Goal: Task Accomplishment & Management: Use online tool/utility

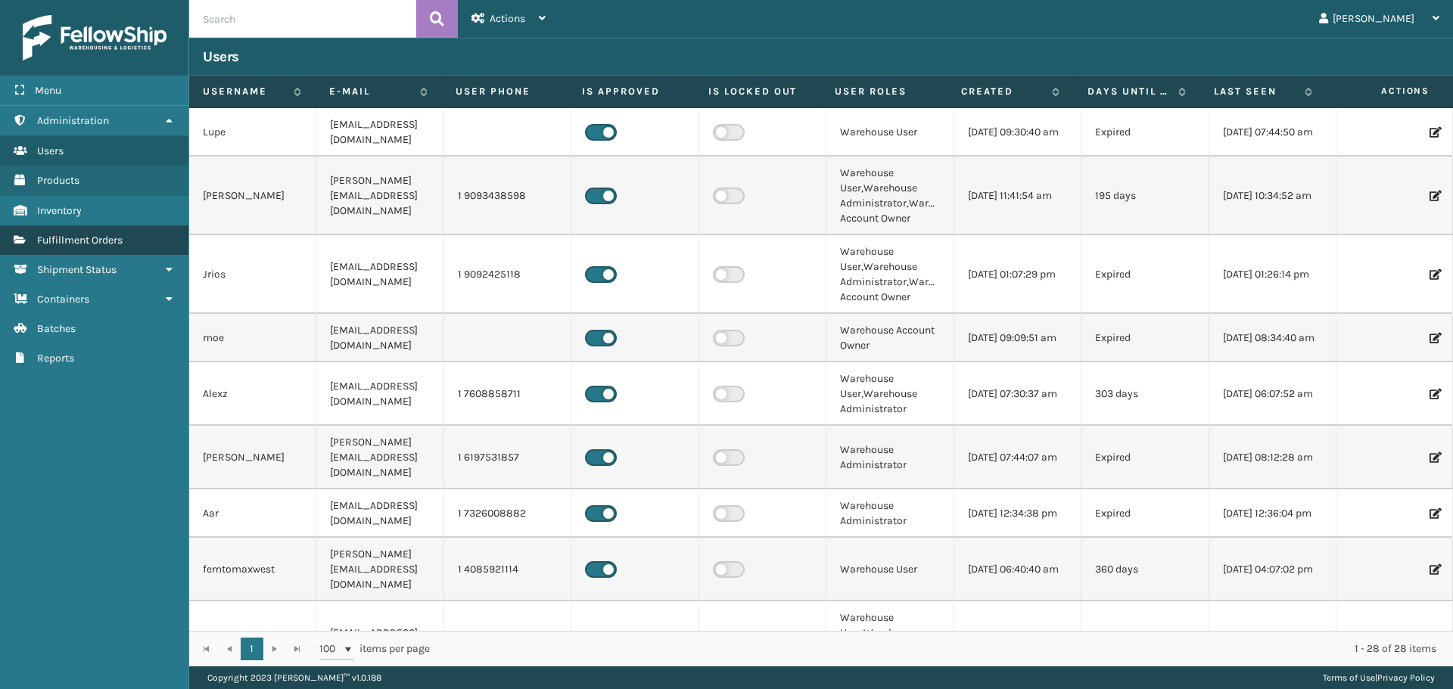
click at [134, 237] on link "Fulfillment Orders" at bounding box center [94, 240] width 188 height 30
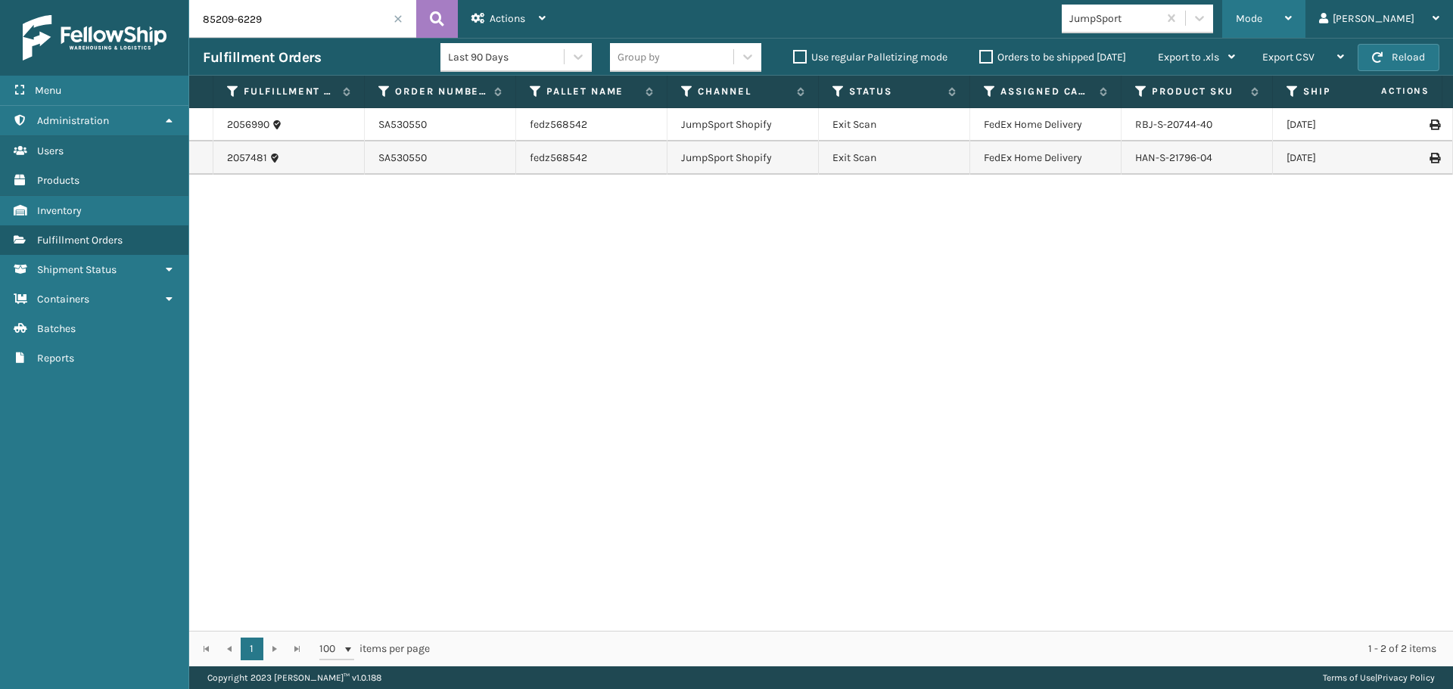
click at [1262, 20] on span "Mode" at bounding box center [1248, 18] width 26 height 13
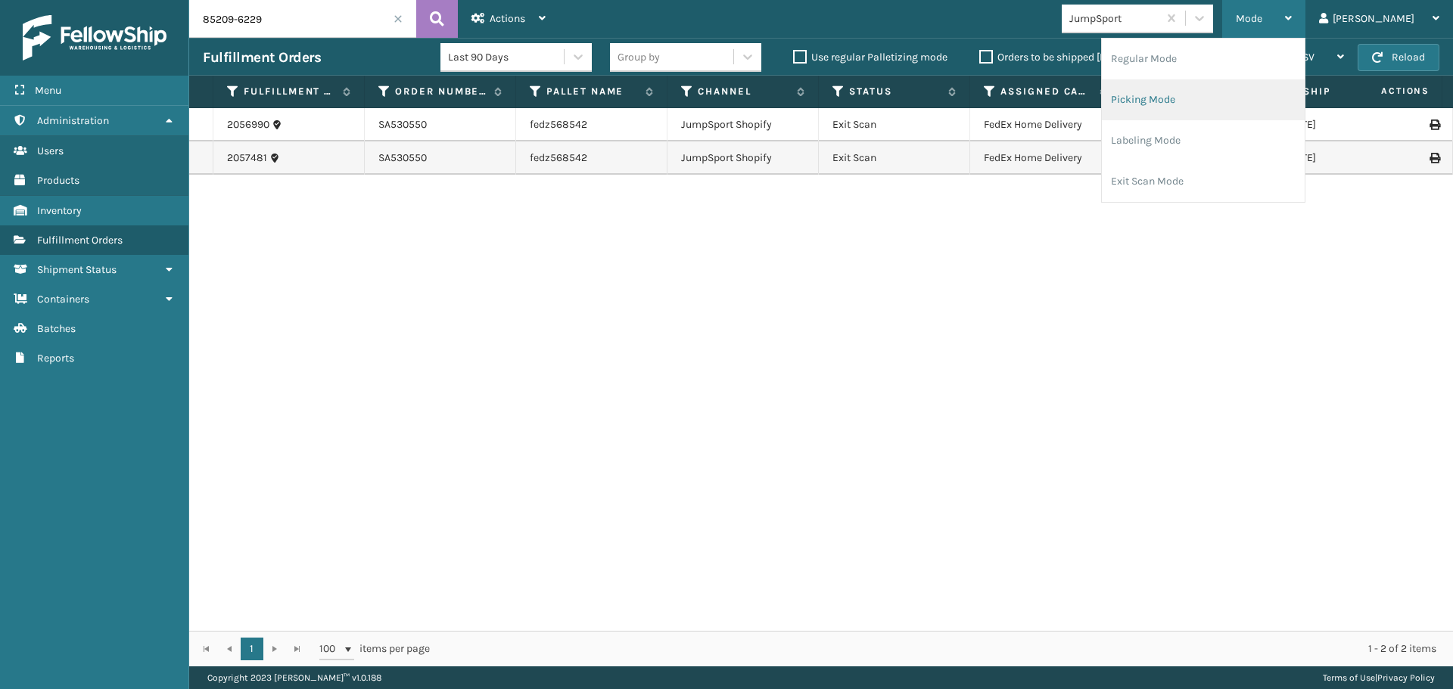
click at [1237, 107] on li "Picking Mode" at bounding box center [1202, 99] width 203 height 41
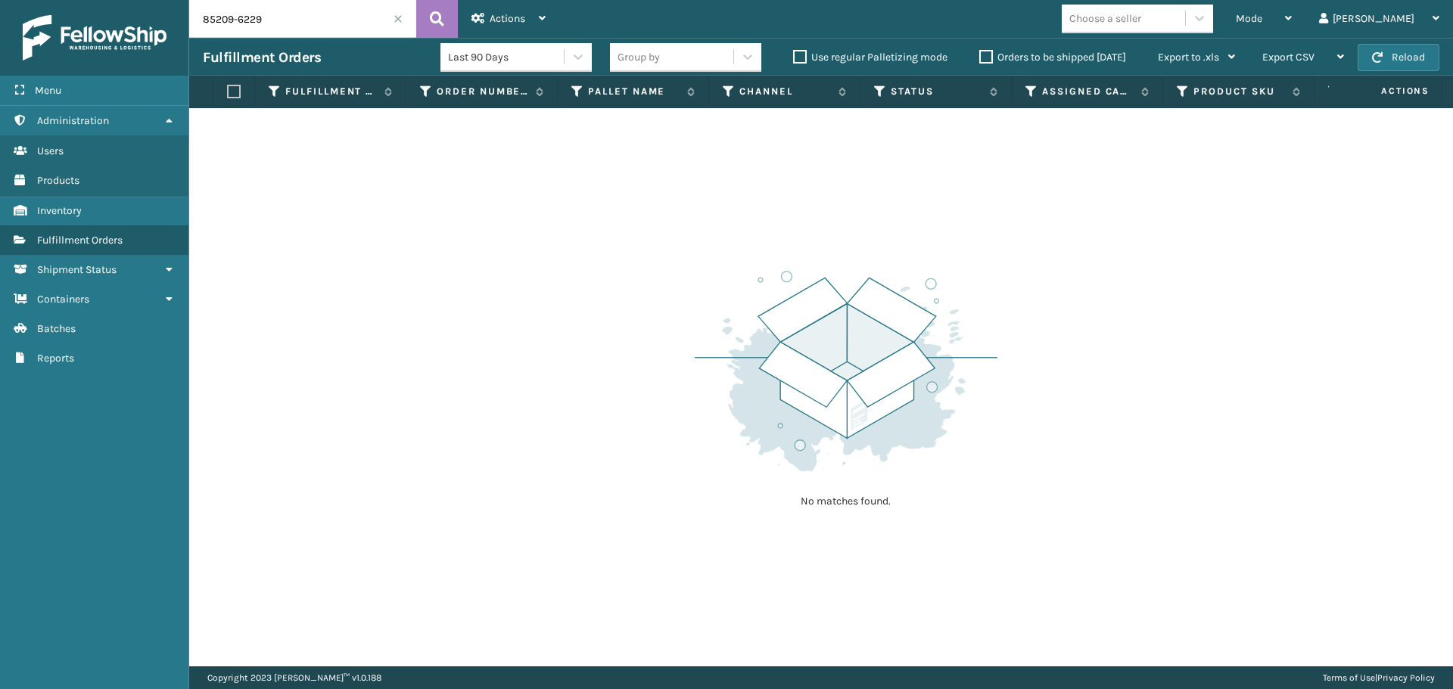
click at [393, 18] on span at bounding box center [397, 18] width 9 height 9
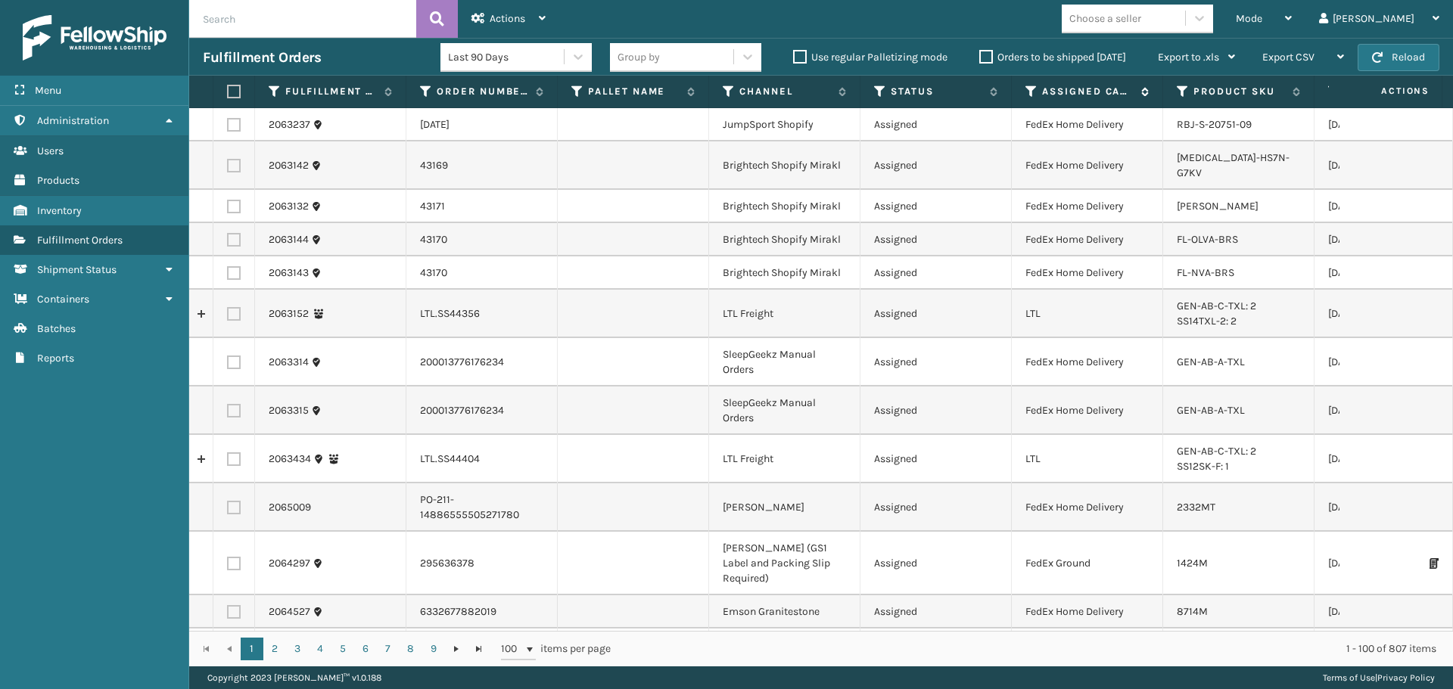
click at [1031, 91] on icon at bounding box center [1031, 92] width 12 height 14
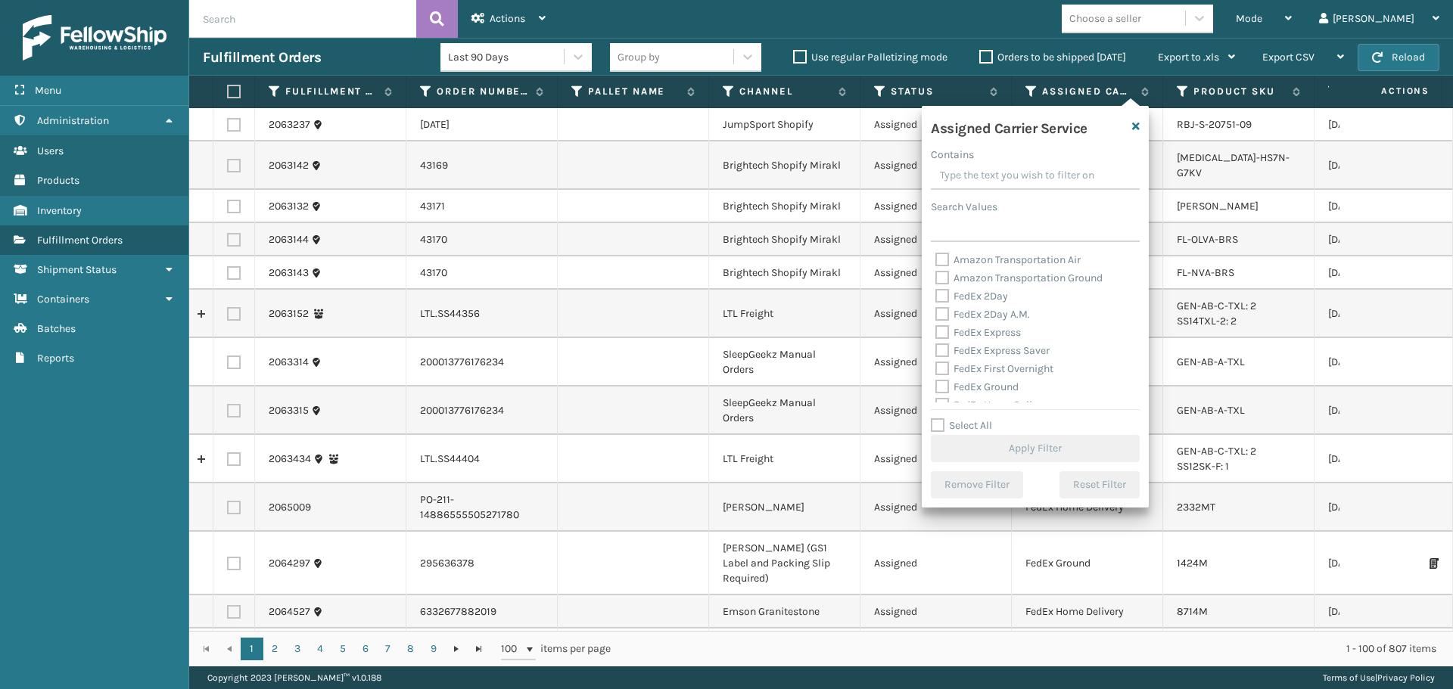
click at [979, 295] on label "FedEx 2Day" at bounding box center [971, 296] width 73 height 13
click at [936, 295] on input "FedEx 2Day" at bounding box center [935, 292] width 1 height 10
checkbox input "true"
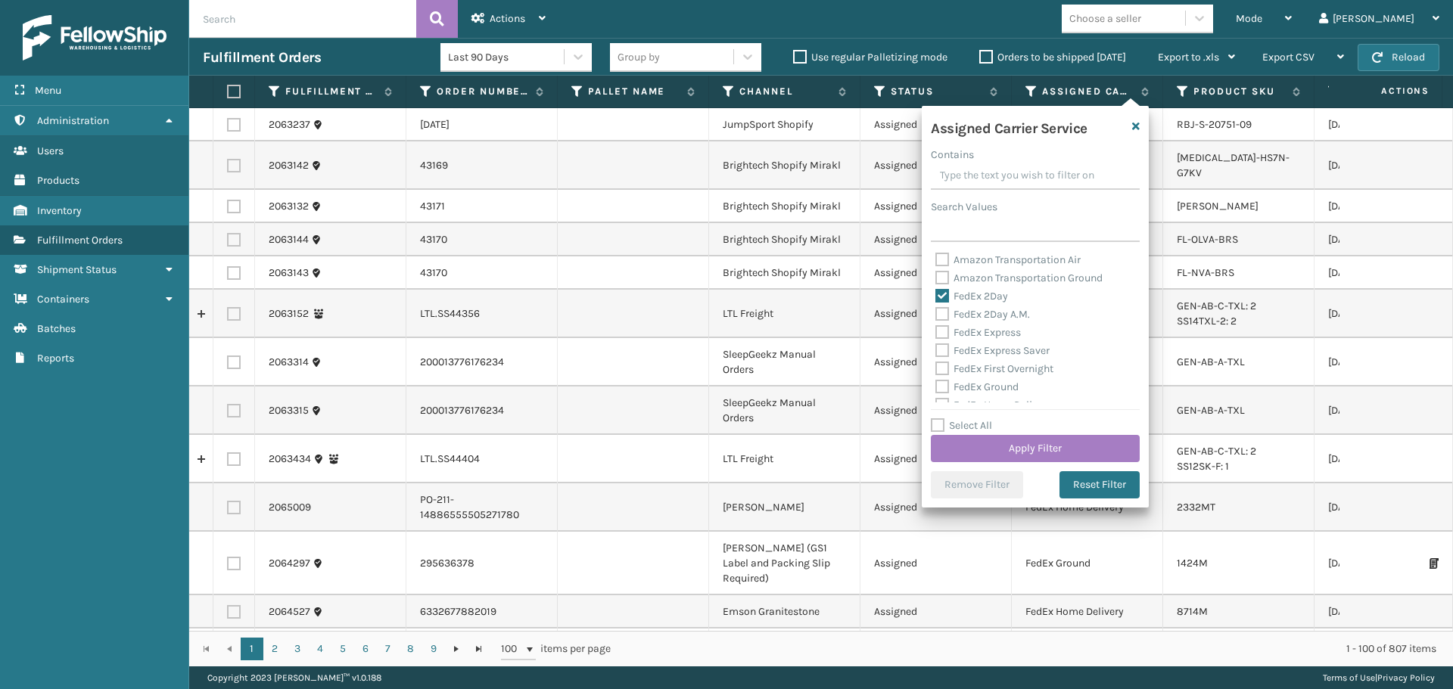
click at [978, 311] on label "FedEx 2Day A.M." at bounding box center [982, 314] width 95 height 13
click at [936, 311] on input "FedEx 2Day A.M." at bounding box center [935, 311] width 1 height 10
checkbox input "true"
click at [981, 332] on label "FedEx Express" at bounding box center [977, 332] width 85 height 13
click at [936, 332] on input "FedEx Express" at bounding box center [935, 329] width 1 height 10
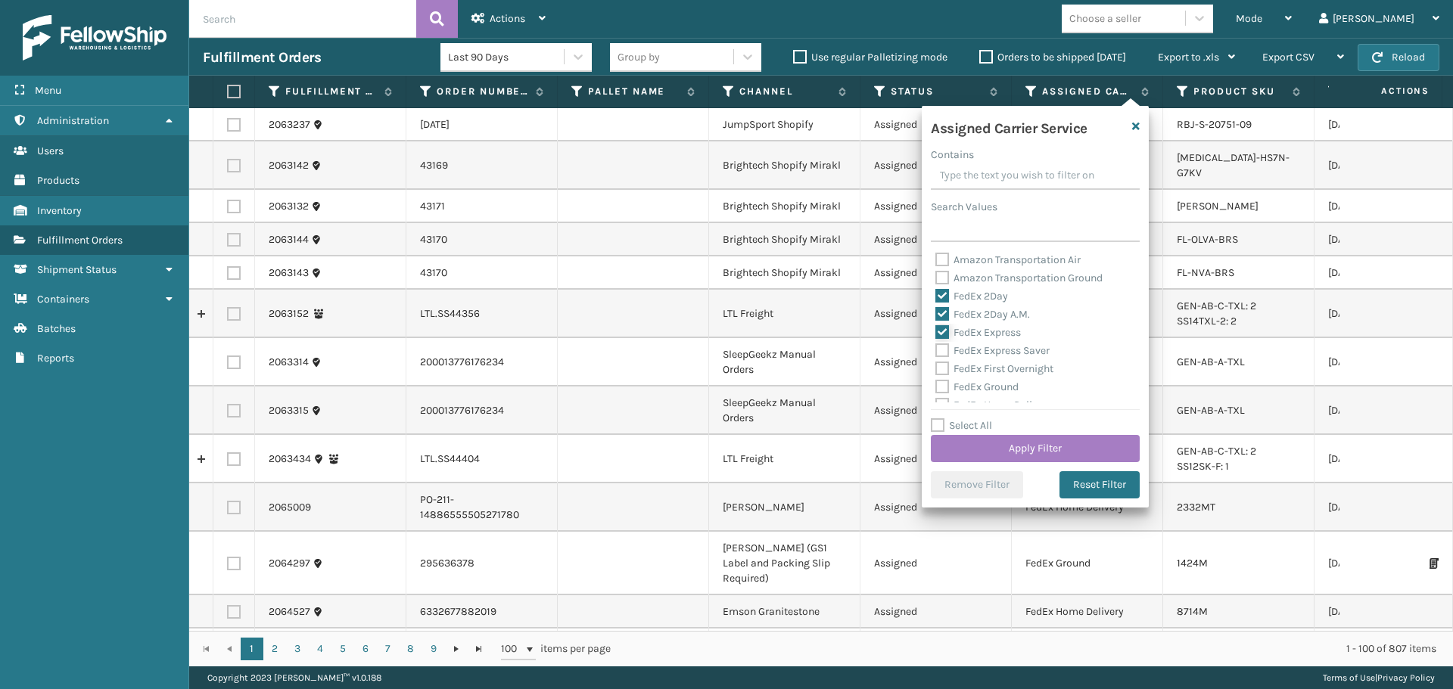
checkbox input "true"
click at [983, 350] on label "FedEx Express Saver" at bounding box center [992, 350] width 114 height 13
click at [936, 350] on input "FedEx Express Saver" at bounding box center [935, 347] width 1 height 10
checkbox input "true"
click at [973, 297] on label "FedEx 2Day" at bounding box center [971, 296] width 73 height 13
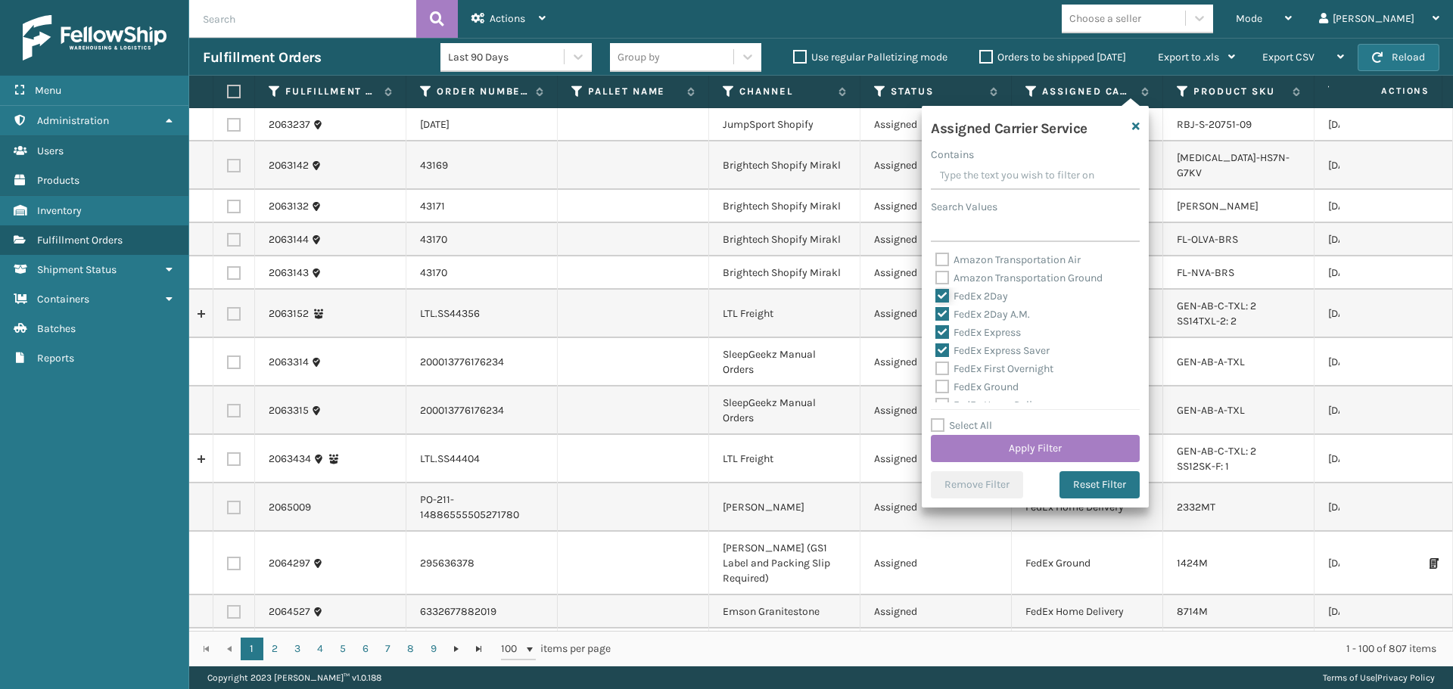
click at [936, 297] on input "FedEx 2Day" at bounding box center [935, 292] width 1 height 10
click at [973, 297] on label "FedEx 2Day" at bounding box center [971, 296] width 73 height 13
click at [936, 297] on input "FedEx 2Day" at bounding box center [935, 292] width 1 height 10
drag, startPoint x: 976, startPoint y: 294, endPoint x: 982, endPoint y: 315, distance: 22.8
click at [975, 294] on label "FedEx 2Day" at bounding box center [971, 296] width 73 height 13
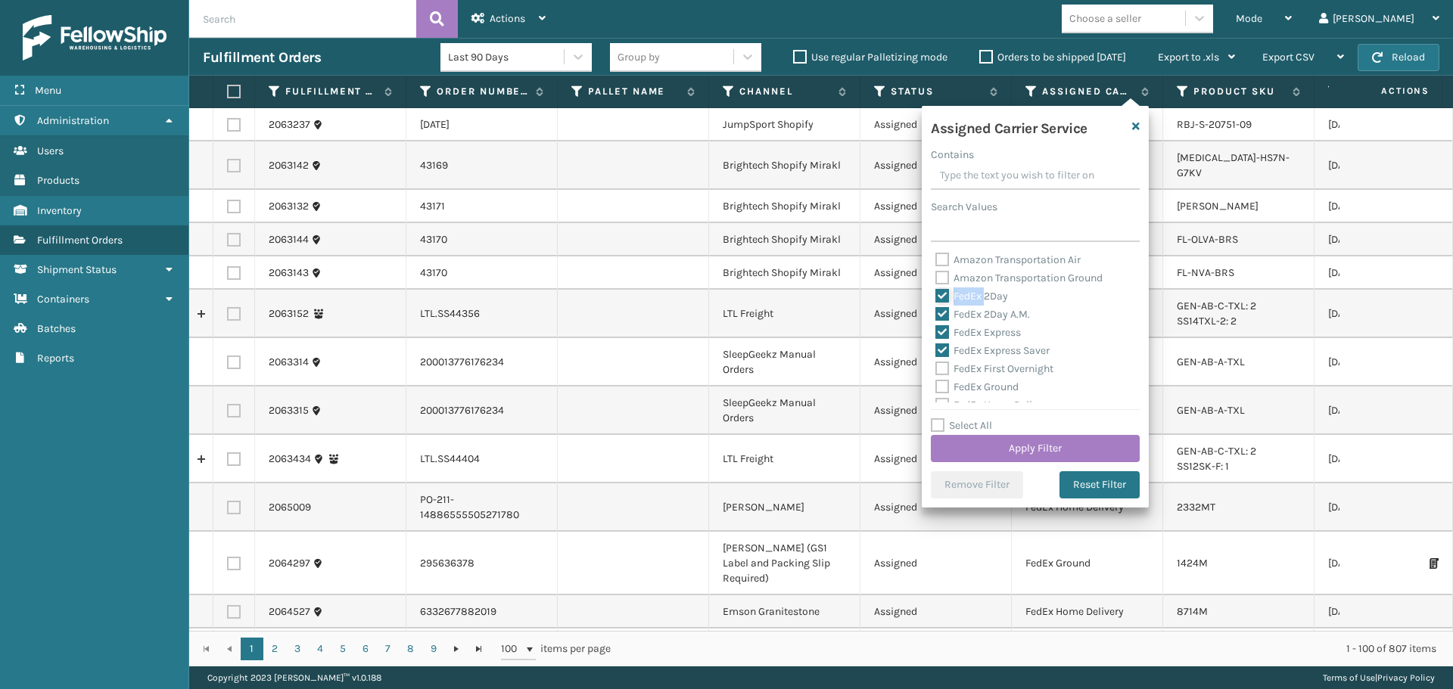
click at [936, 294] on input "FedEx 2Day" at bounding box center [935, 292] width 1 height 10
checkbox input "false"
click at [982, 318] on label "FedEx 2Day A.M." at bounding box center [982, 314] width 95 height 13
click at [936, 315] on input "FedEx 2Day A.M." at bounding box center [935, 311] width 1 height 10
checkbox input "false"
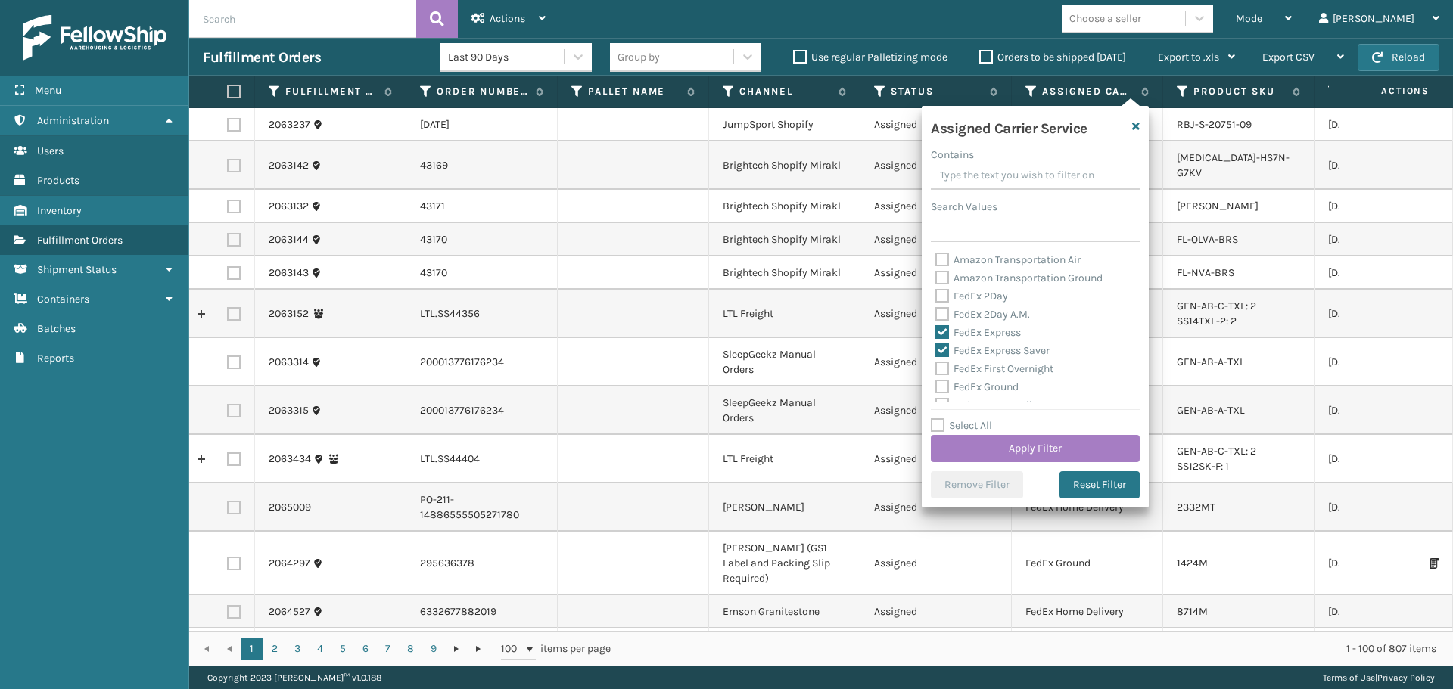
click at [977, 332] on label "FedEx Express" at bounding box center [977, 332] width 85 height 13
click at [936, 332] on input "FedEx Express" at bounding box center [935, 329] width 1 height 10
checkbox input "false"
click at [974, 347] on label "FedEx Express Saver" at bounding box center [992, 350] width 114 height 13
click at [936, 347] on input "FedEx Express Saver" at bounding box center [935, 347] width 1 height 10
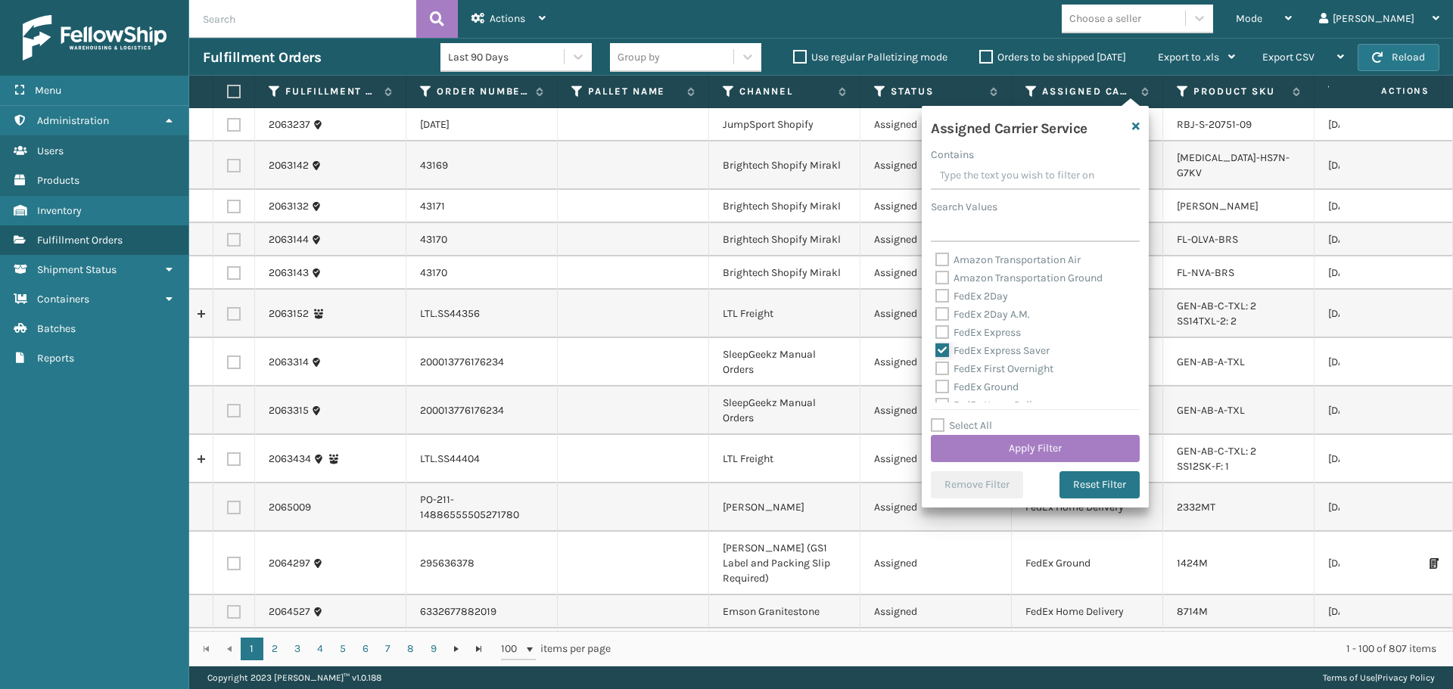
checkbox input "false"
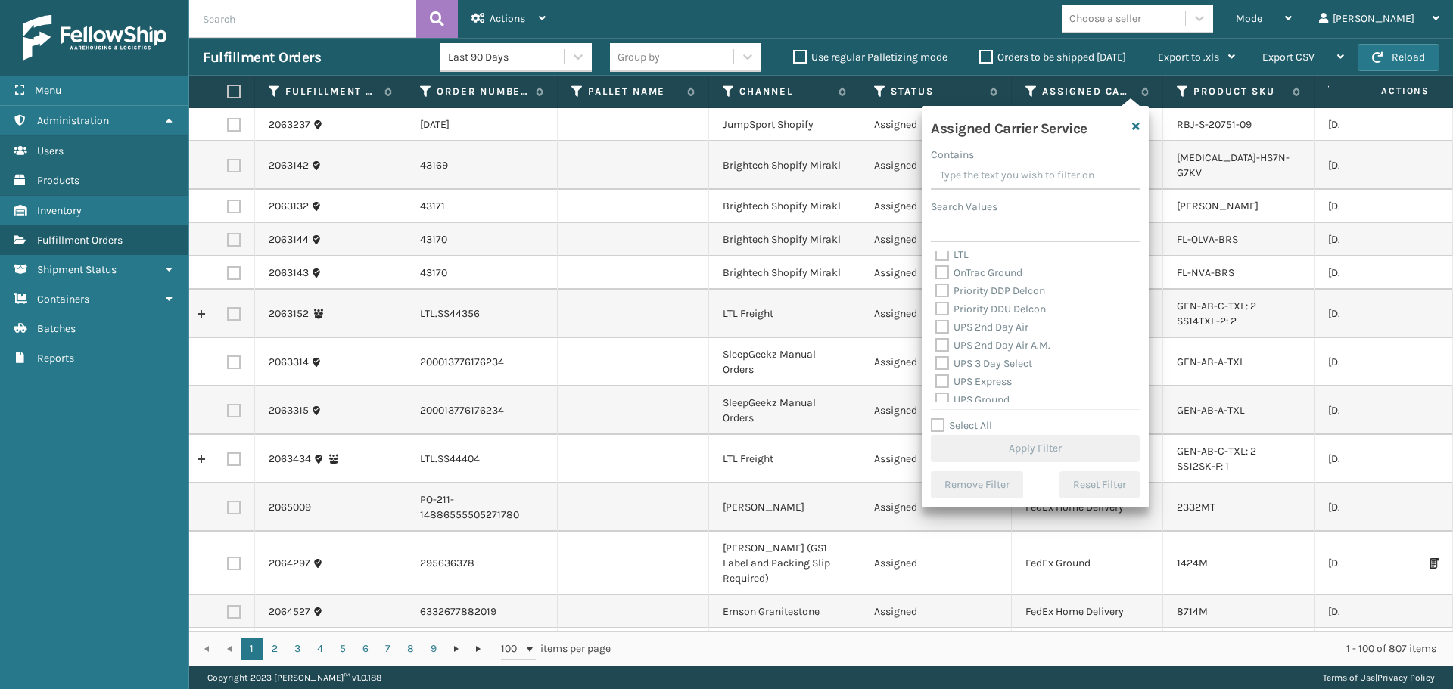
scroll to position [227, 0]
click at [987, 325] on label "UPS 2nd Day Air" at bounding box center [981, 323] width 93 height 13
click at [936, 325] on input "UPS 2nd Day Air" at bounding box center [935, 320] width 1 height 10
checkbox input "true"
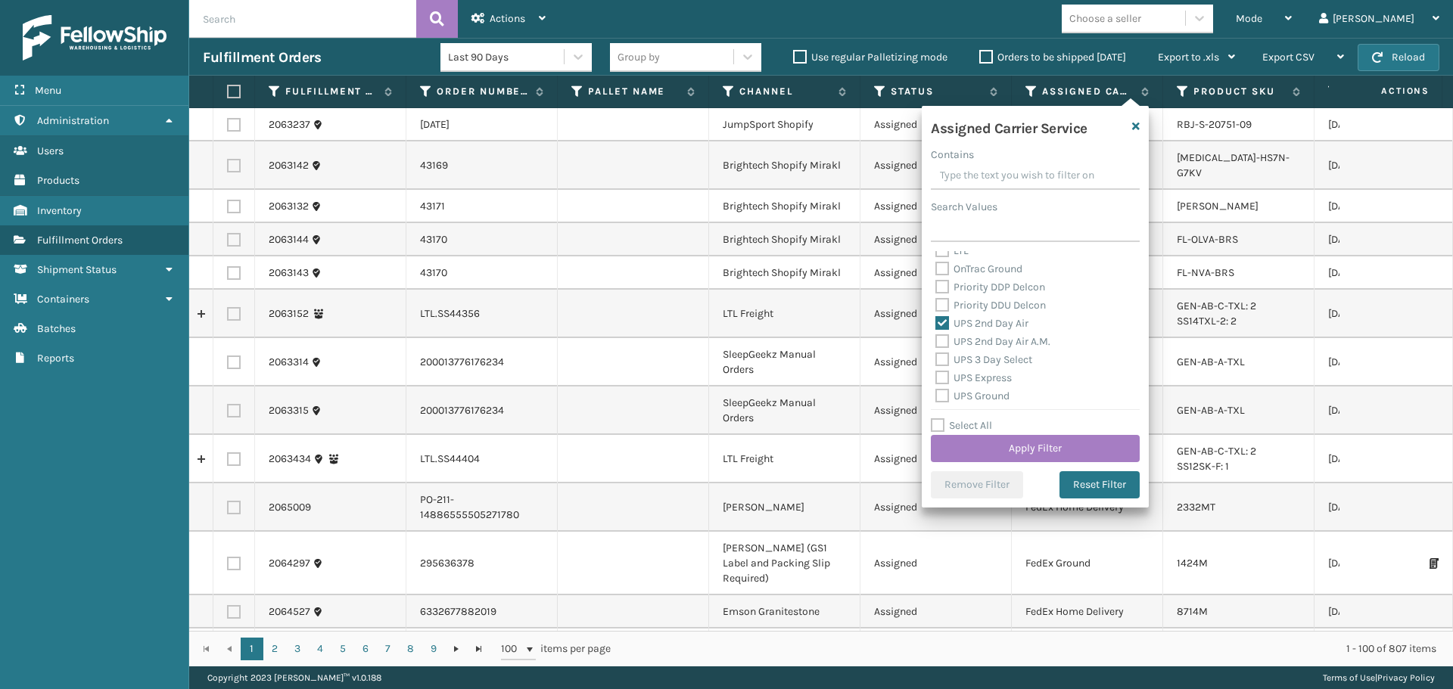
click at [987, 343] on label "UPS 2nd Day Air A.M." at bounding box center [992, 341] width 115 height 13
click at [936, 343] on input "UPS 2nd Day Air A.M." at bounding box center [935, 338] width 1 height 10
checkbox input "true"
click at [987, 364] on label "UPS 3 Day Select" at bounding box center [983, 359] width 97 height 13
click at [936, 361] on input "UPS 3 Day Select" at bounding box center [935, 356] width 1 height 10
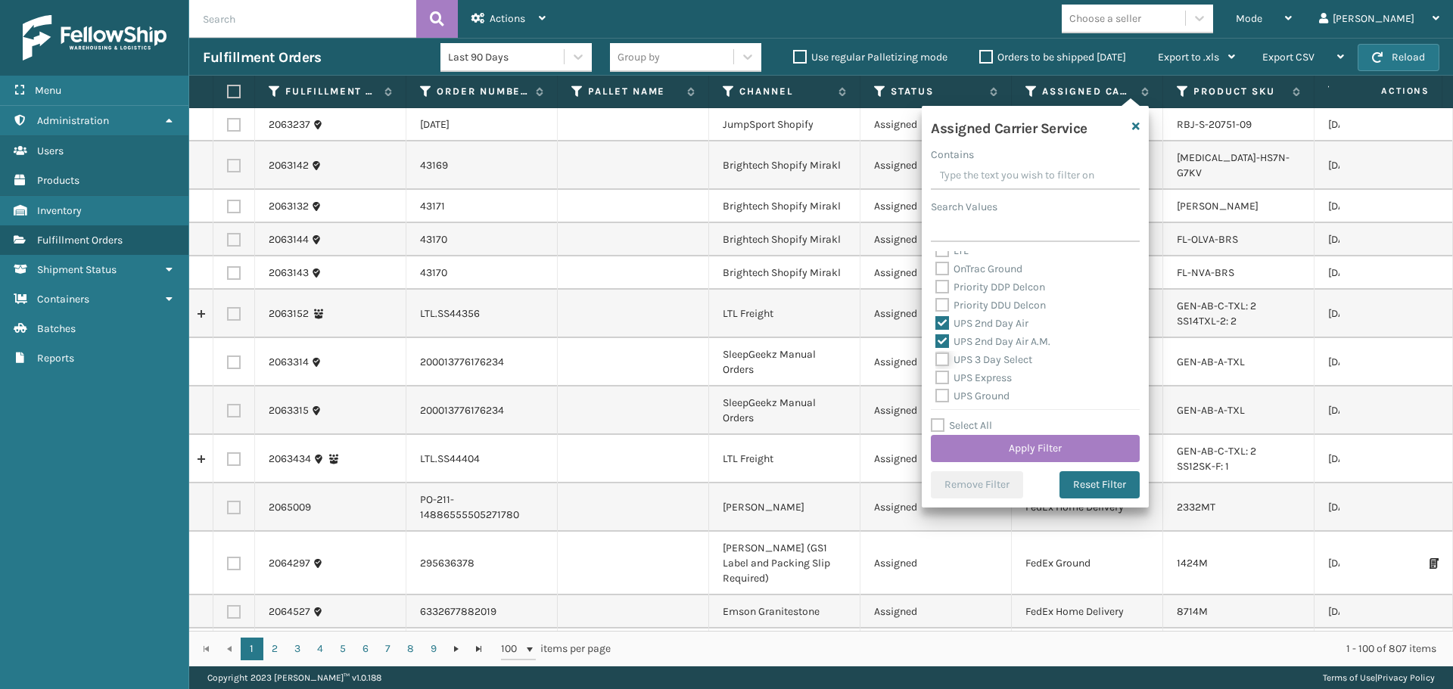
checkbox input "true"
click at [996, 374] on label "UPS Express" at bounding box center [973, 377] width 76 height 13
click at [936, 374] on input "UPS Express" at bounding box center [935, 374] width 1 height 10
checkbox input "true"
click at [989, 394] on label "UPS Ground" at bounding box center [972, 396] width 74 height 13
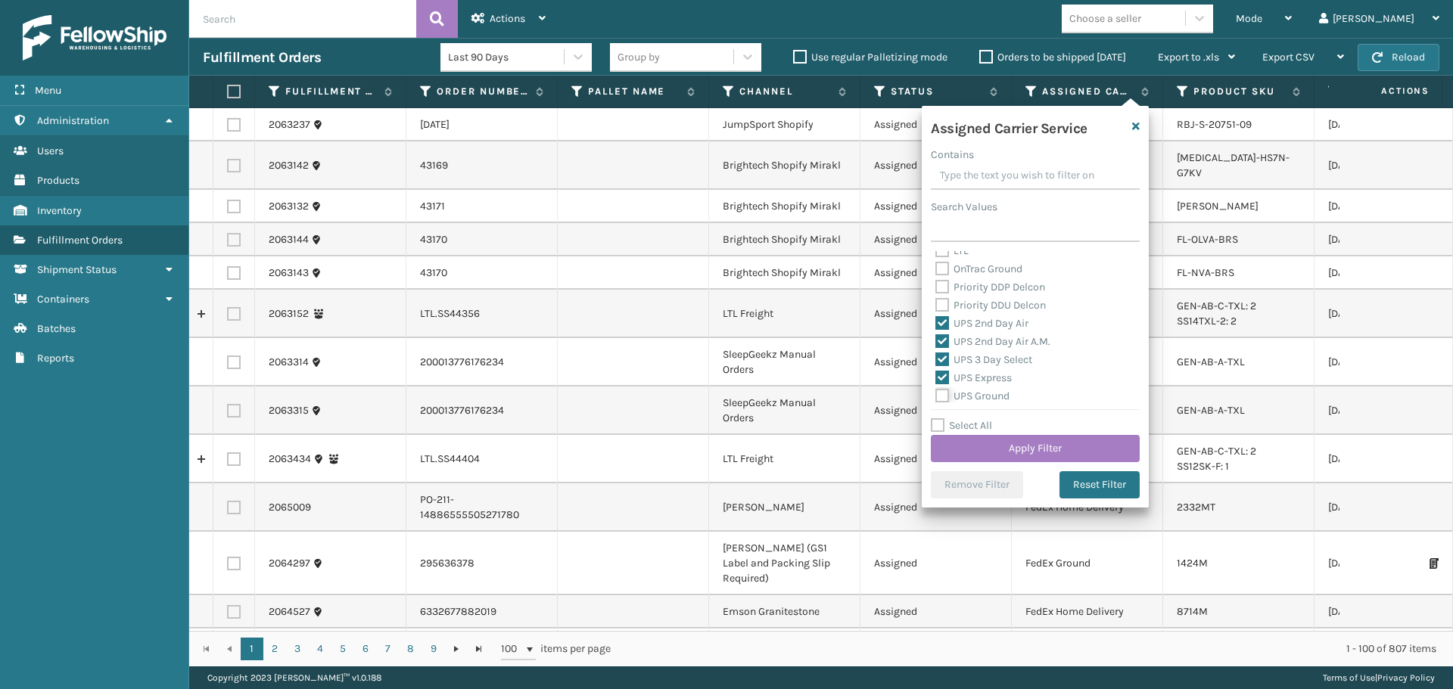
click at [936, 394] on input "UPS Ground" at bounding box center [935, 392] width 1 height 10
checkbox input "true"
click at [973, 336] on label "UPS Next Day Air" at bounding box center [983, 338] width 97 height 13
click at [936, 336] on input "UPS Next Day Air" at bounding box center [935, 335] width 1 height 10
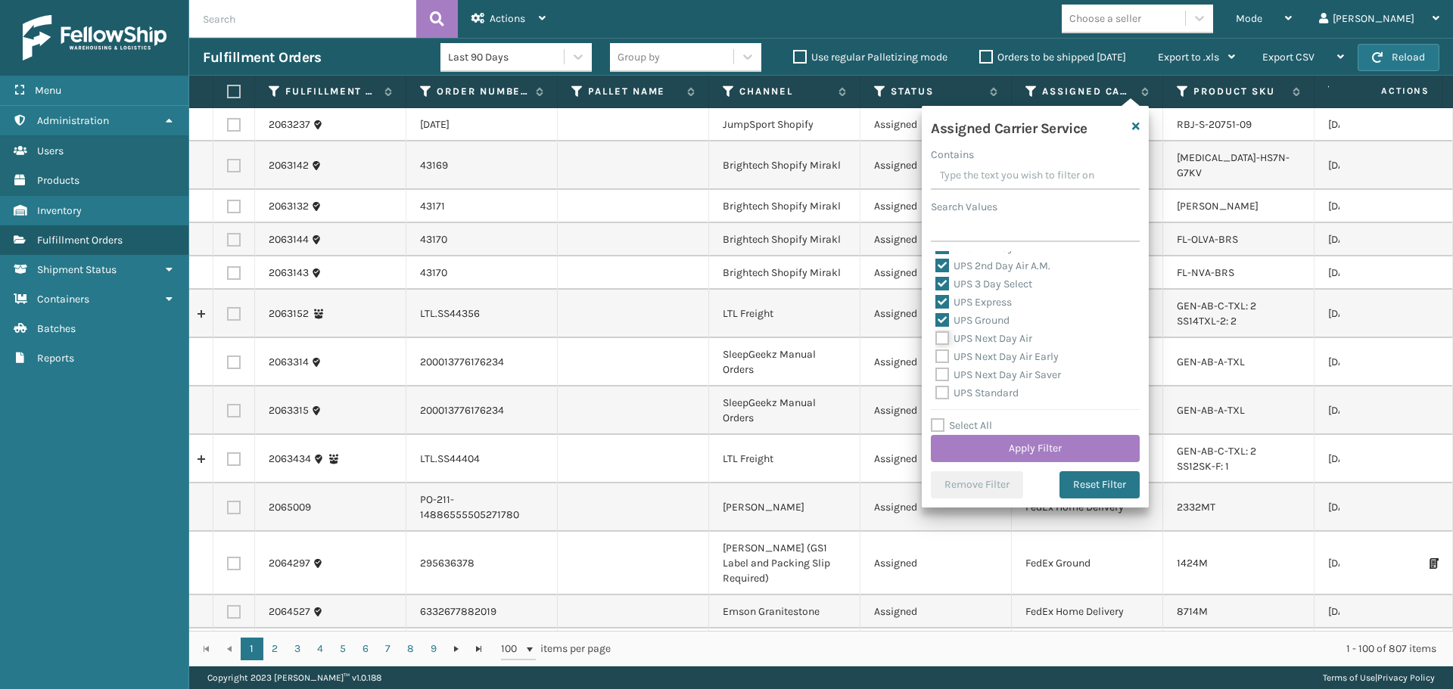
checkbox input "true"
click at [979, 358] on label "UPS Next Day Air Early" at bounding box center [996, 356] width 123 height 13
click at [936, 358] on input "UPS Next Day Air Early" at bounding box center [935, 353] width 1 height 10
checkbox input "true"
drag, startPoint x: 980, startPoint y: 369, endPoint x: 982, endPoint y: 381, distance: 11.6
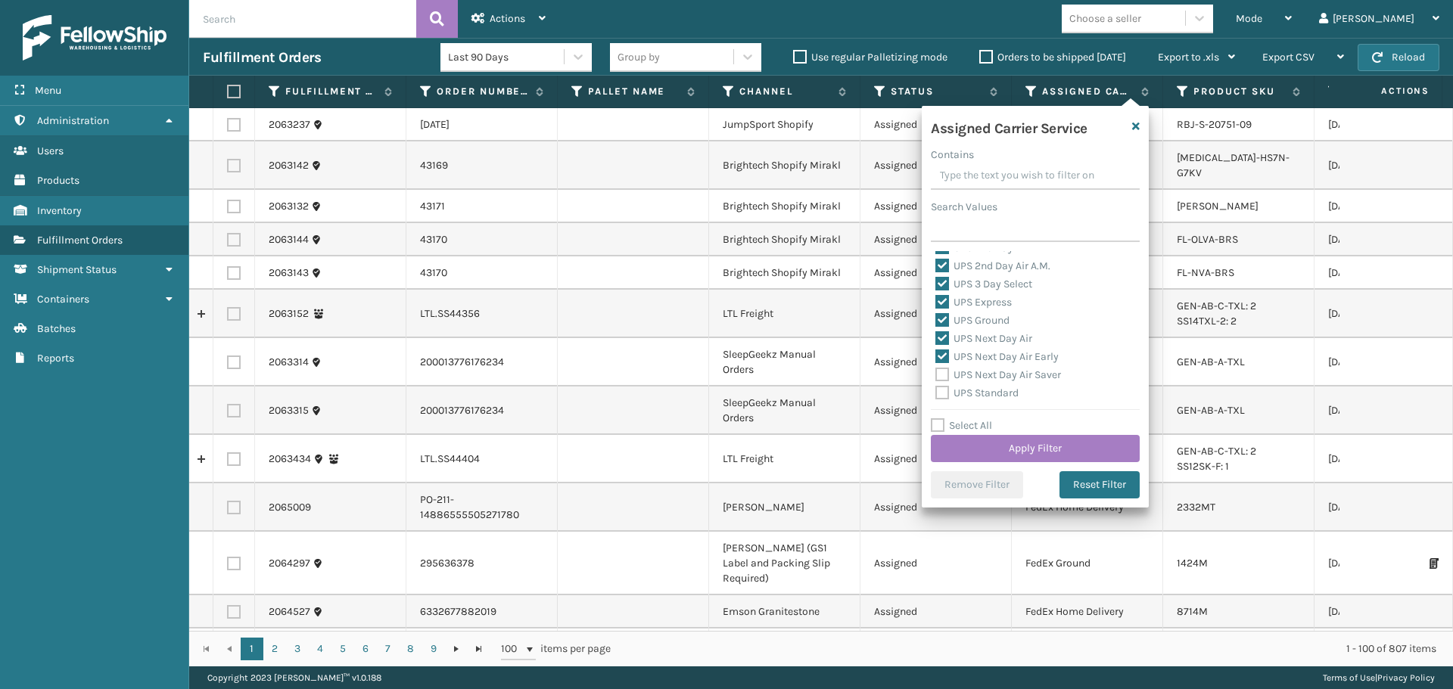
click at [980, 370] on label "UPS Next Day Air Saver" at bounding box center [998, 374] width 126 height 13
click at [936, 370] on input "UPS Next Day Air Saver" at bounding box center [935, 371] width 1 height 10
checkbox input "true"
click at [982, 390] on label "UPS Standard" at bounding box center [976, 393] width 83 height 13
click at [936, 390] on input "UPS Standard" at bounding box center [935, 389] width 1 height 10
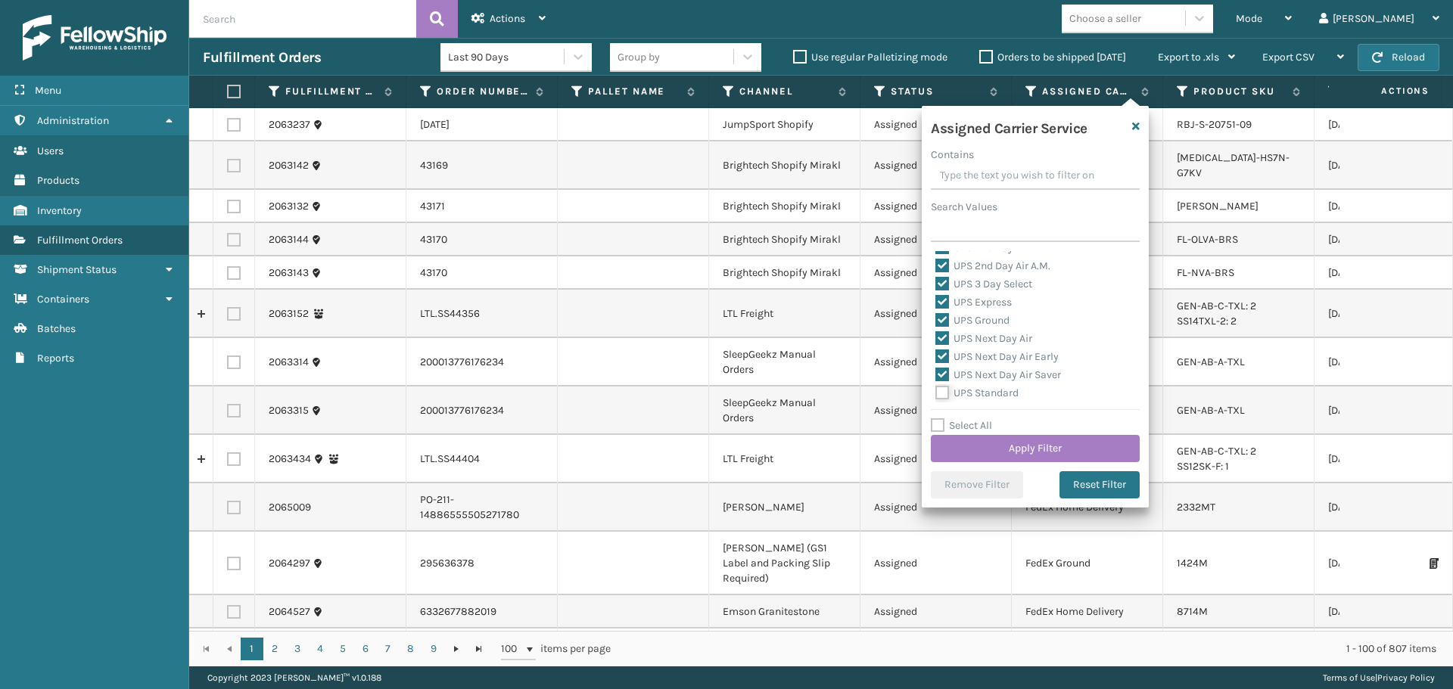
checkbox input "true"
click at [989, 335] on label "UPS SurePost 1LB or Greater" at bounding box center [1009, 335] width 149 height 13
click at [936, 335] on input "UPS SurePost 1LB or Greater" at bounding box center [935, 332] width 1 height 10
checkbox input "true"
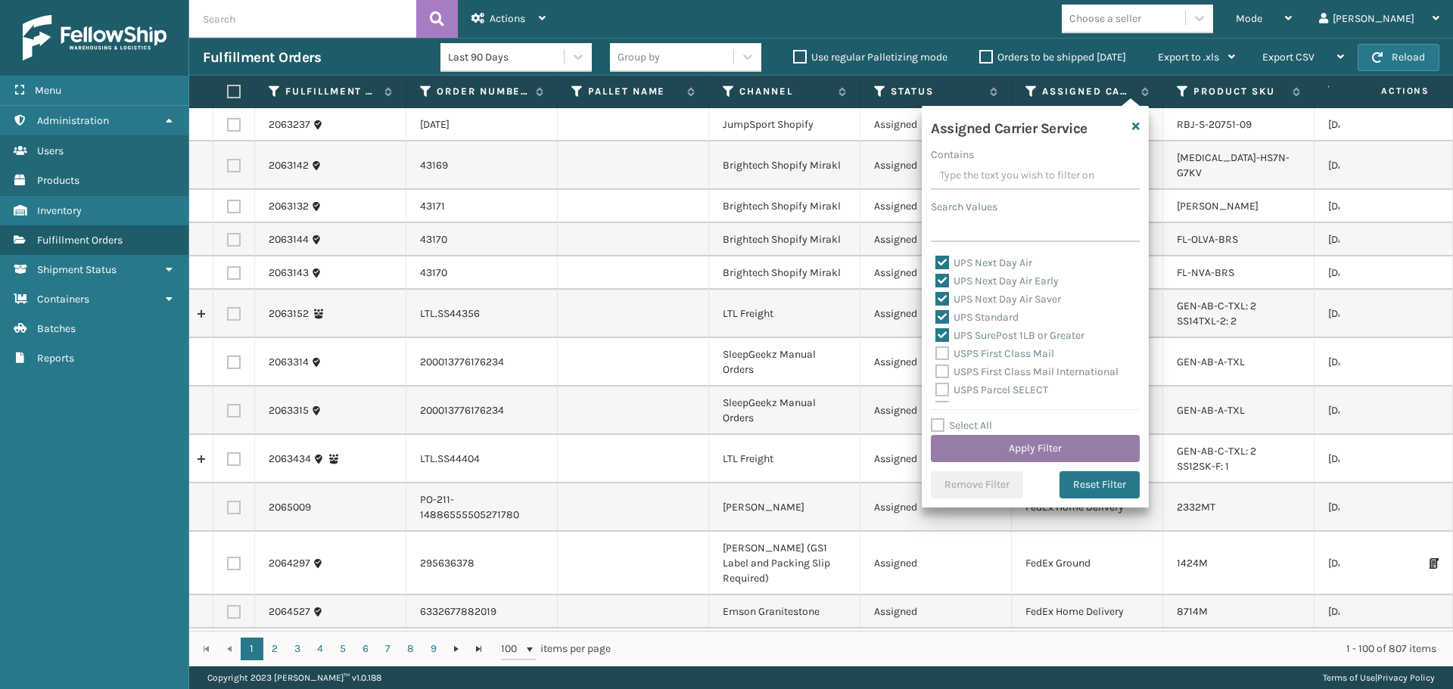
click at [1008, 450] on button "Apply Filter" at bounding box center [1035, 448] width 209 height 27
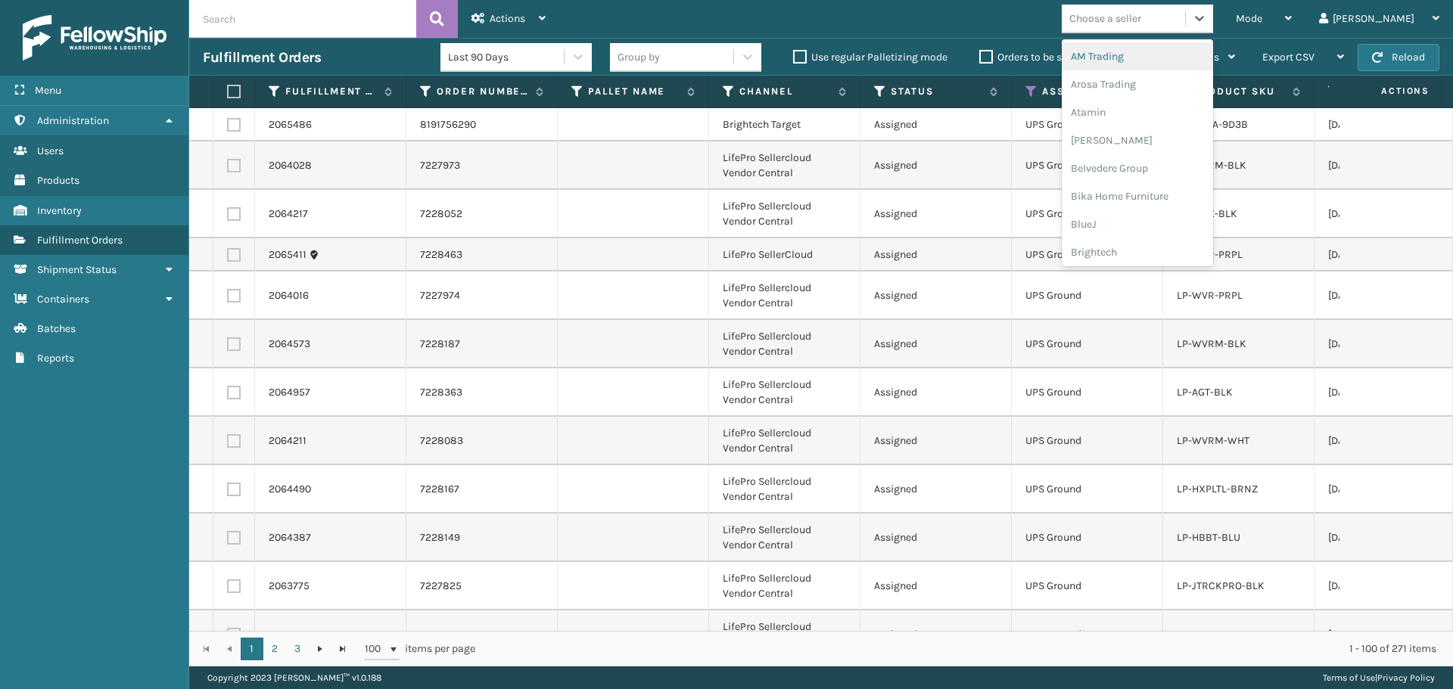
click at [1141, 20] on div "Choose a seller" at bounding box center [1105, 19] width 72 height 16
click at [1185, 259] on div "Brightech" at bounding box center [1136, 252] width 151 height 28
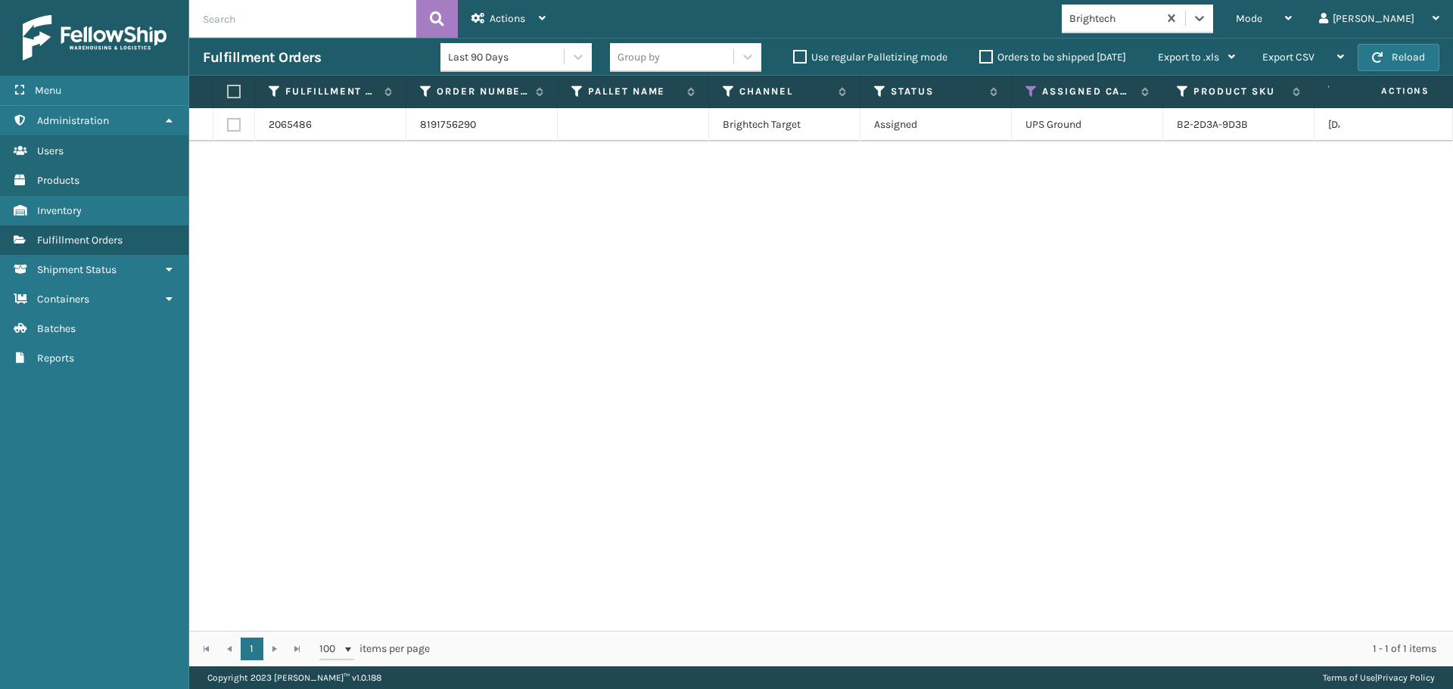
click at [1159, 13] on div "Brightech" at bounding box center [1114, 19] width 90 height 16
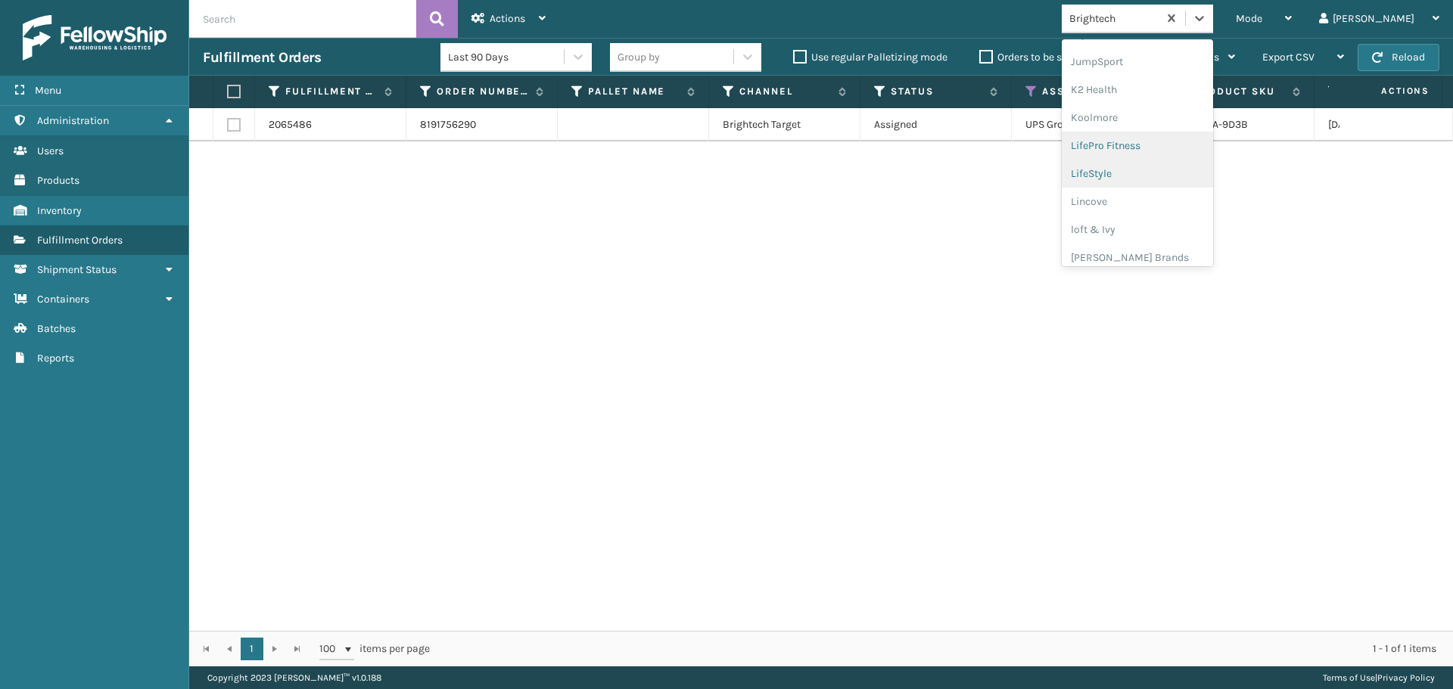
scroll to position [479, 0]
click at [1169, 140] on div "LifePro Fitness" at bounding box center [1136, 137] width 151 height 28
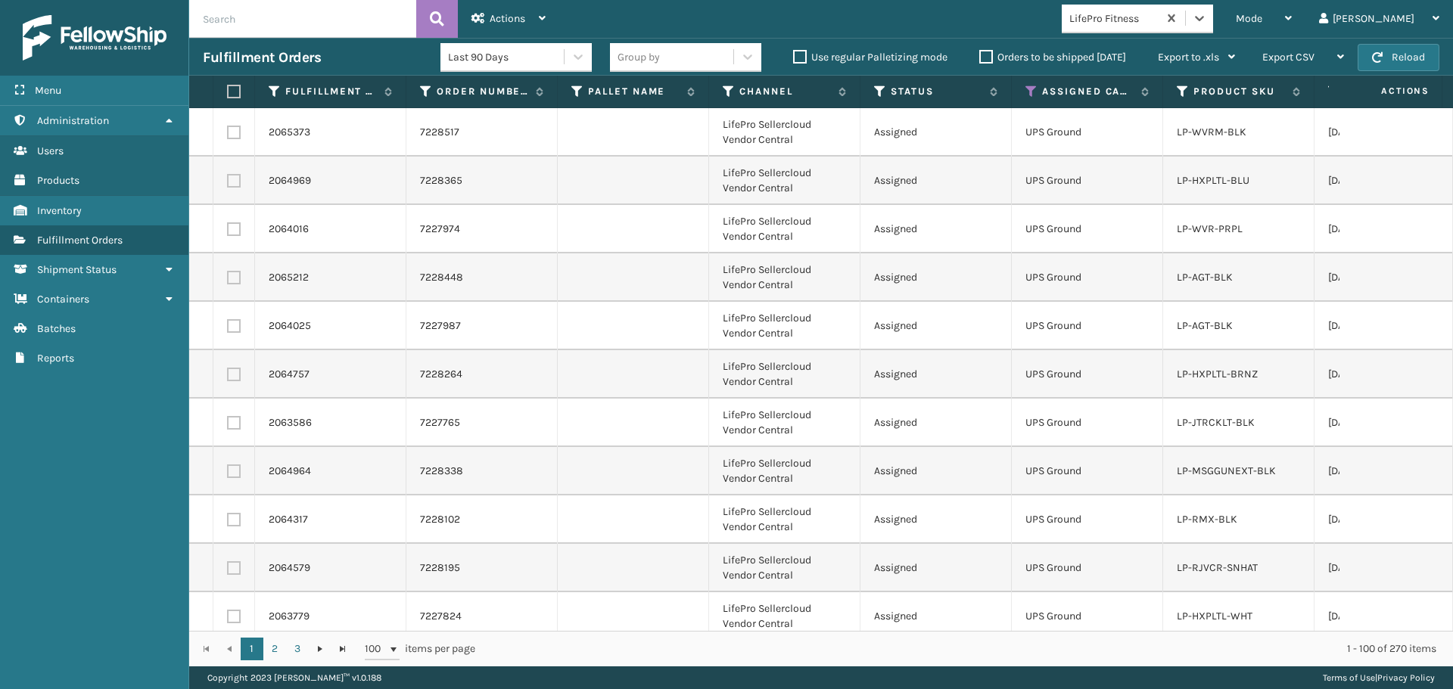
click at [233, 89] on label at bounding box center [231, 92] width 9 height 14
click at [228, 89] on input "checkbox" at bounding box center [227, 92] width 1 height 10
checkbox input "true"
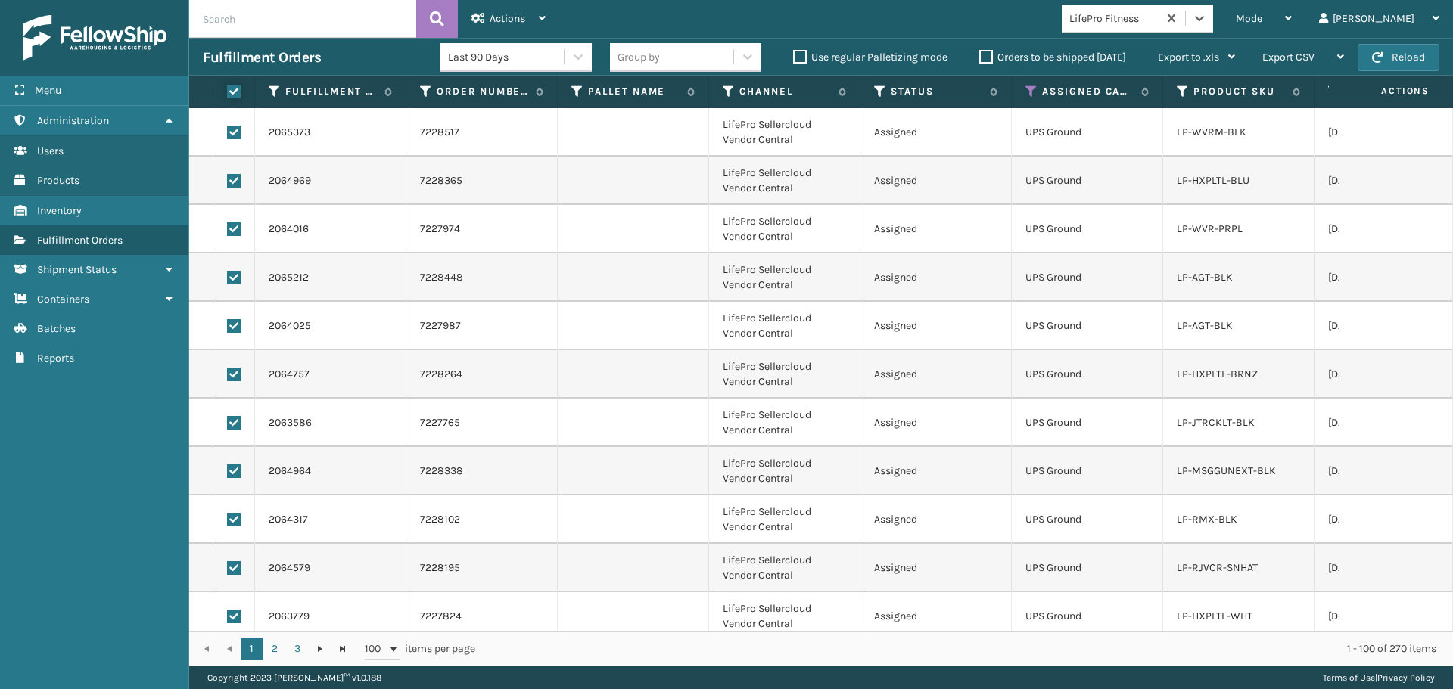
checkbox input "true"
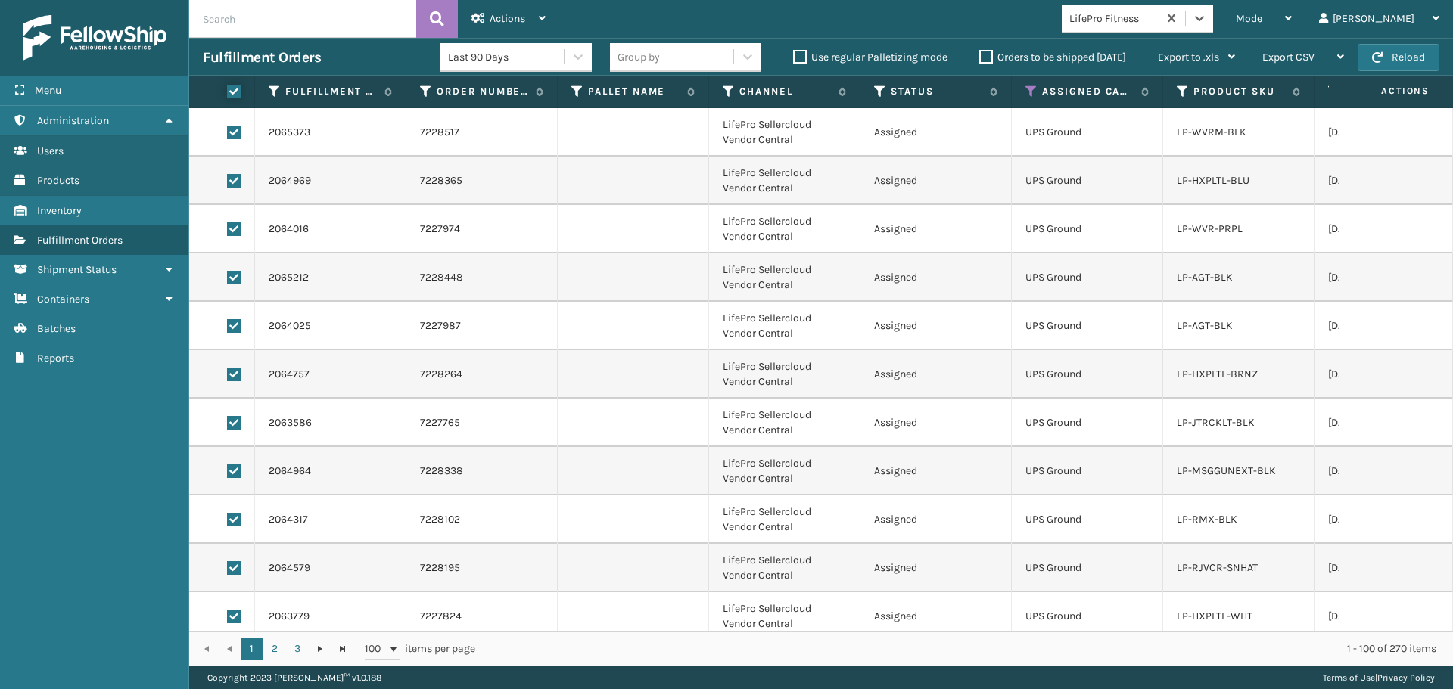
checkbox input "true"
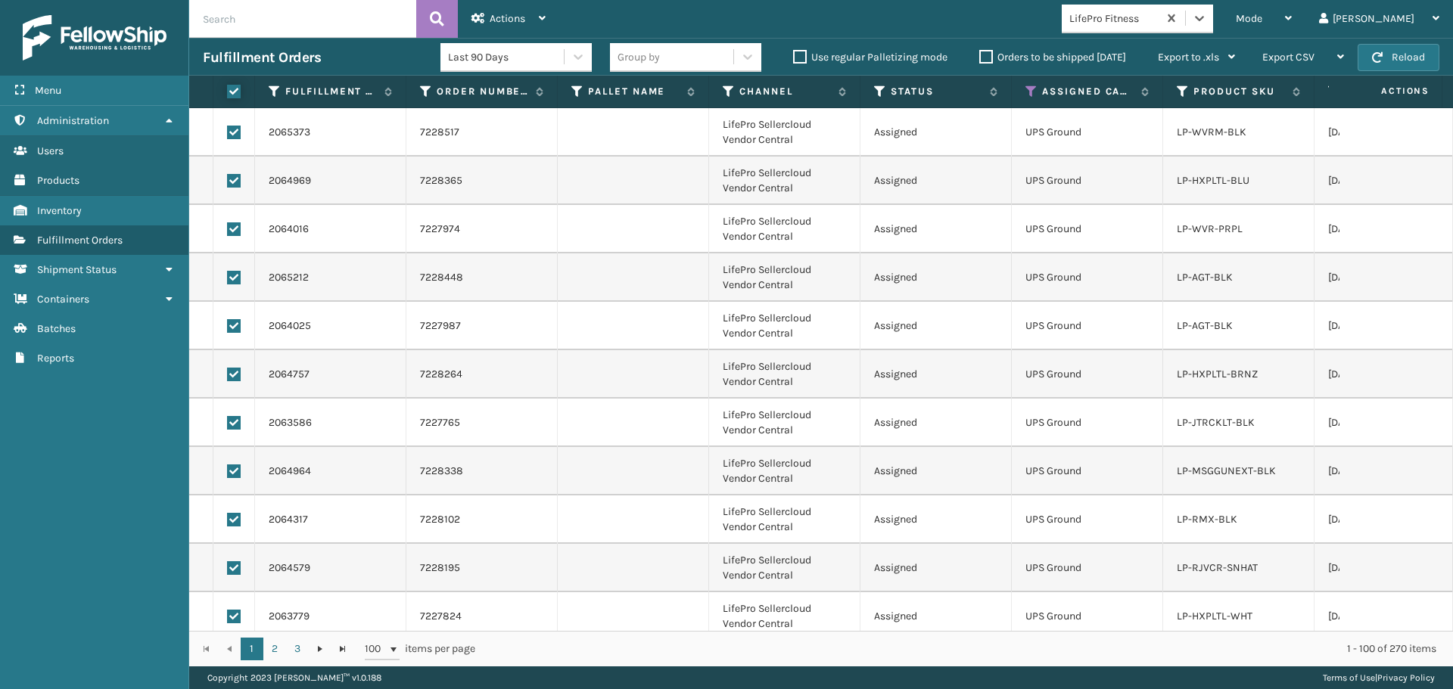
checkbox input "true"
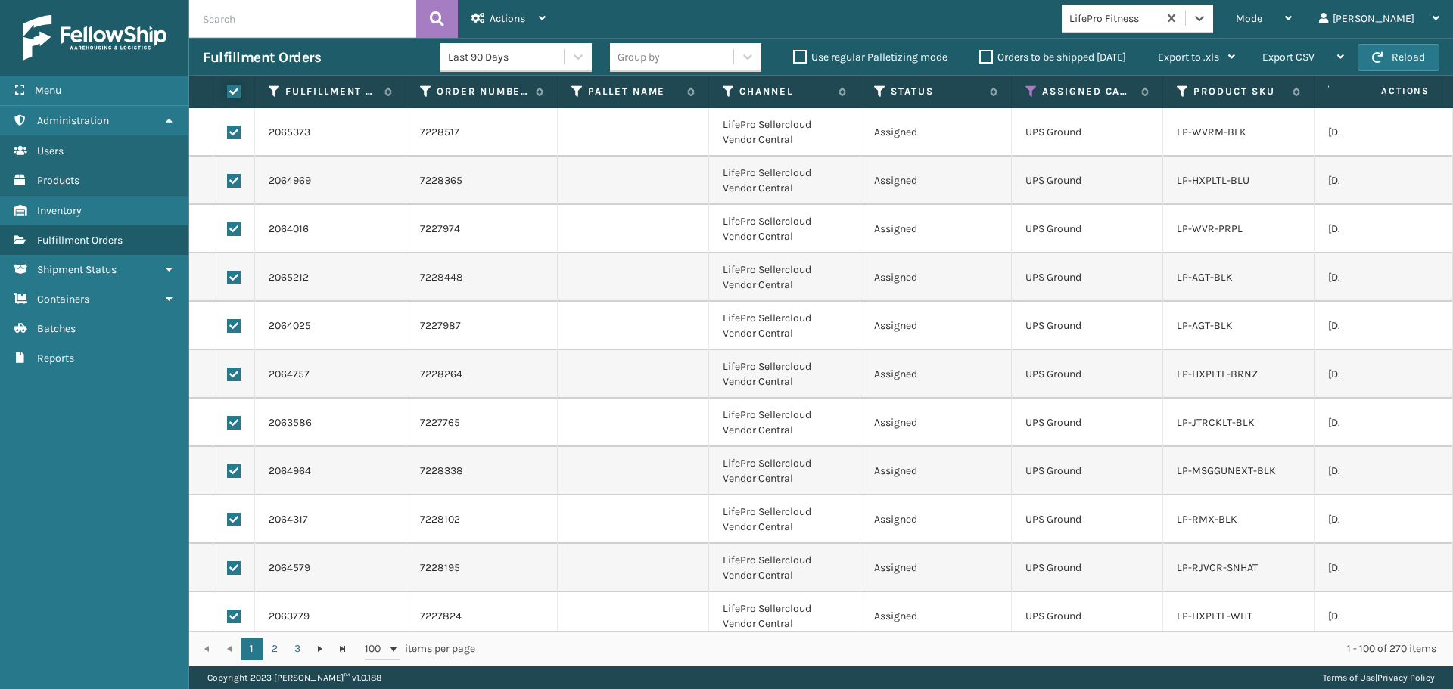
checkbox input "true"
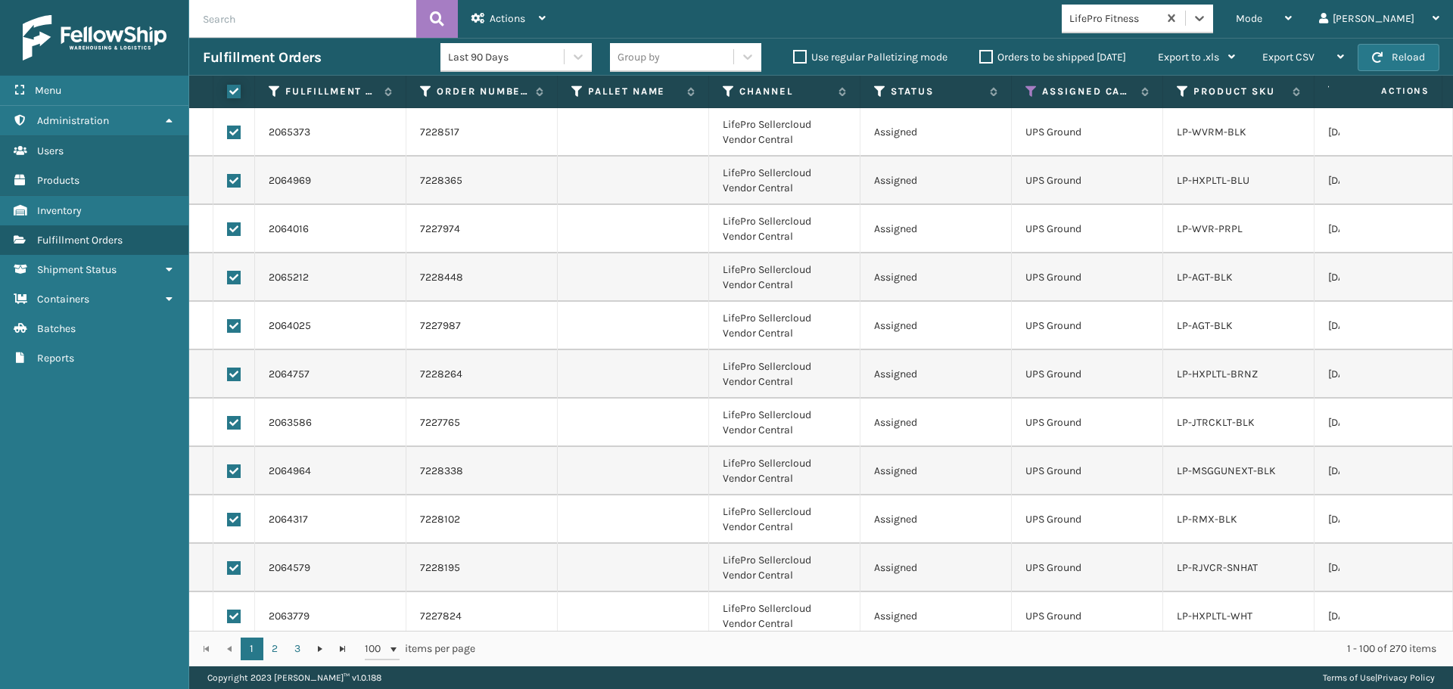
checkbox input "true"
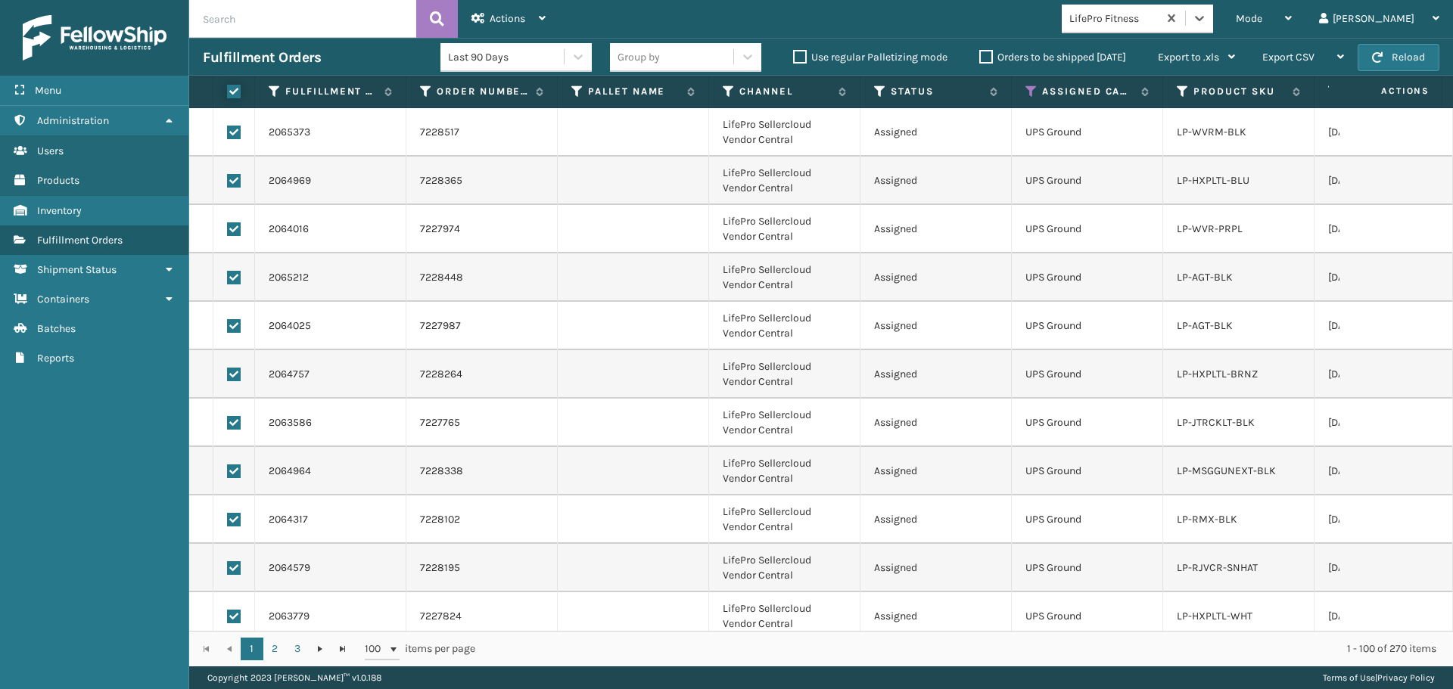
checkbox input "true"
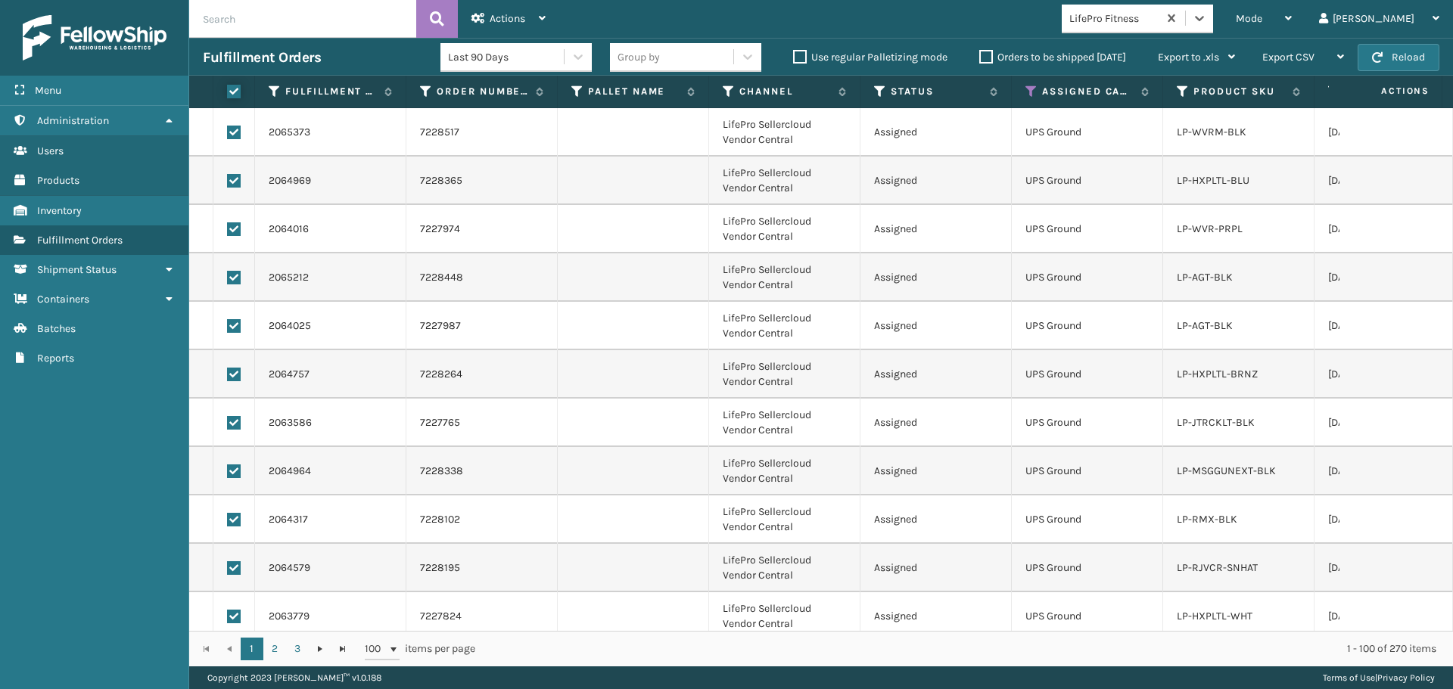
checkbox input "true"
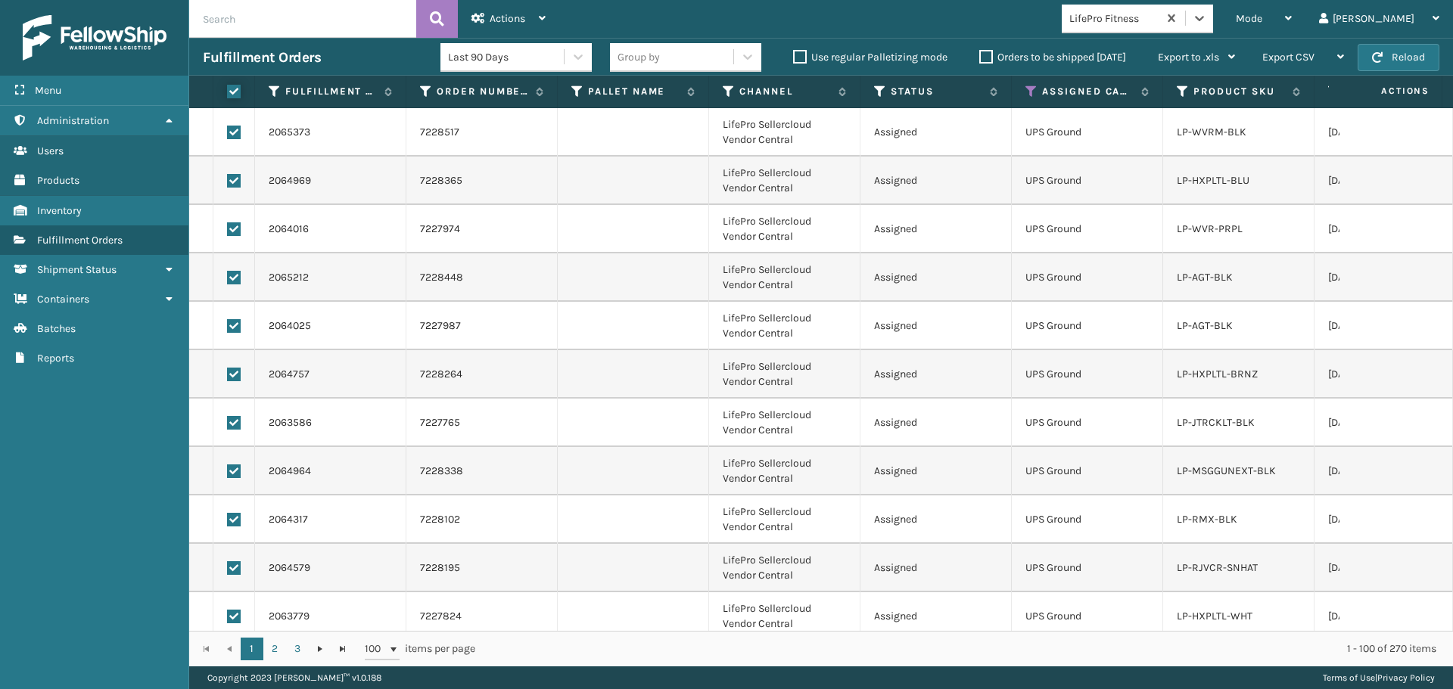
checkbox input "true"
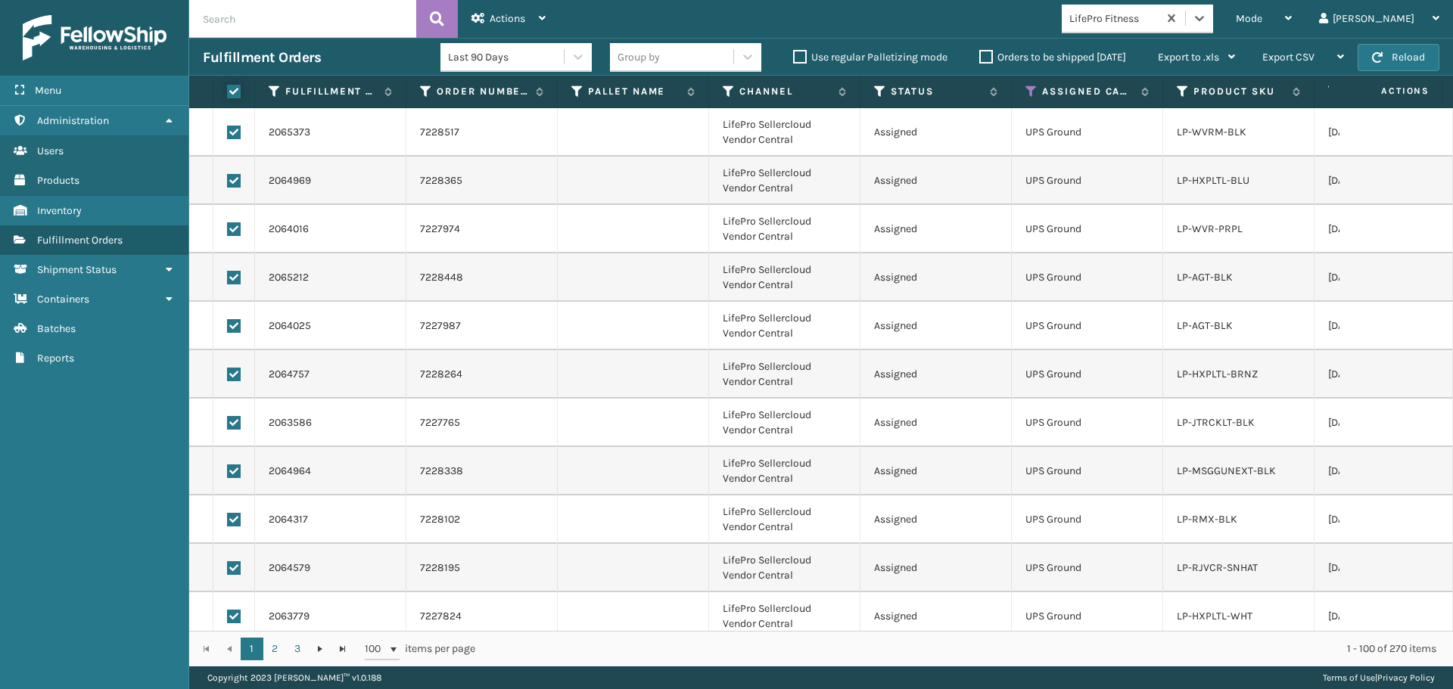
checkbox input "true"
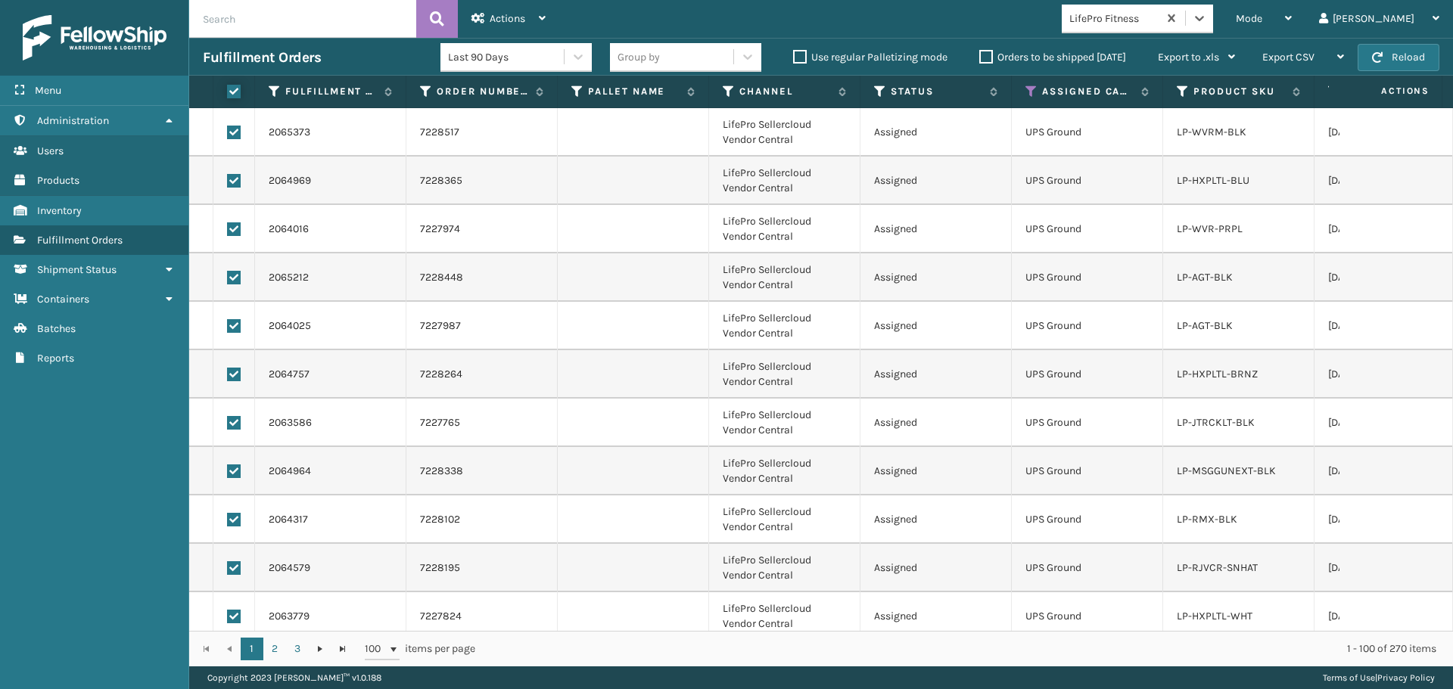
checkbox input "true"
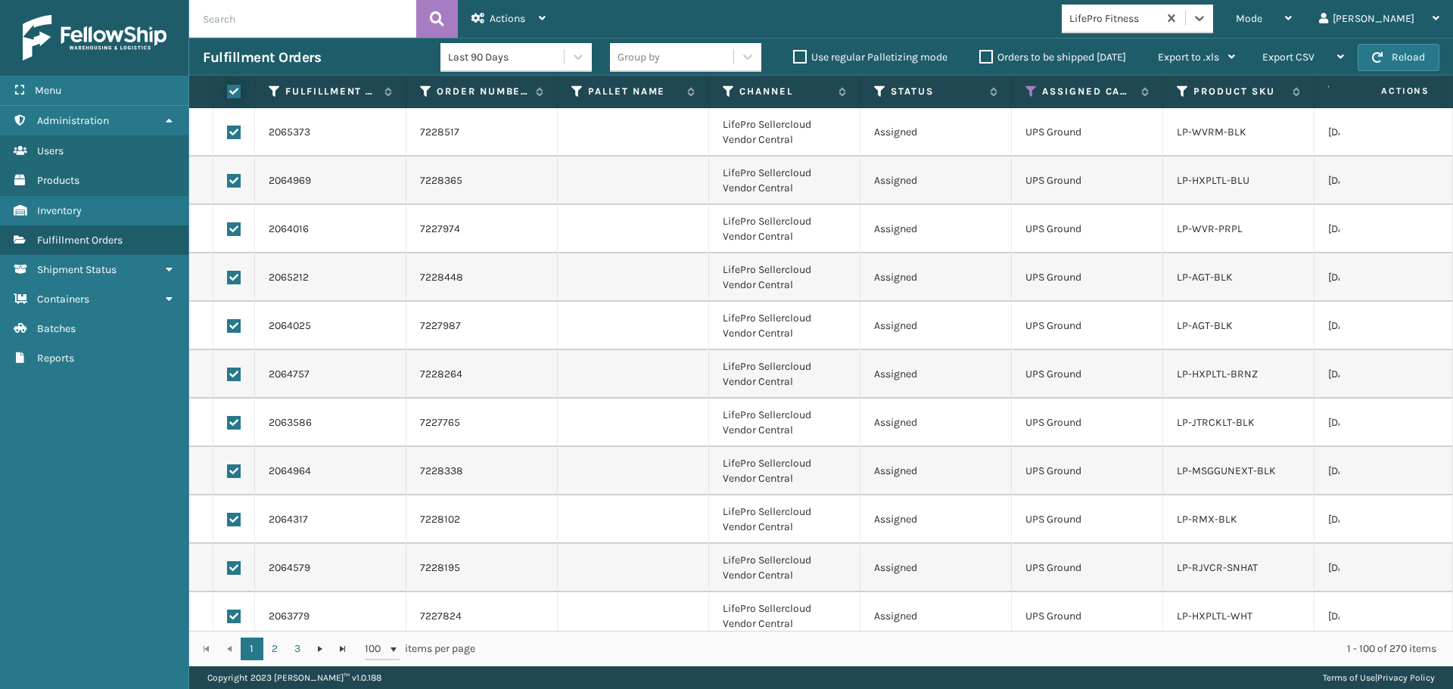
checkbox input "true"
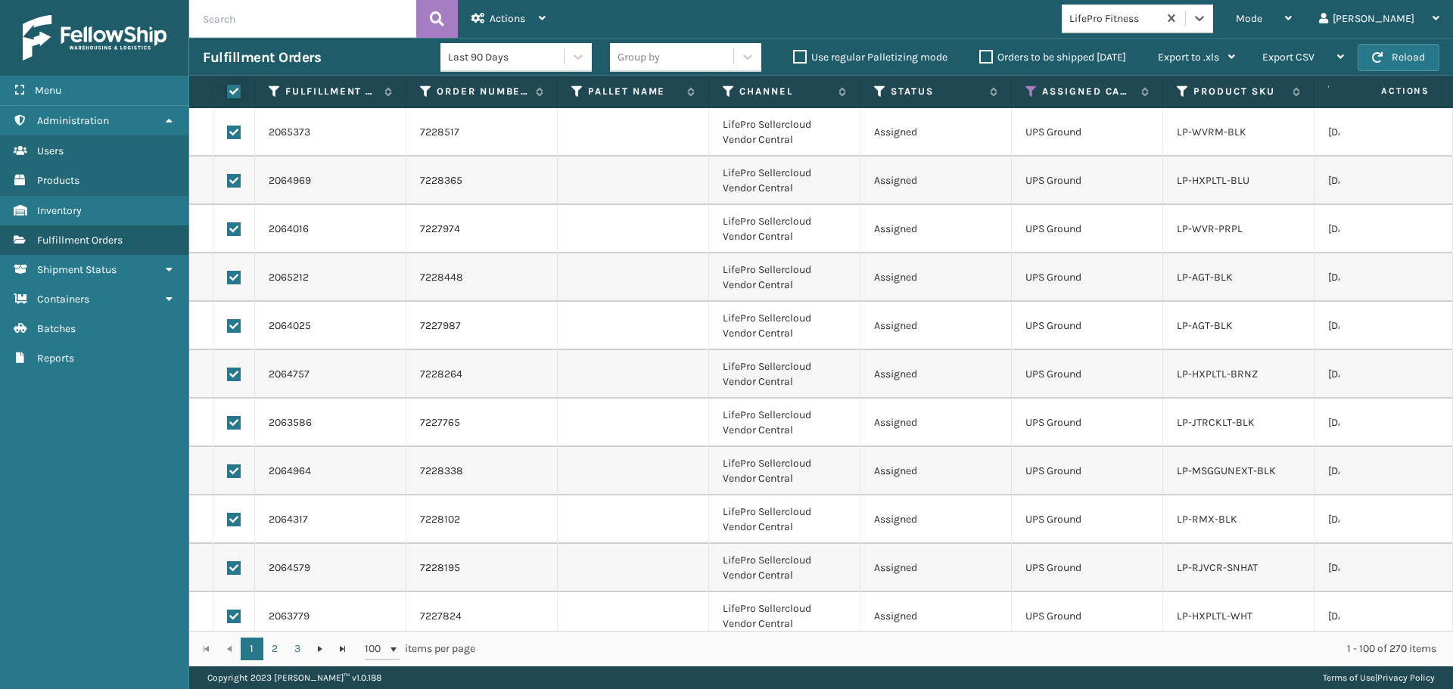
checkbox input "true"
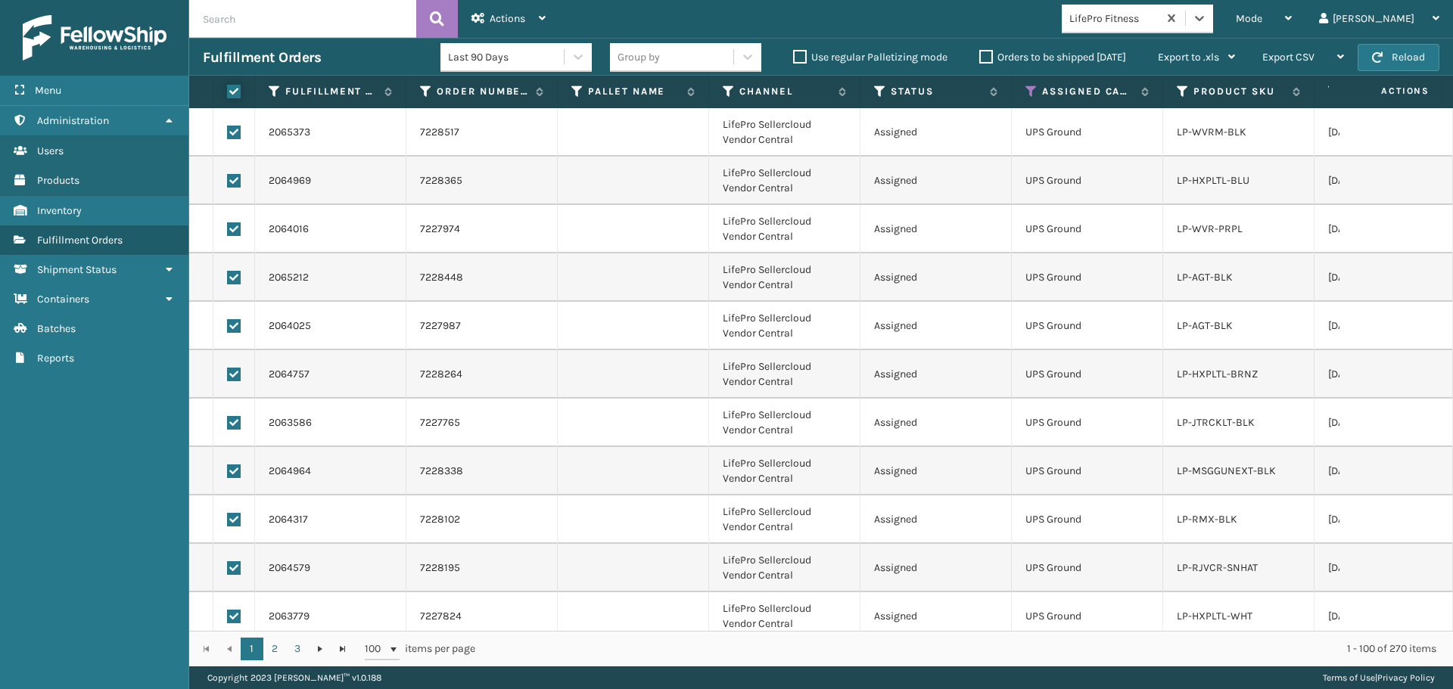
checkbox input "true"
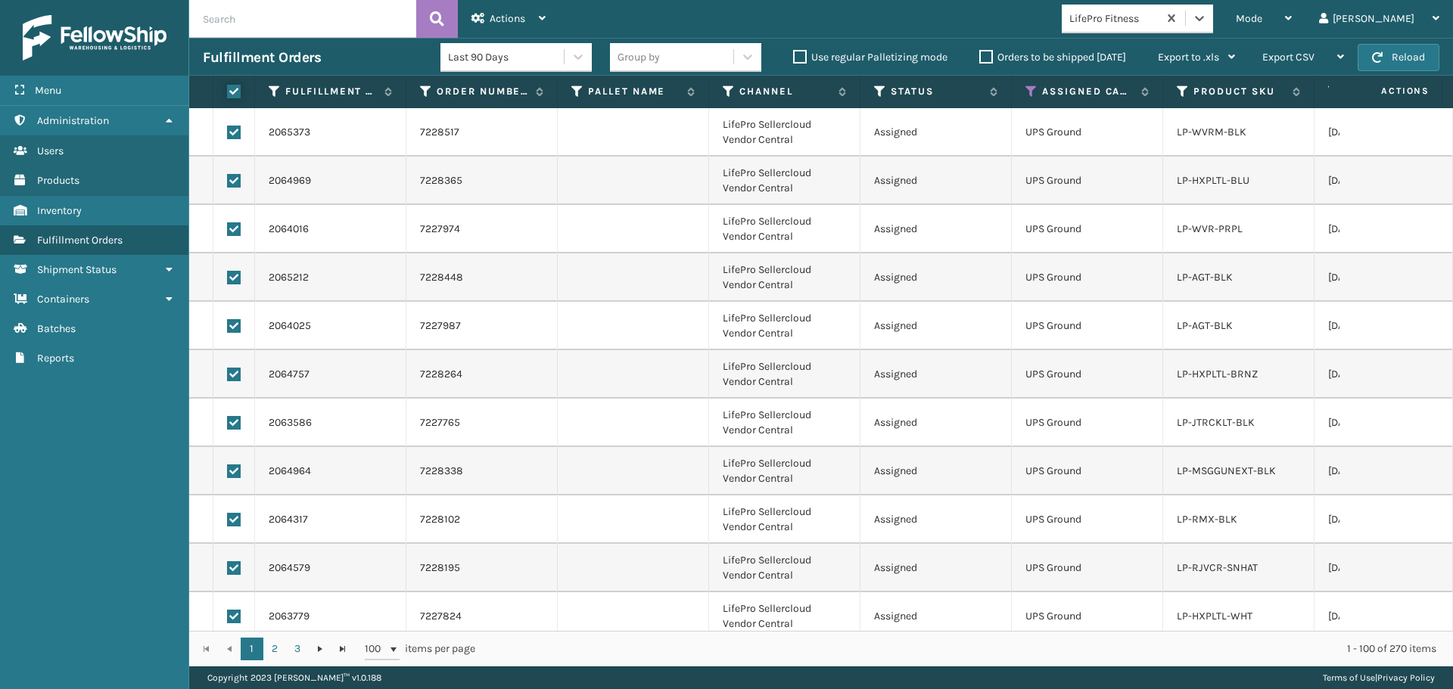
checkbox input "true"
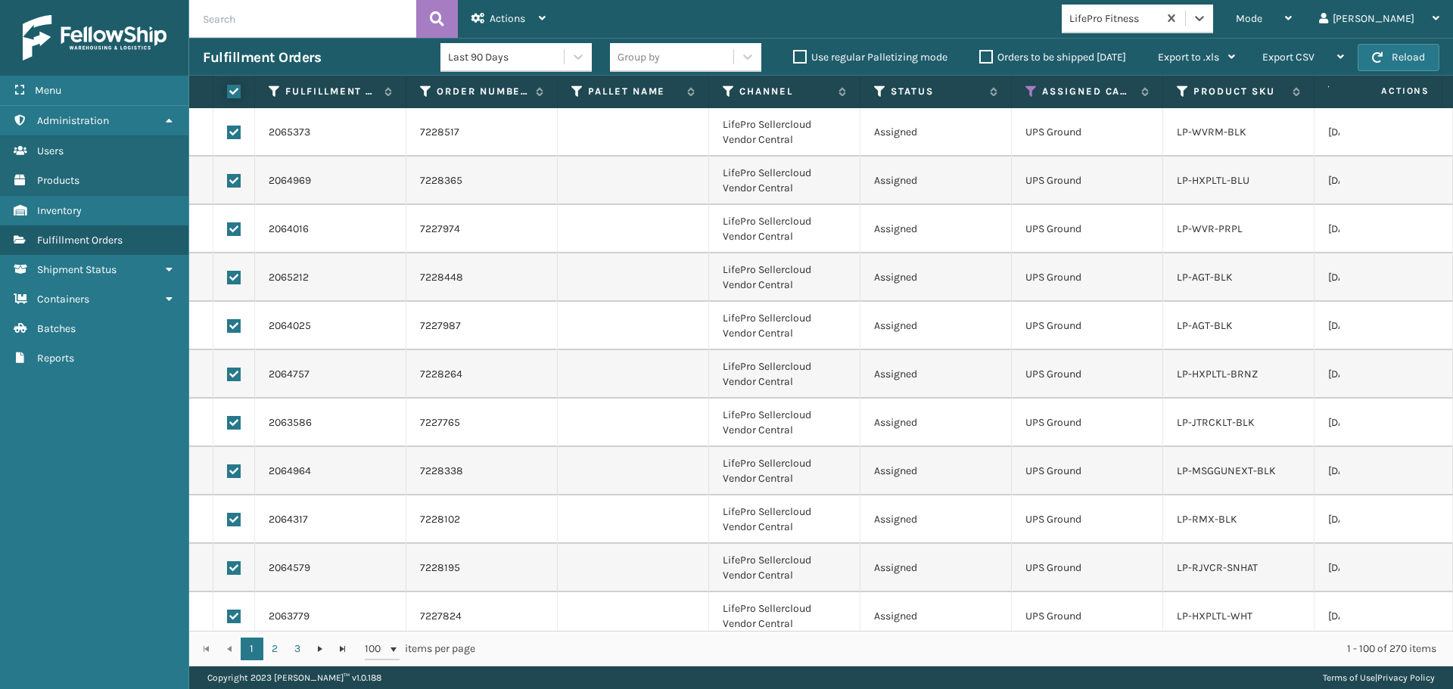
checkbox input "true"
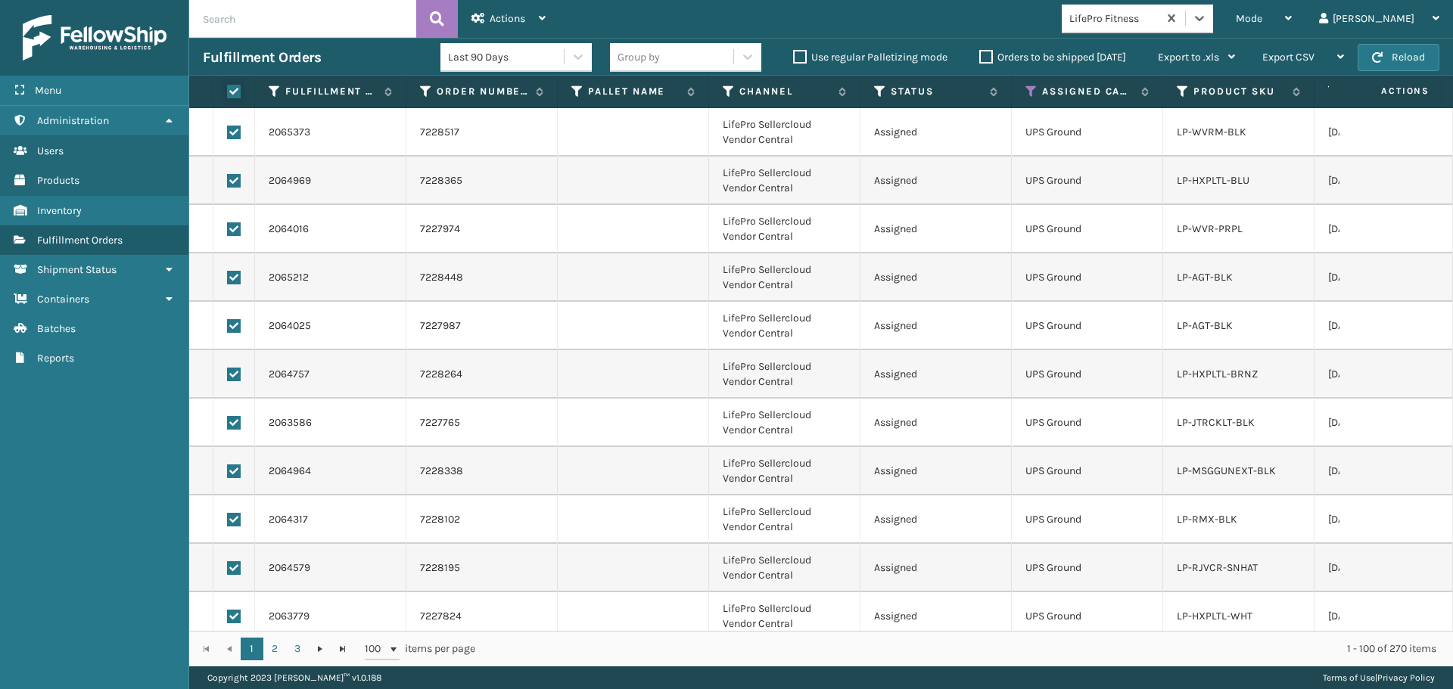
checkbox input "true"
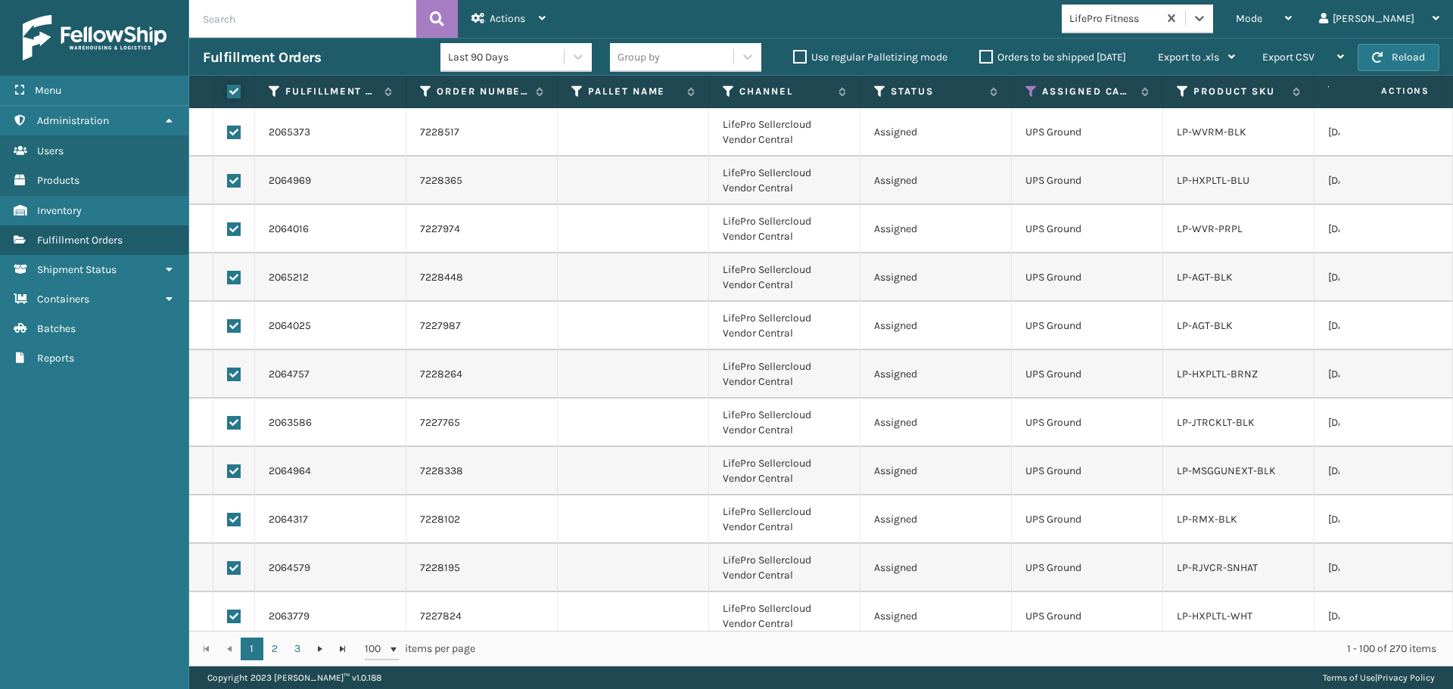
checkbox input "true"
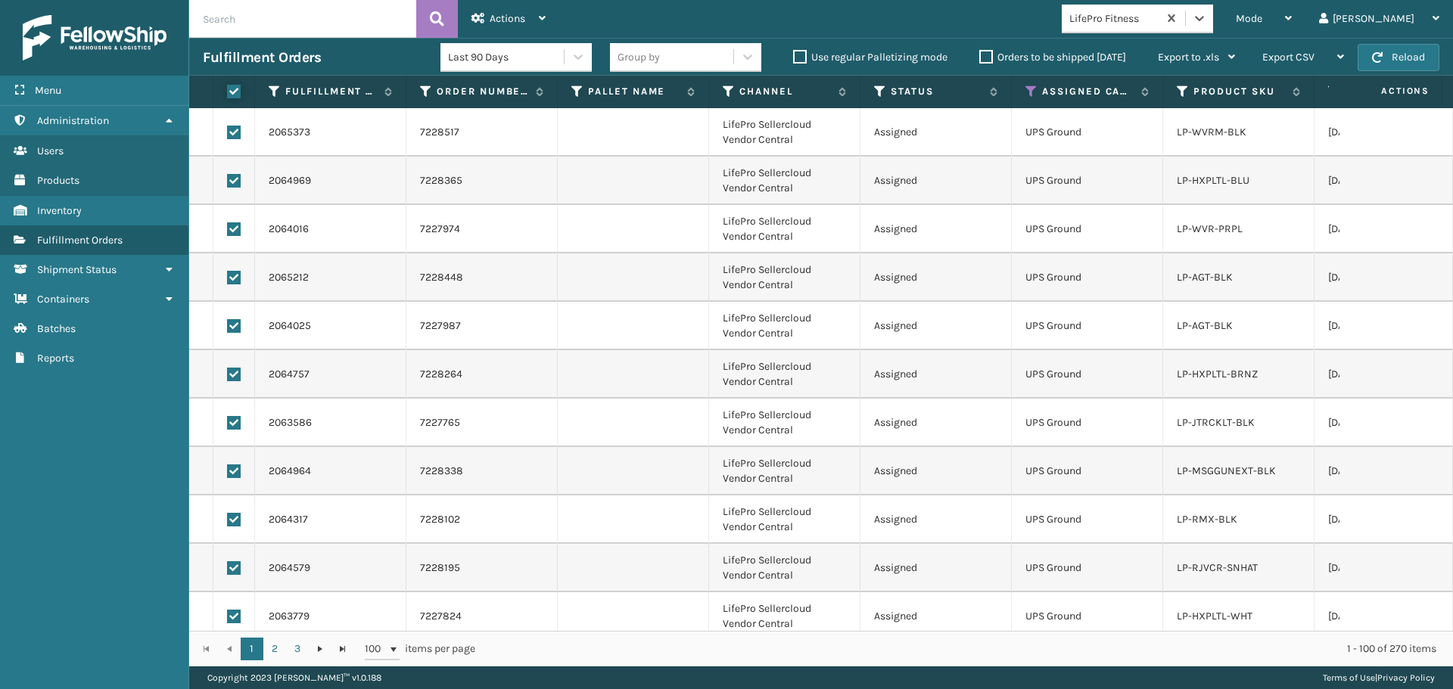
checkbox input "true"
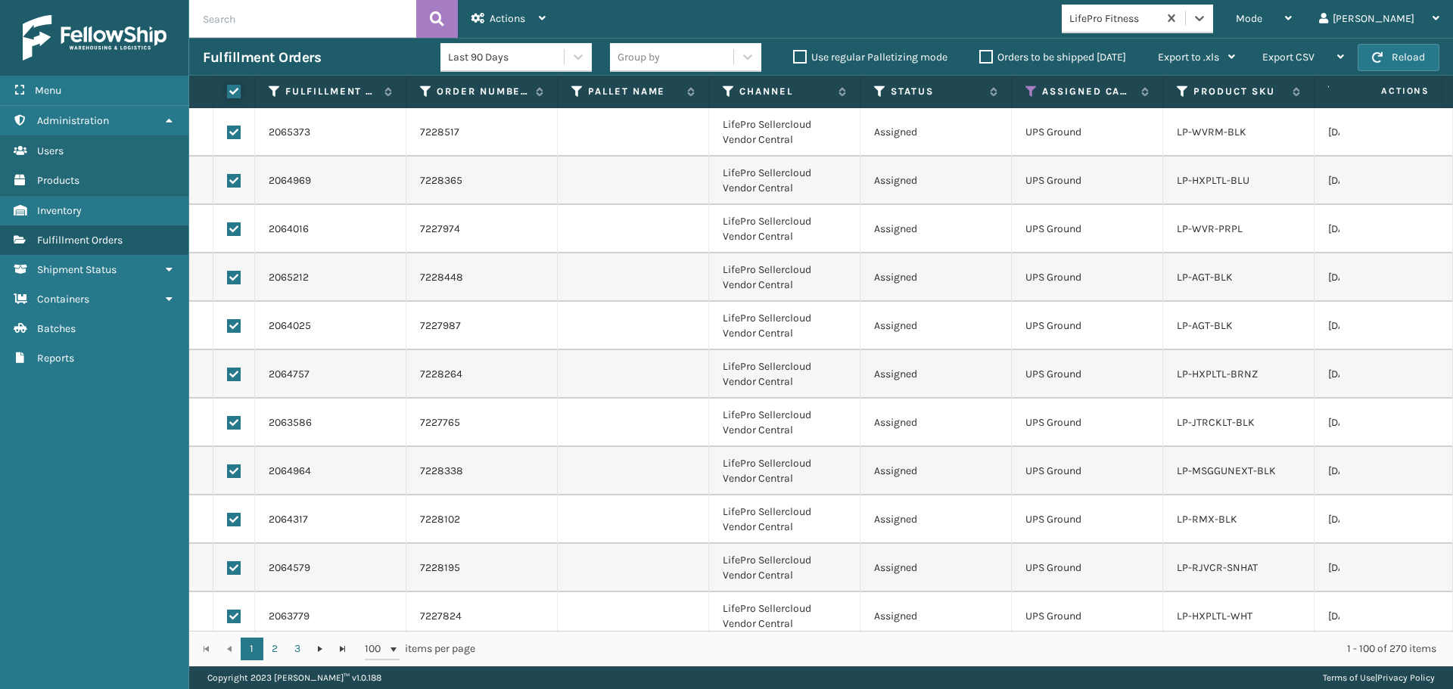
checkbox input "true"
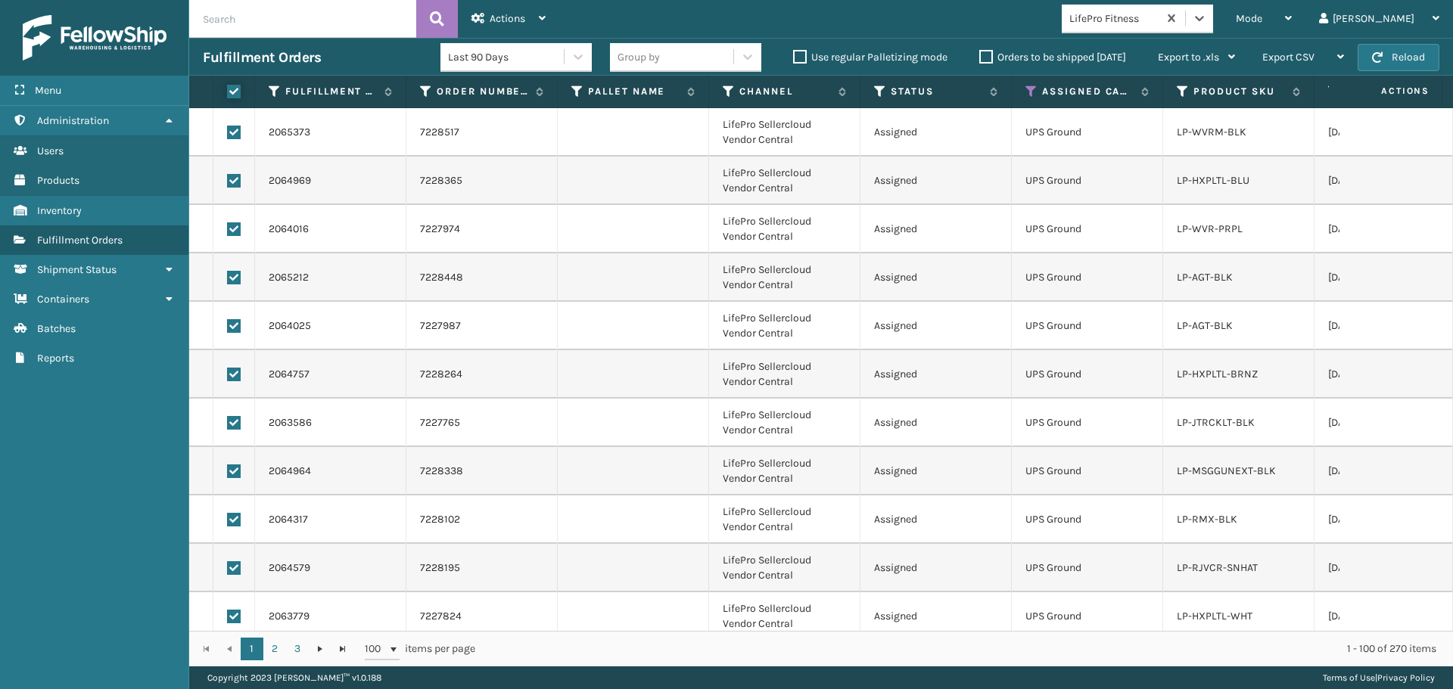
checkbox input "true"
click at [484, 25] on div "Actions" at bounding box center [508, 19] width 74 height 38
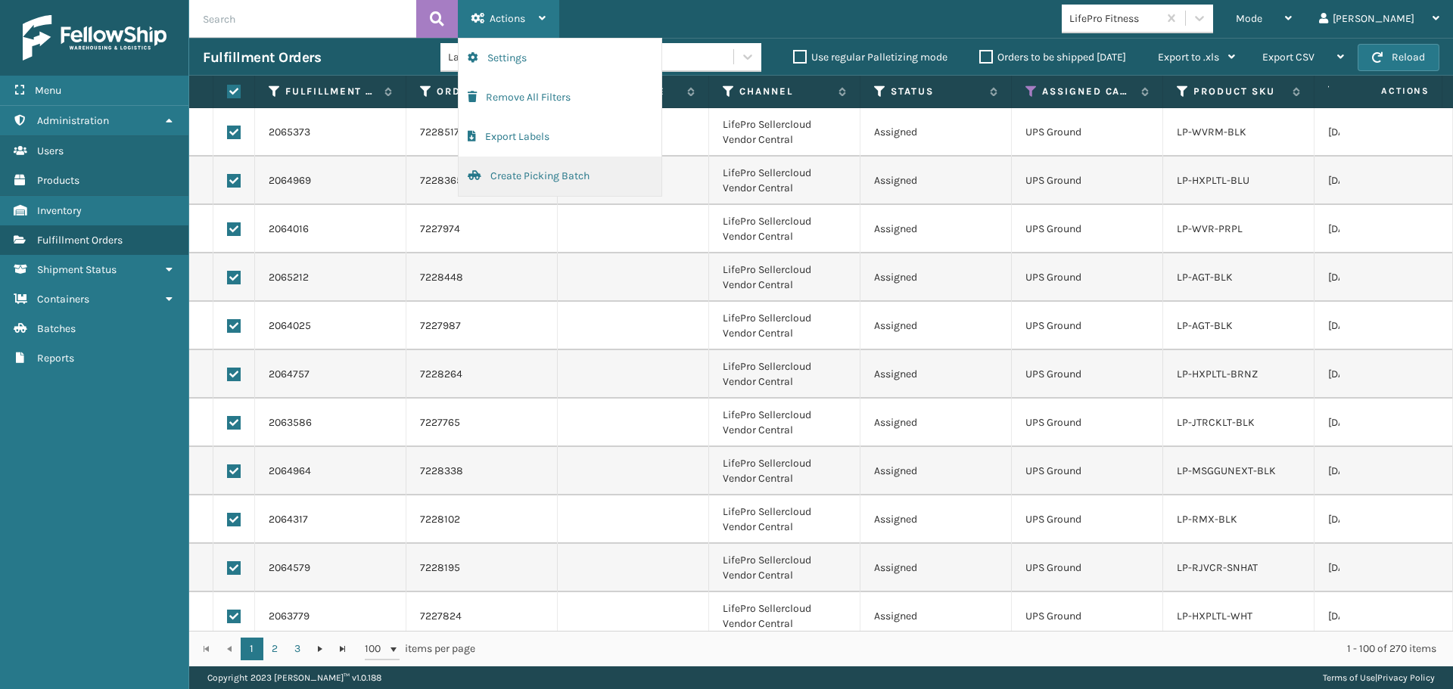
click at [527, 181] on button "Create Picking Batch" at bounding box center [559, 176] width 203 height 39
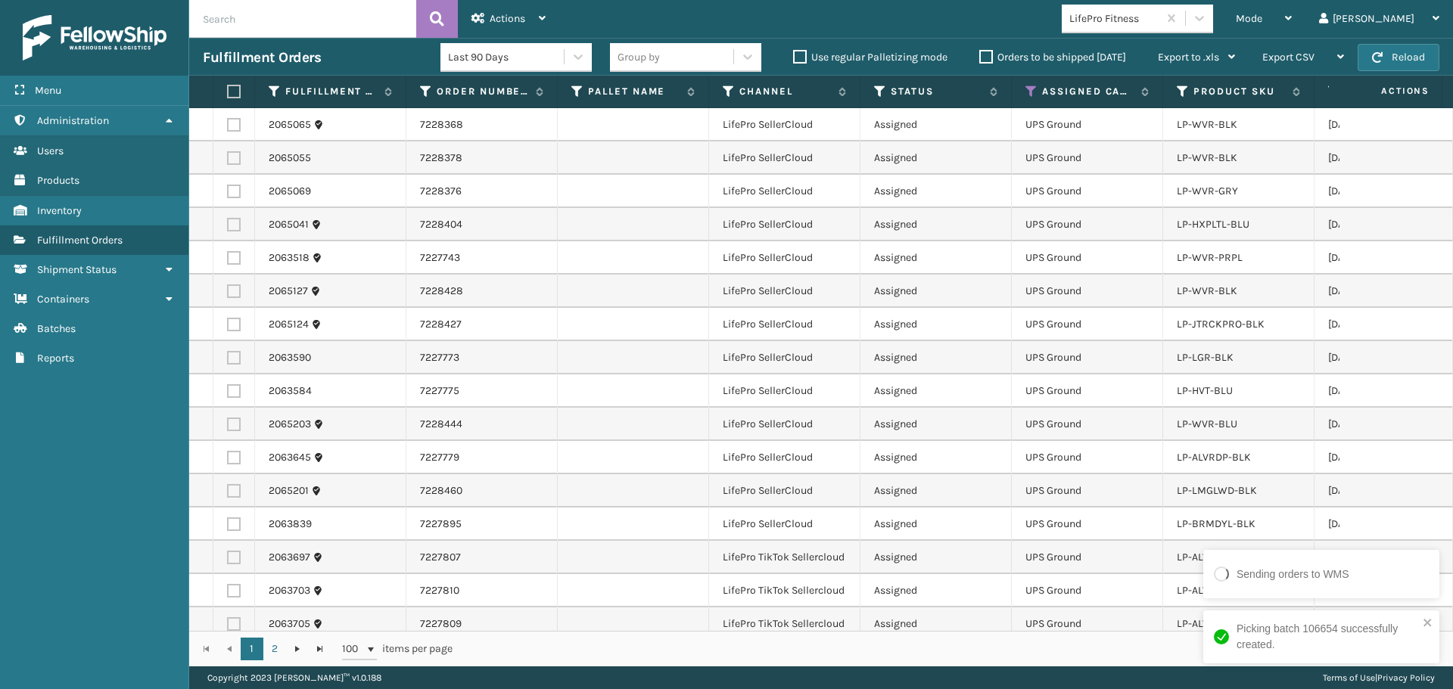
click at [232, 93] on label at bounding box center [231, 92] width 9 height 14
click at [228, 93] on input "checkbox" at bounding box center [227, 92] width 1 height 10
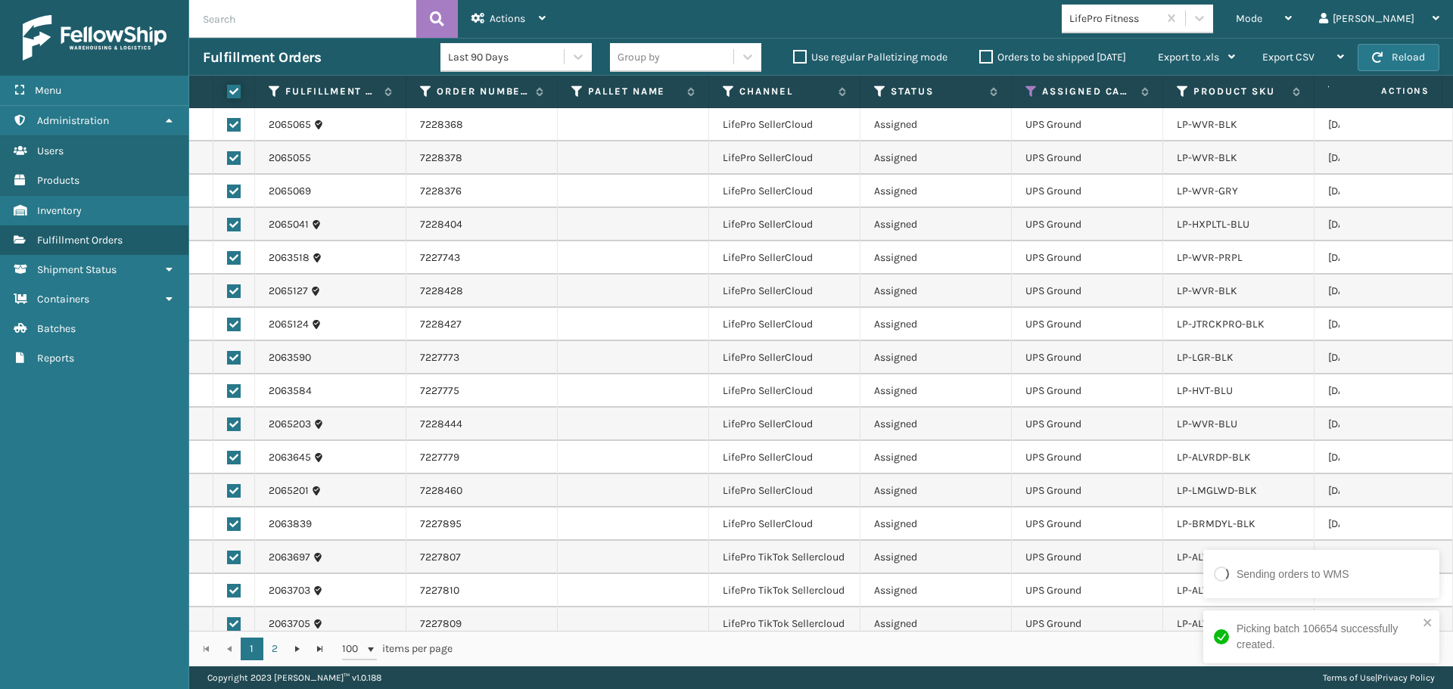
checkbox input "true"
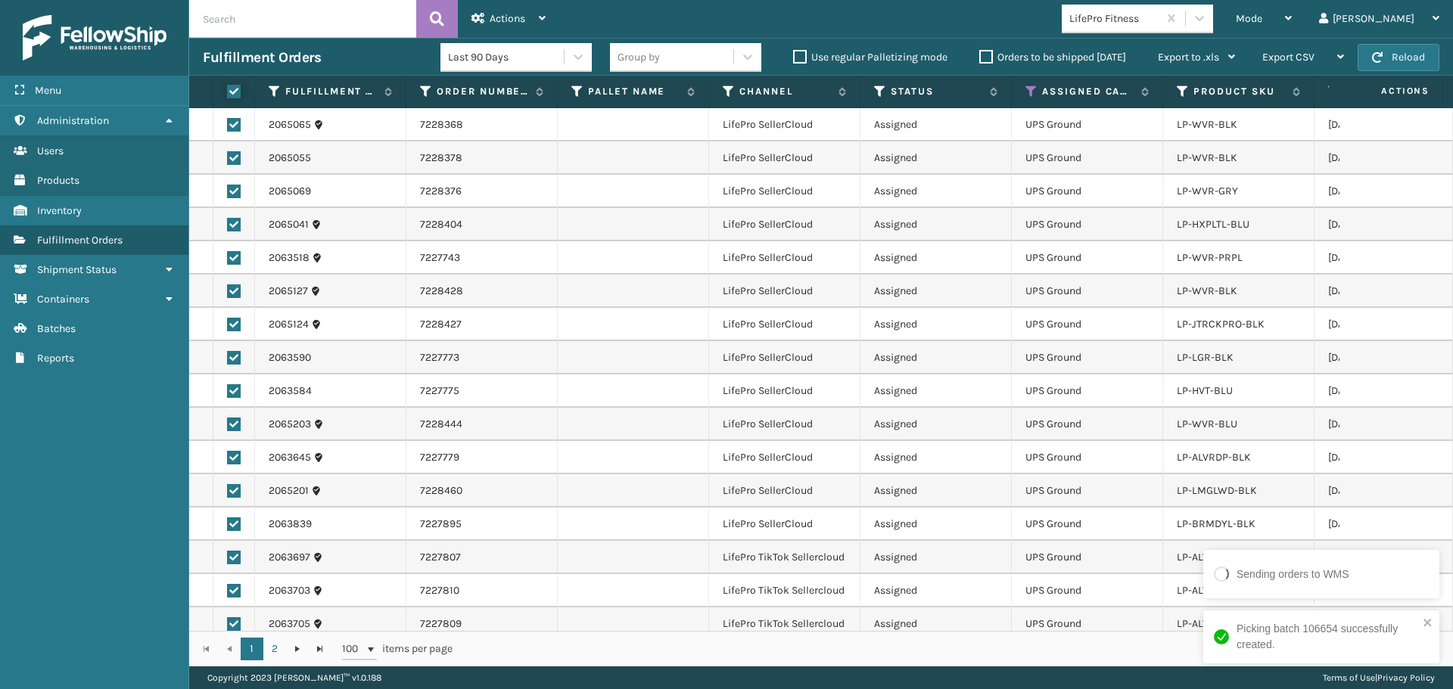
checkbox input "true"
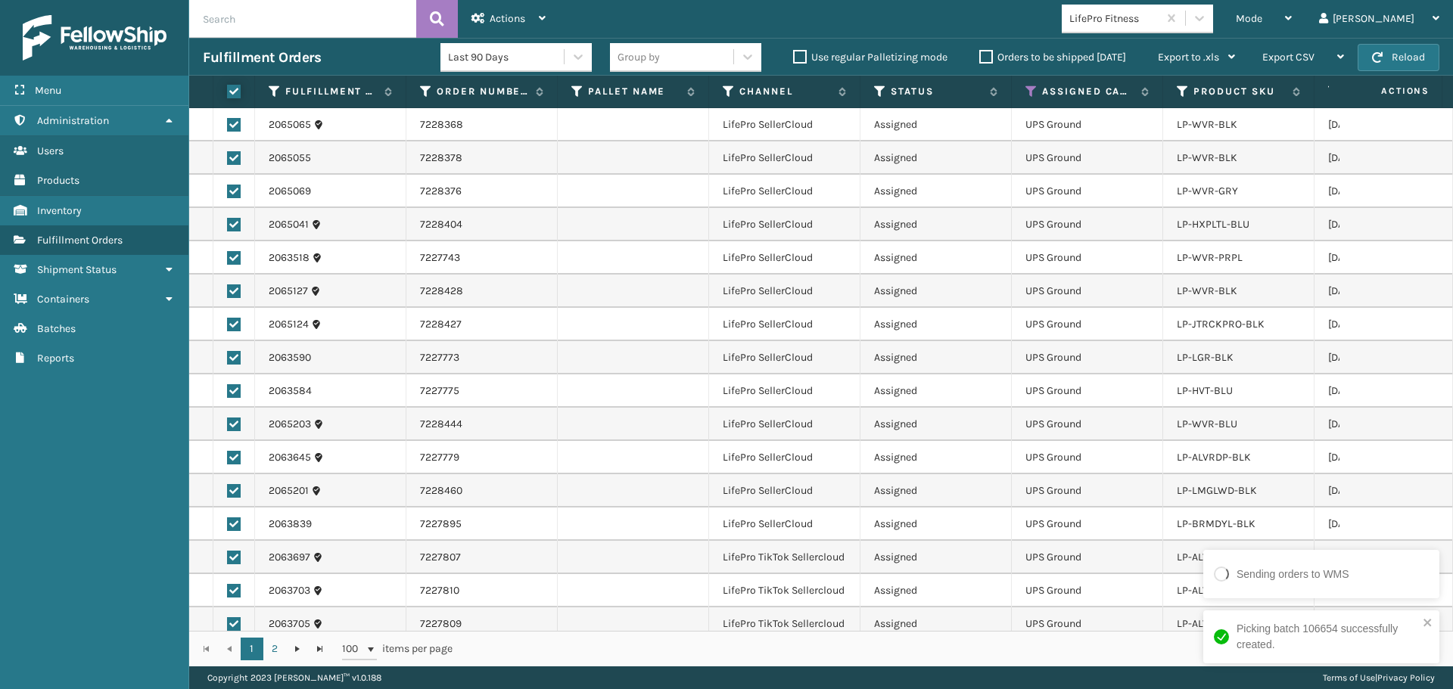
checkbox input "true"
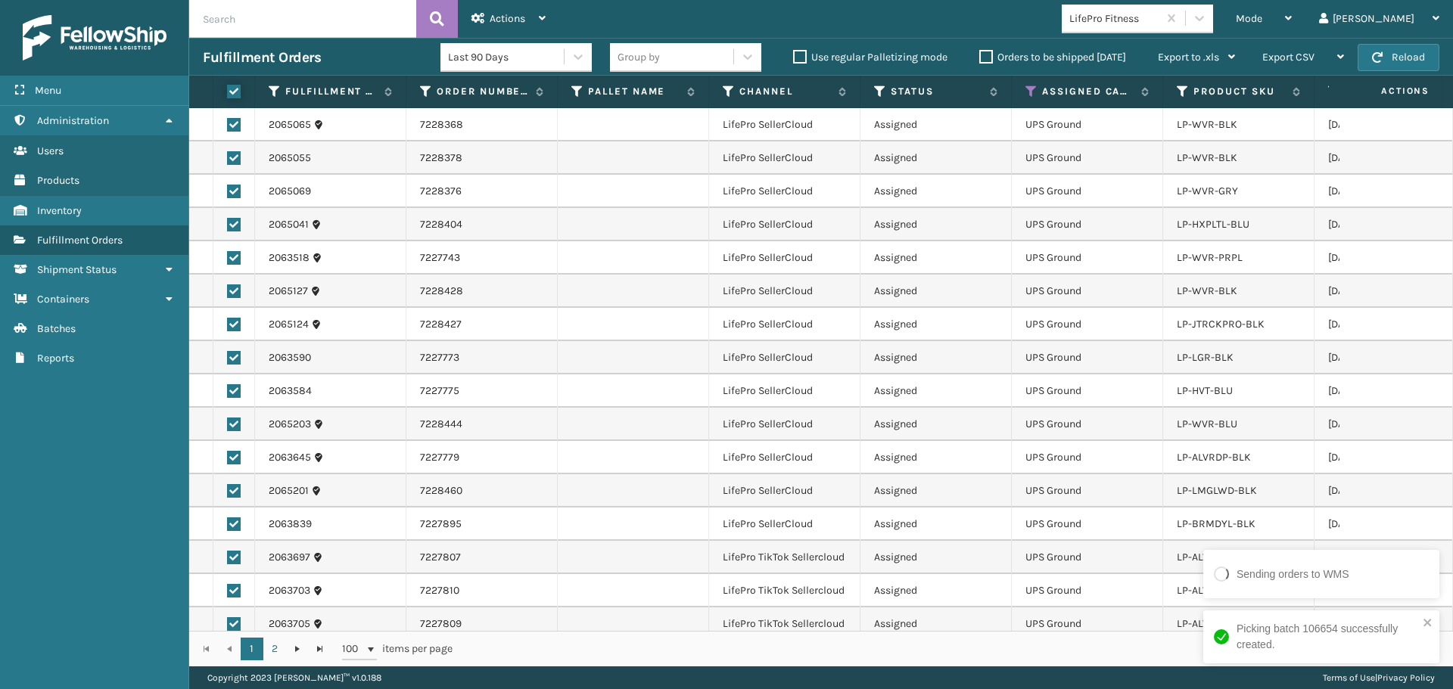
checkbox input "true"
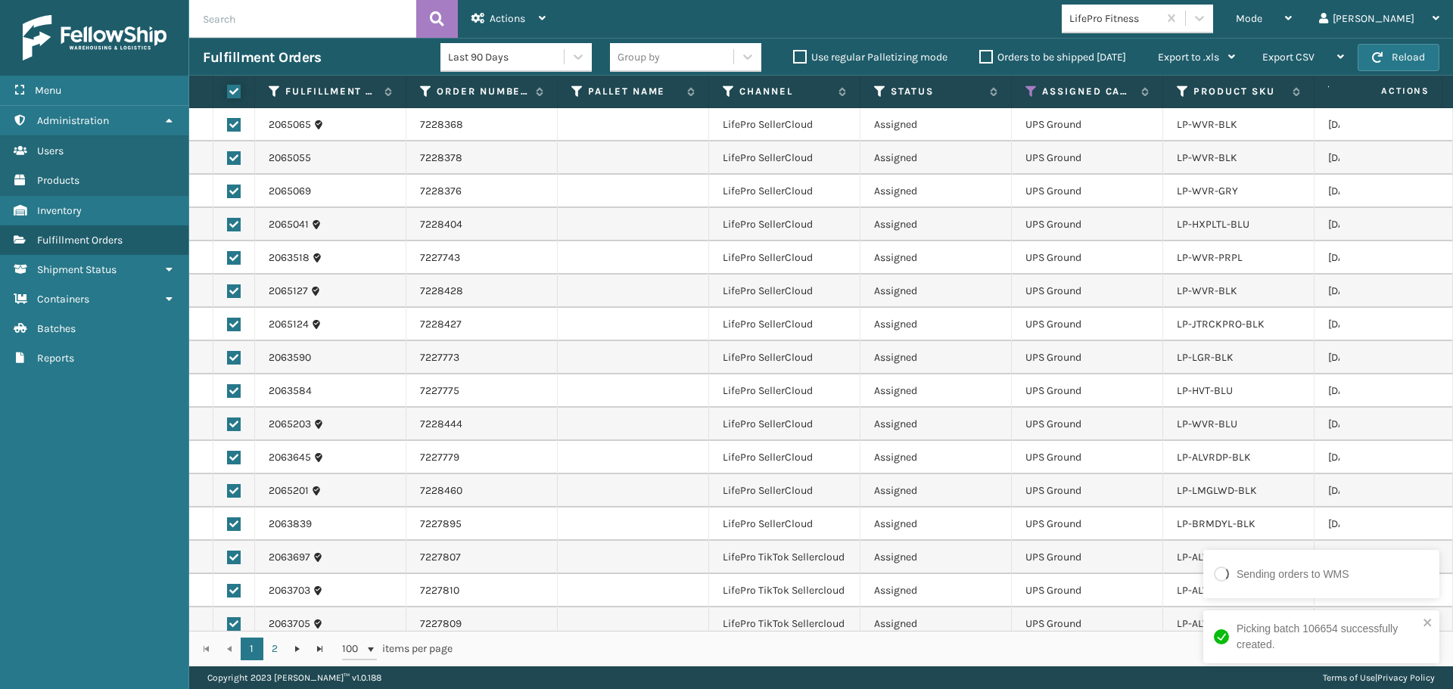
checkbox input "true"
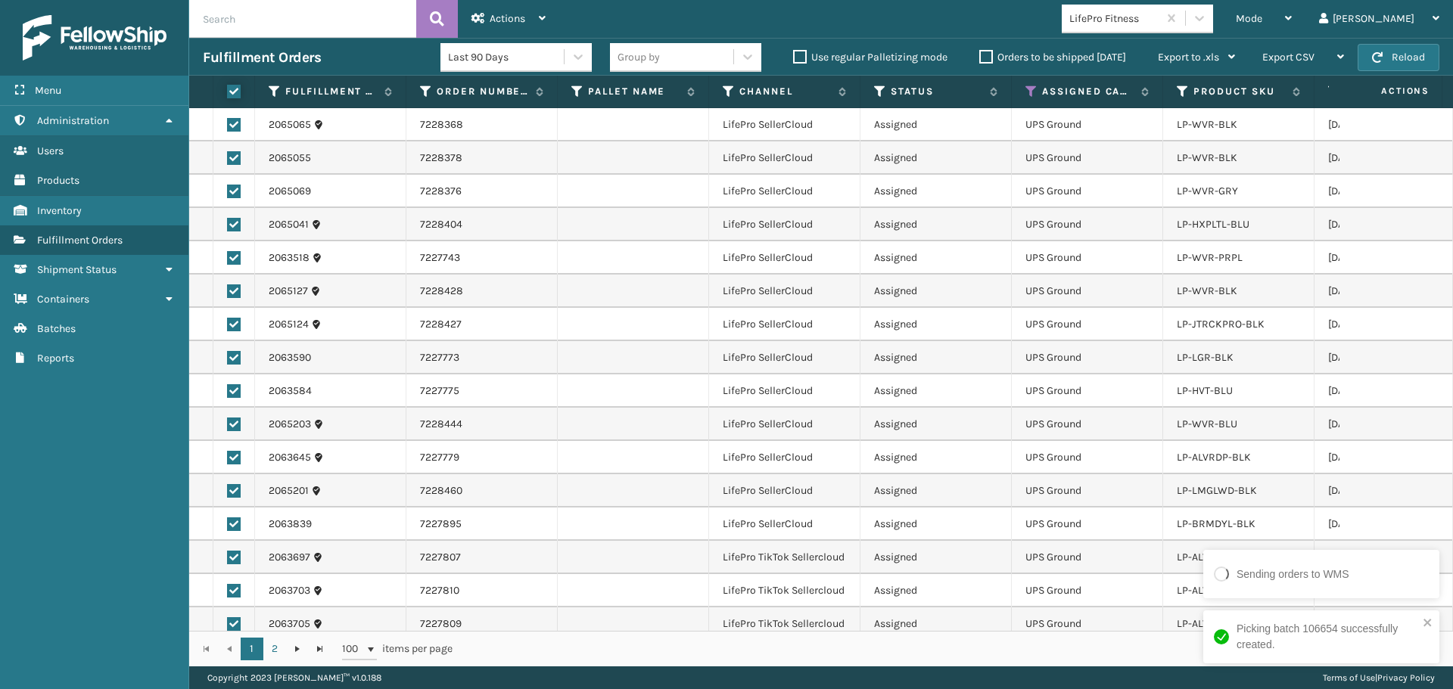
checkbox input "true"
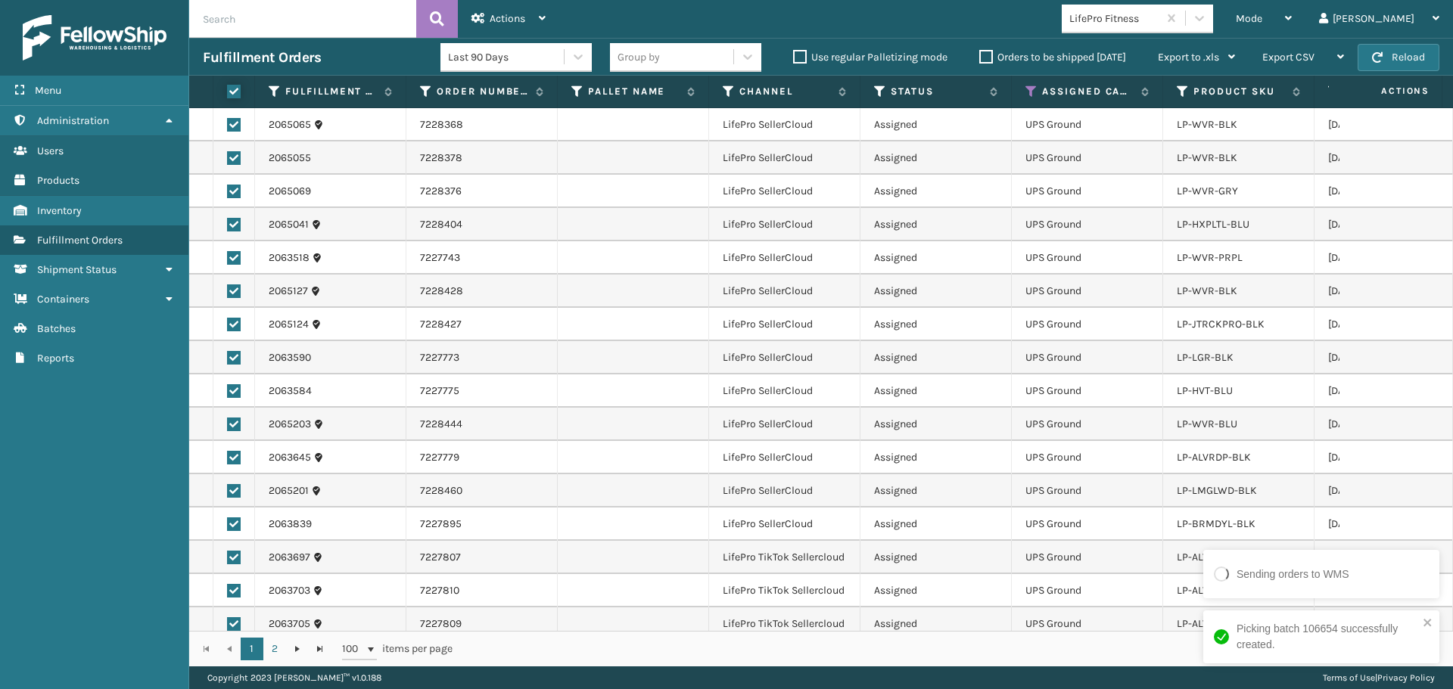
checkbox input "true"
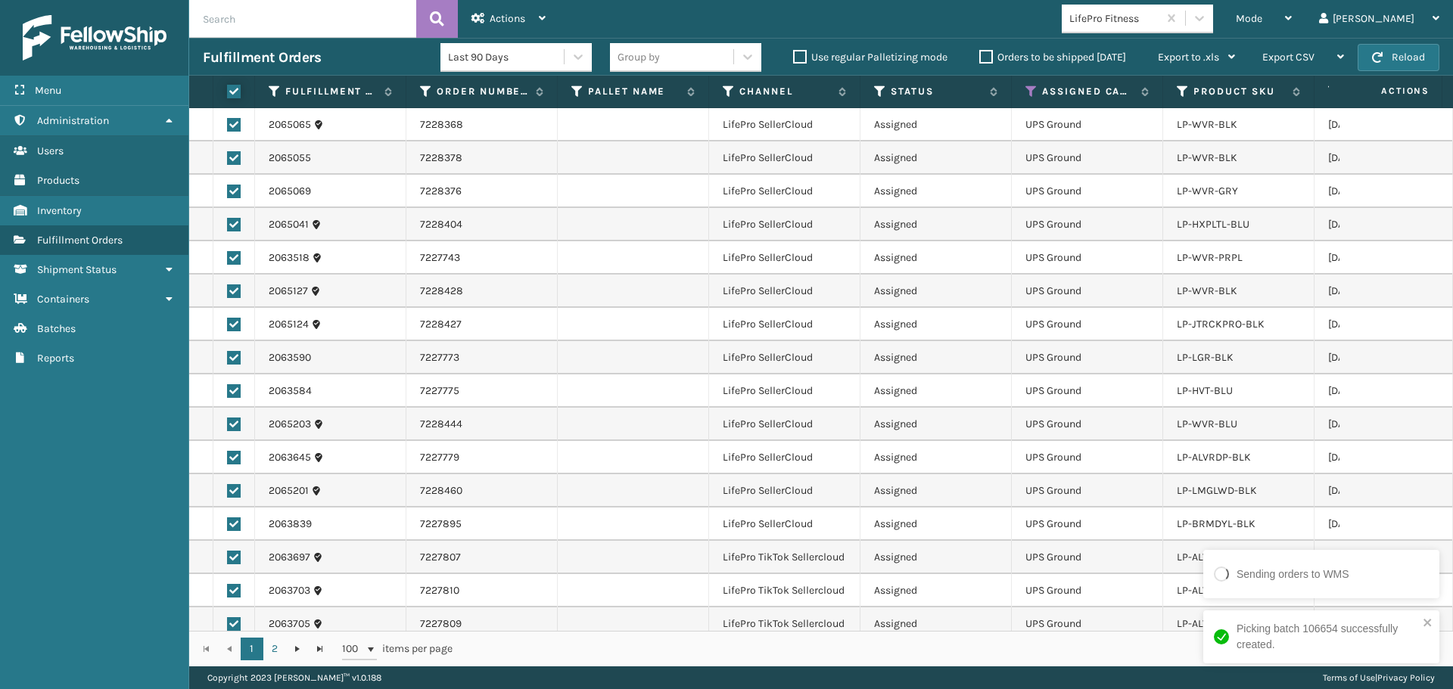
checkbox input "true"
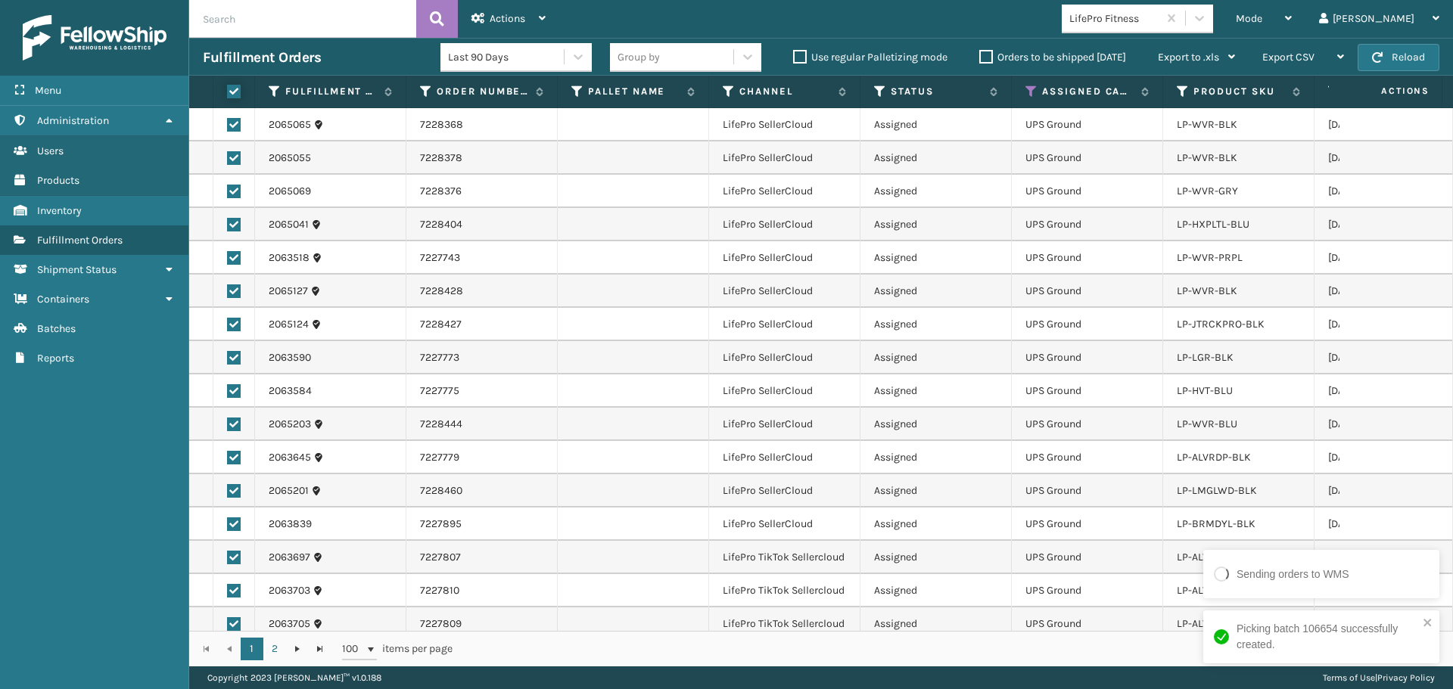
checkbox input "true"
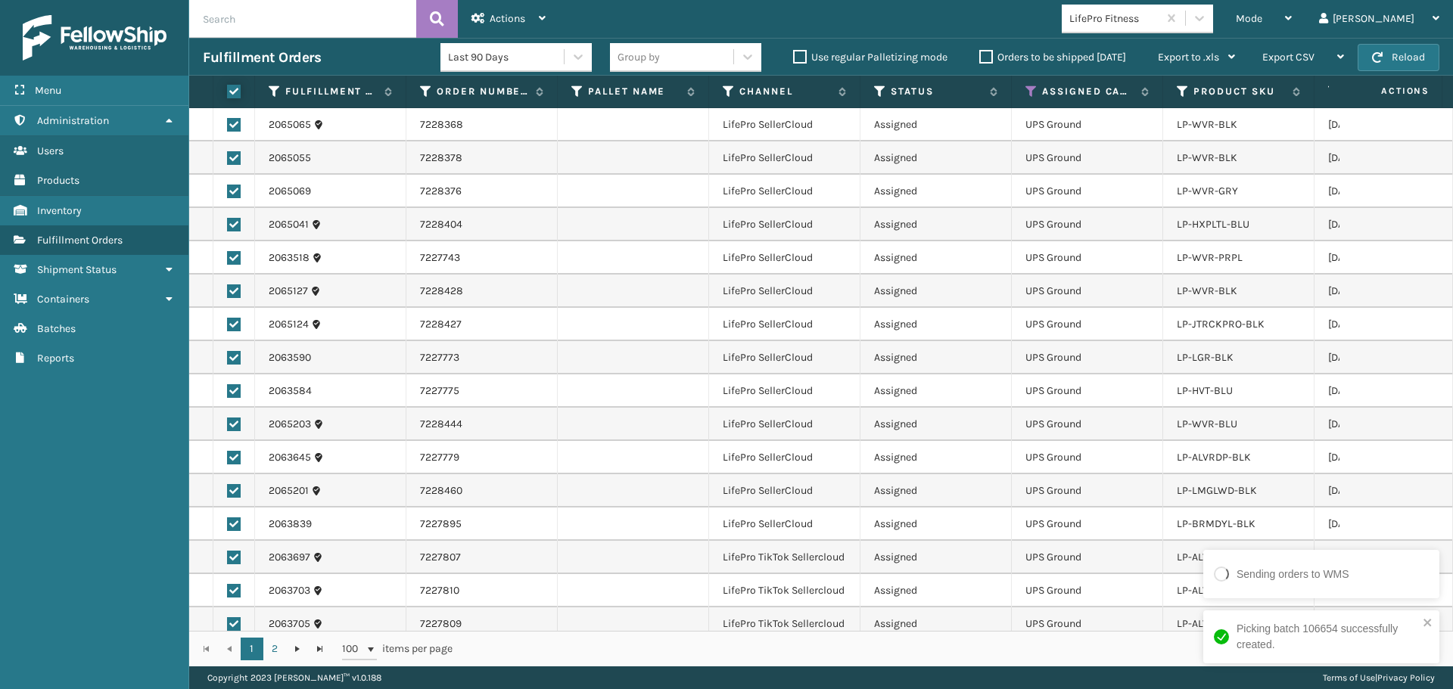
checkbox input "true"
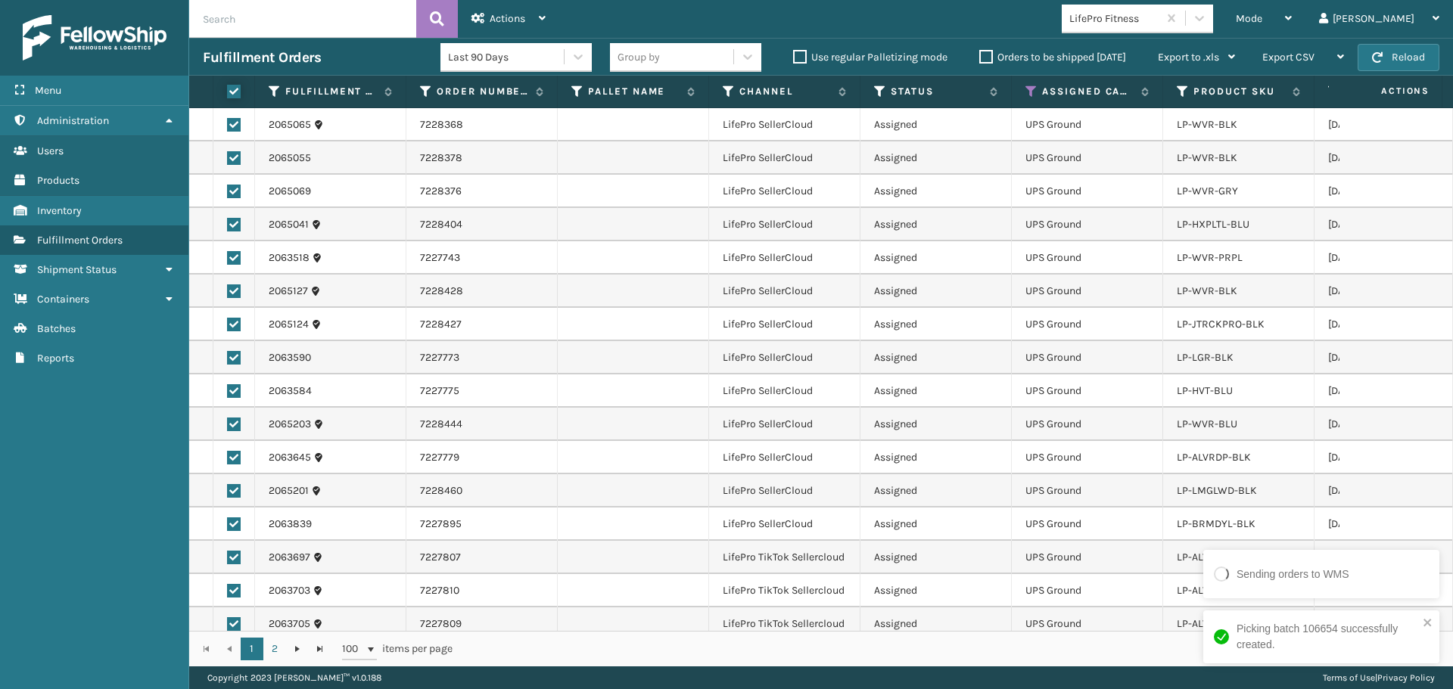
checkbox input "true"
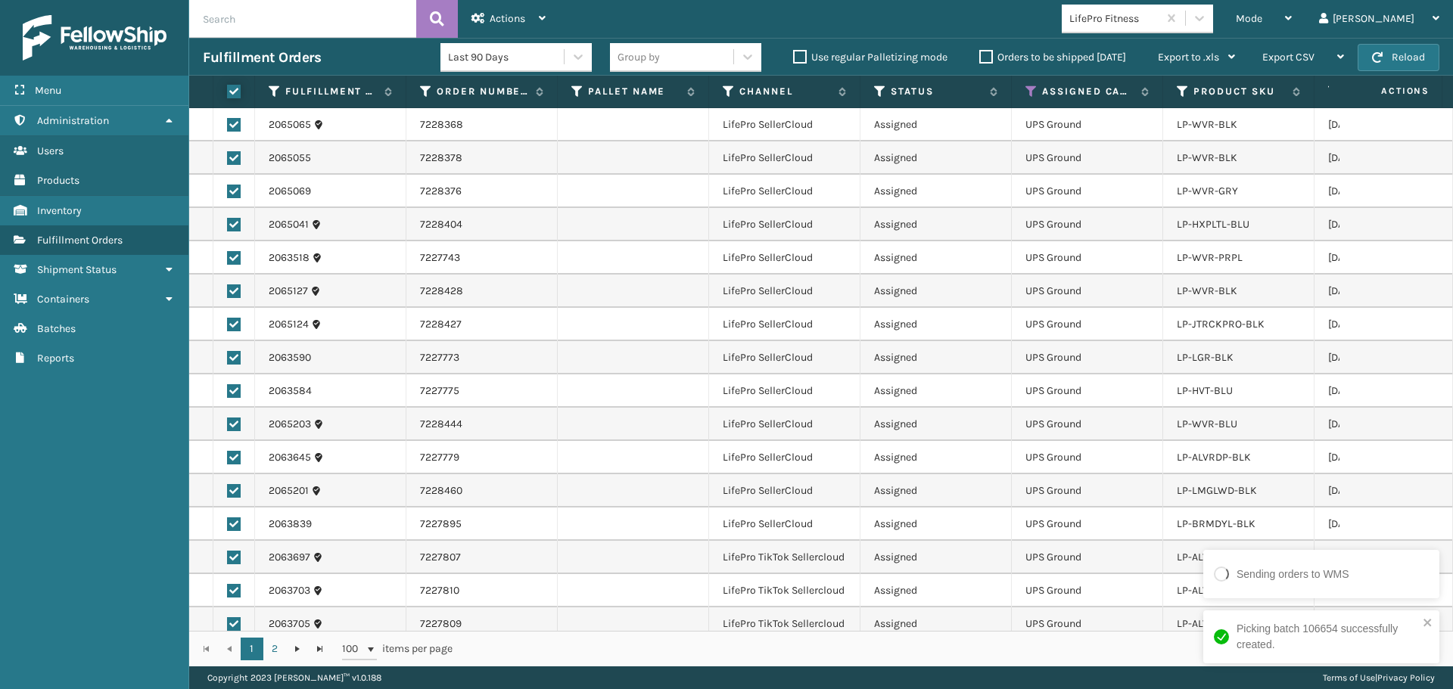
checkbox input "true"
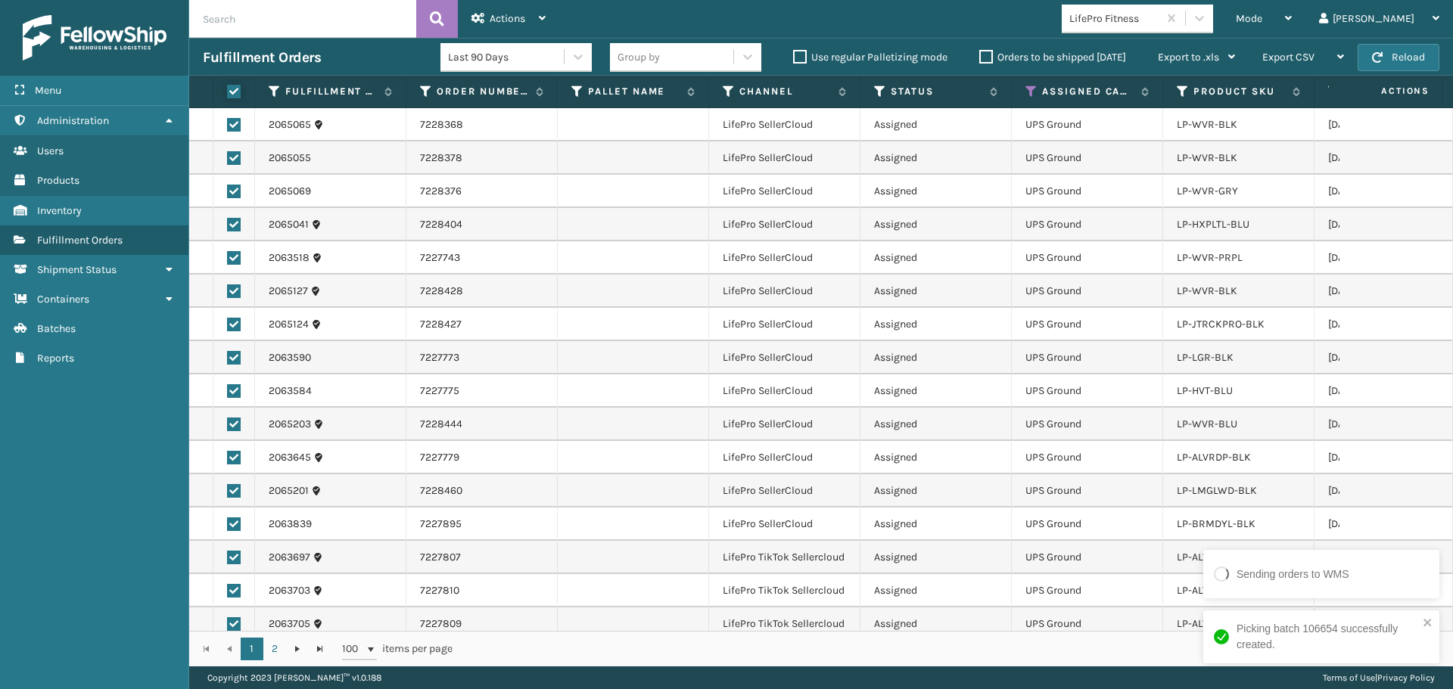
checkbox input "true"
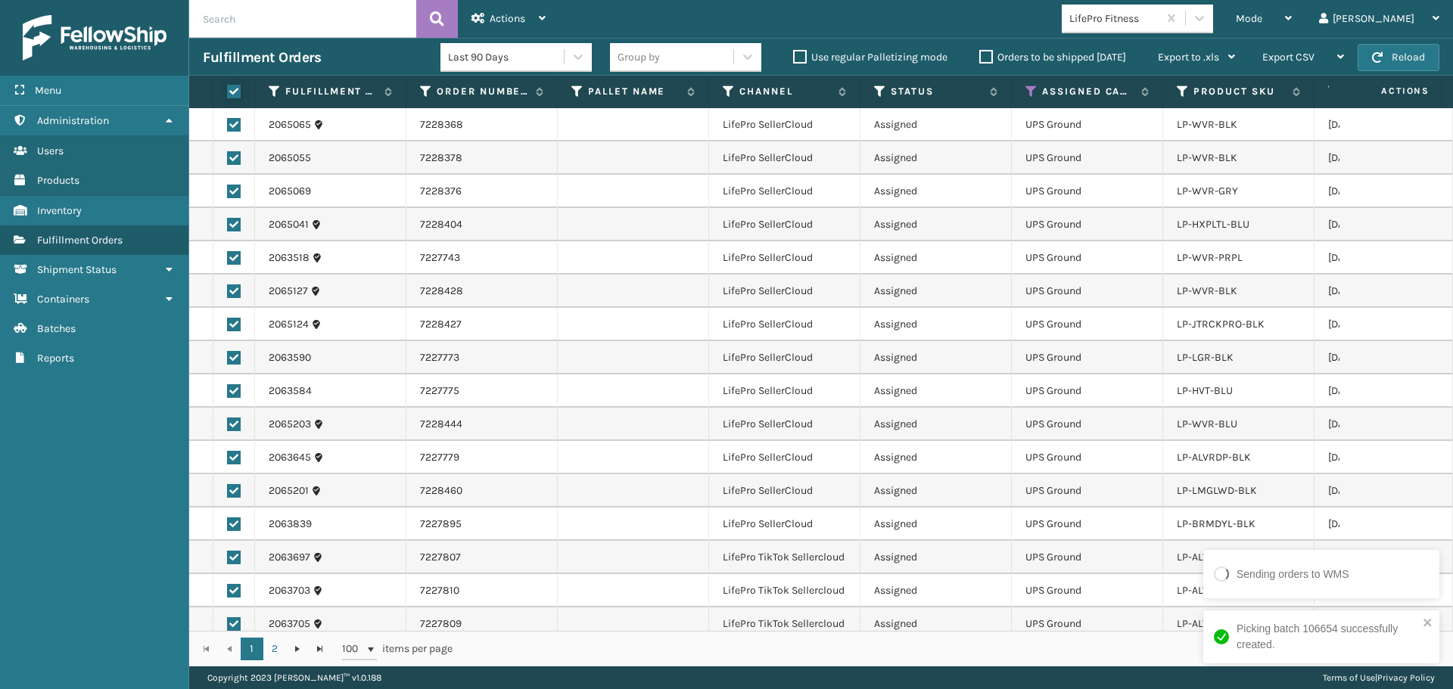
checkbox input "true"
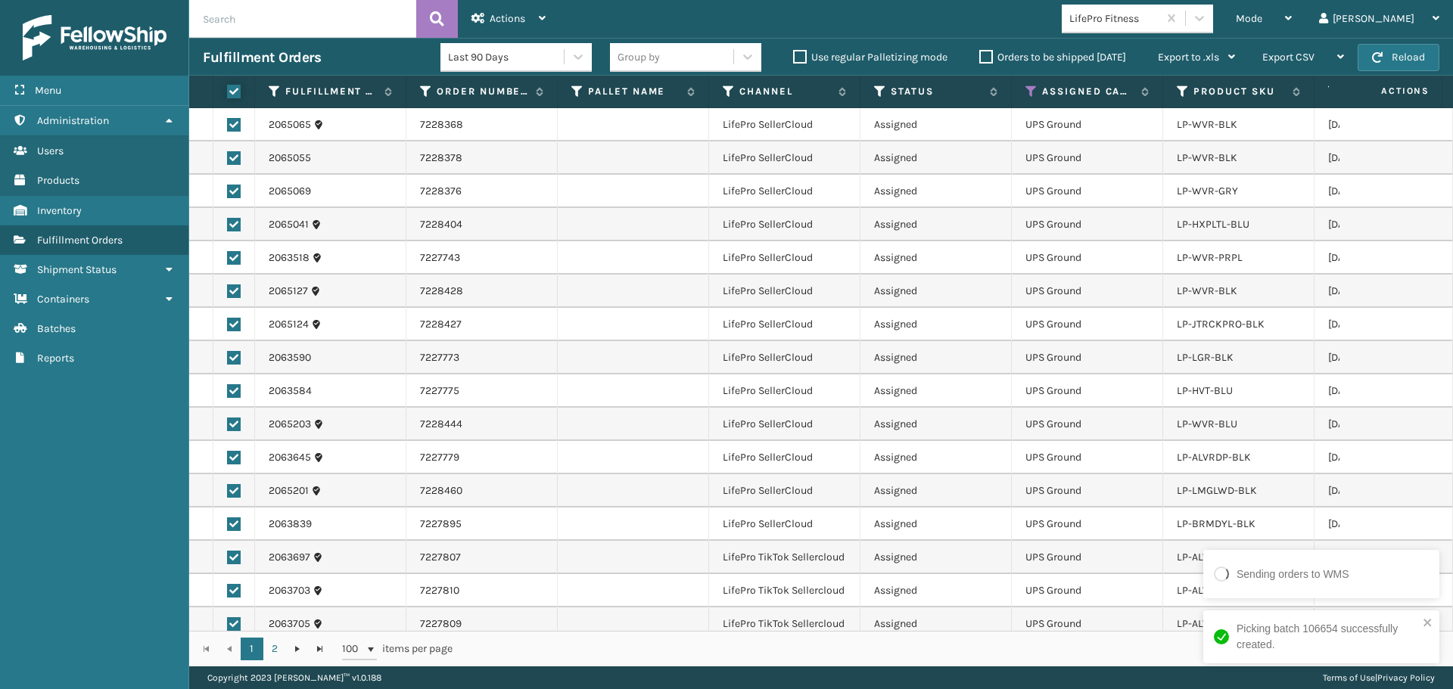
checkbox input "true"
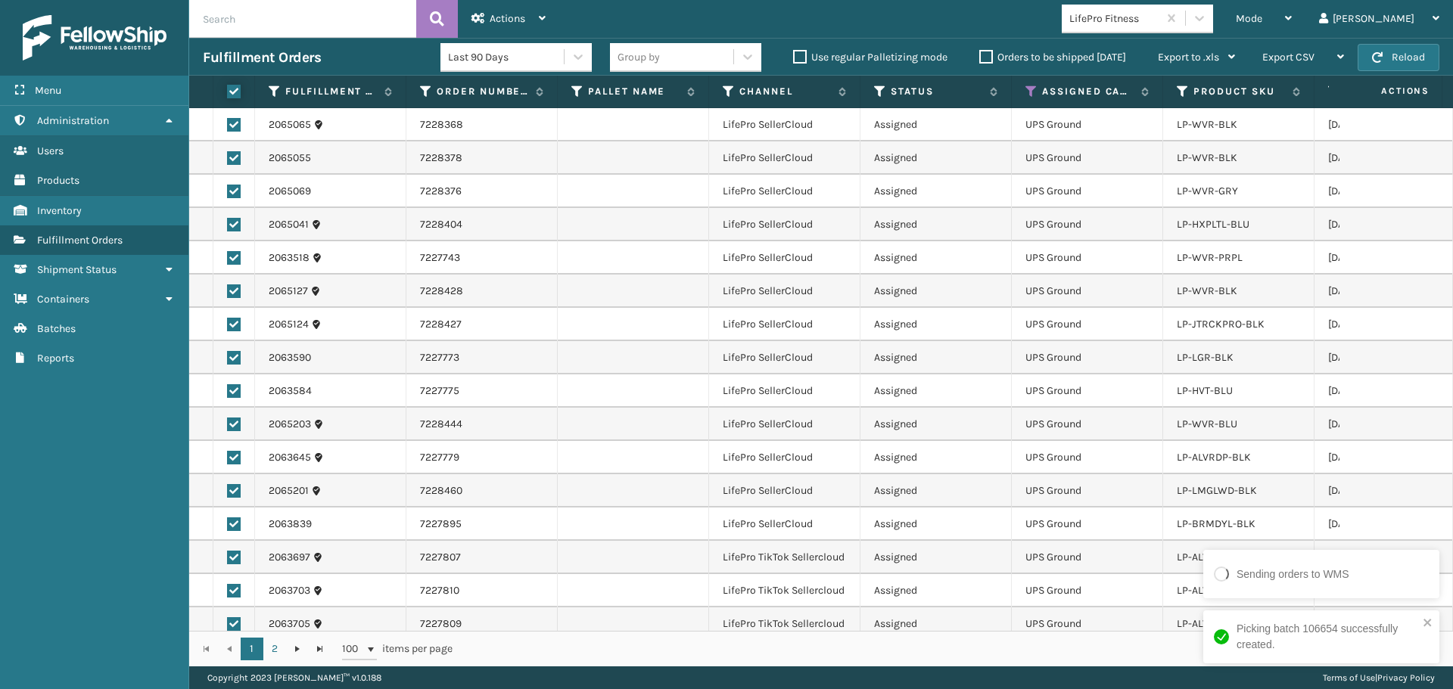
checkbox input "true"
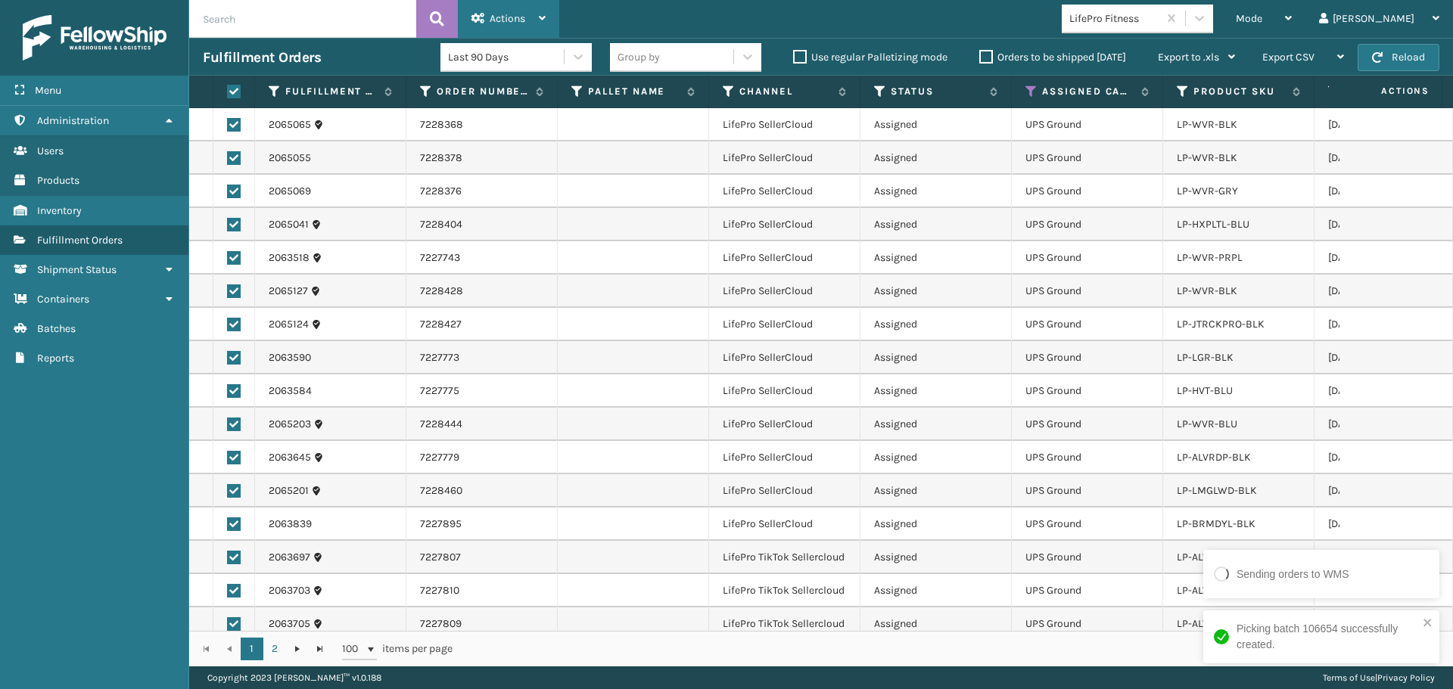
click at [497, 19] on span "Actions" at bounding box center [507, 18] width 36 height 13
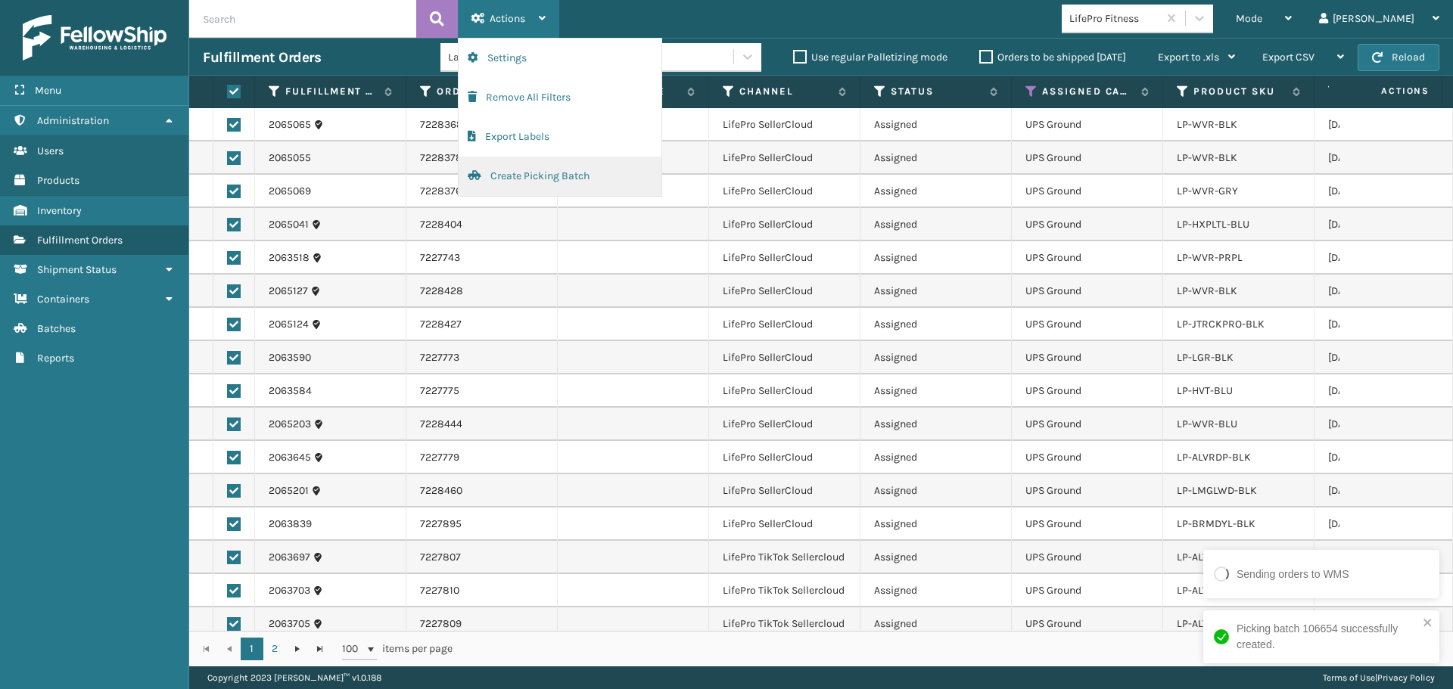
click at [619, 177] on button "Create Picking Batch" at bounding box center [559, 176] width 203 height 39
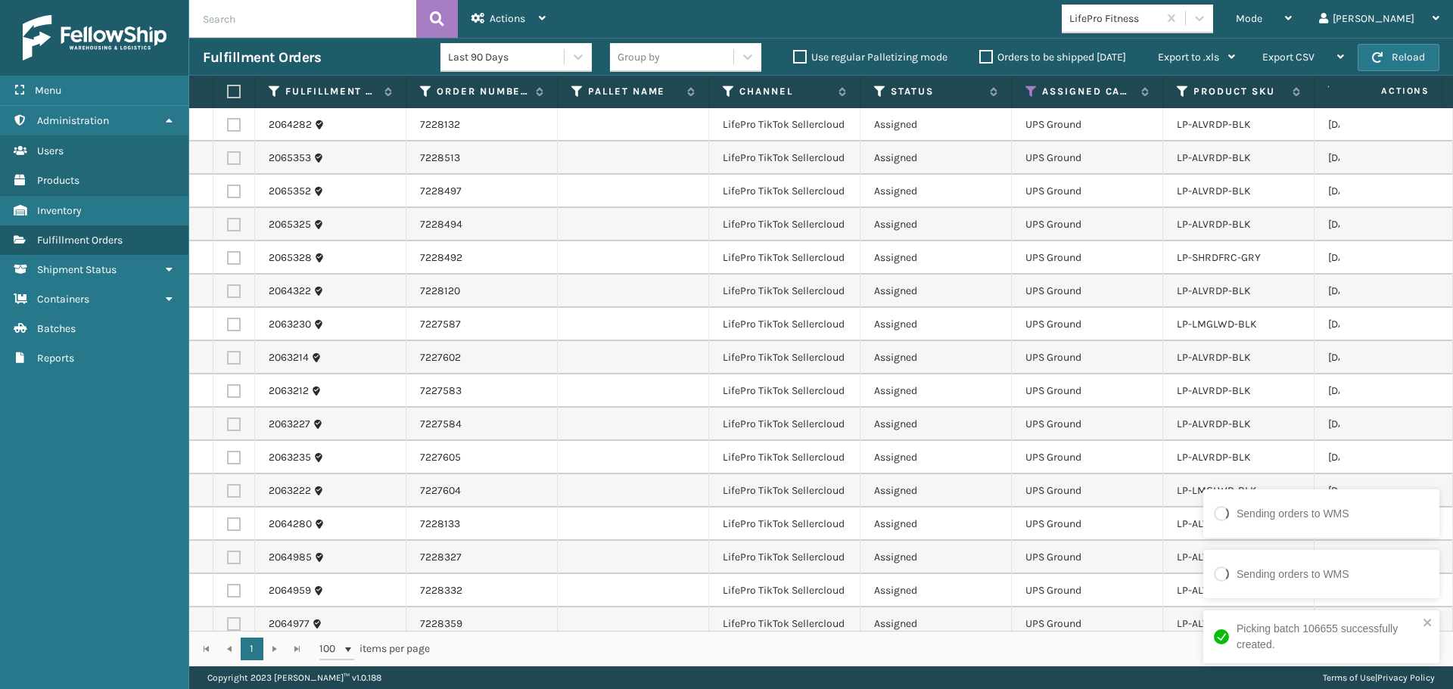
click at [228, 89] on label at bounding box center [231, 92] width 9 height 14
click at [228, 89] on input "checkbox" at bounding box center [227, 92] width 1 height 10
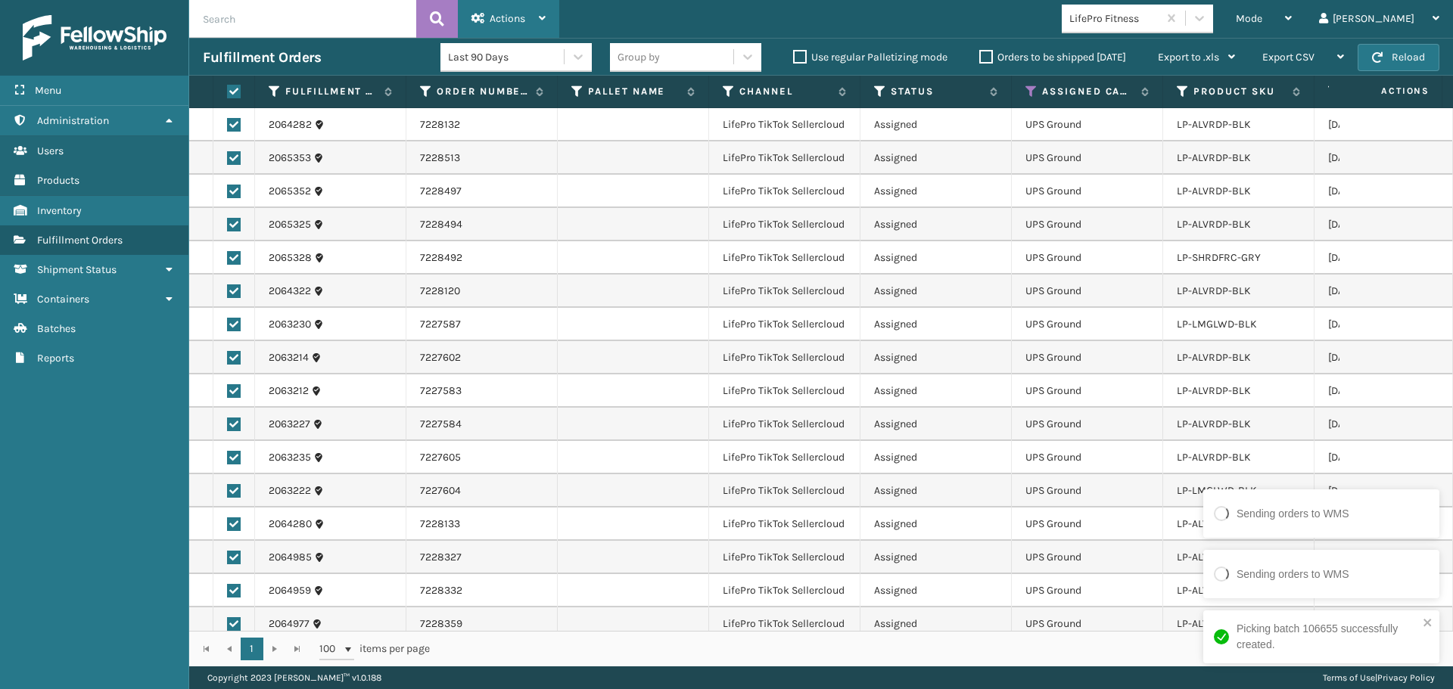
click at [495, 18] on span "Actions" at bounding box center [507, 18] width 36 height 13
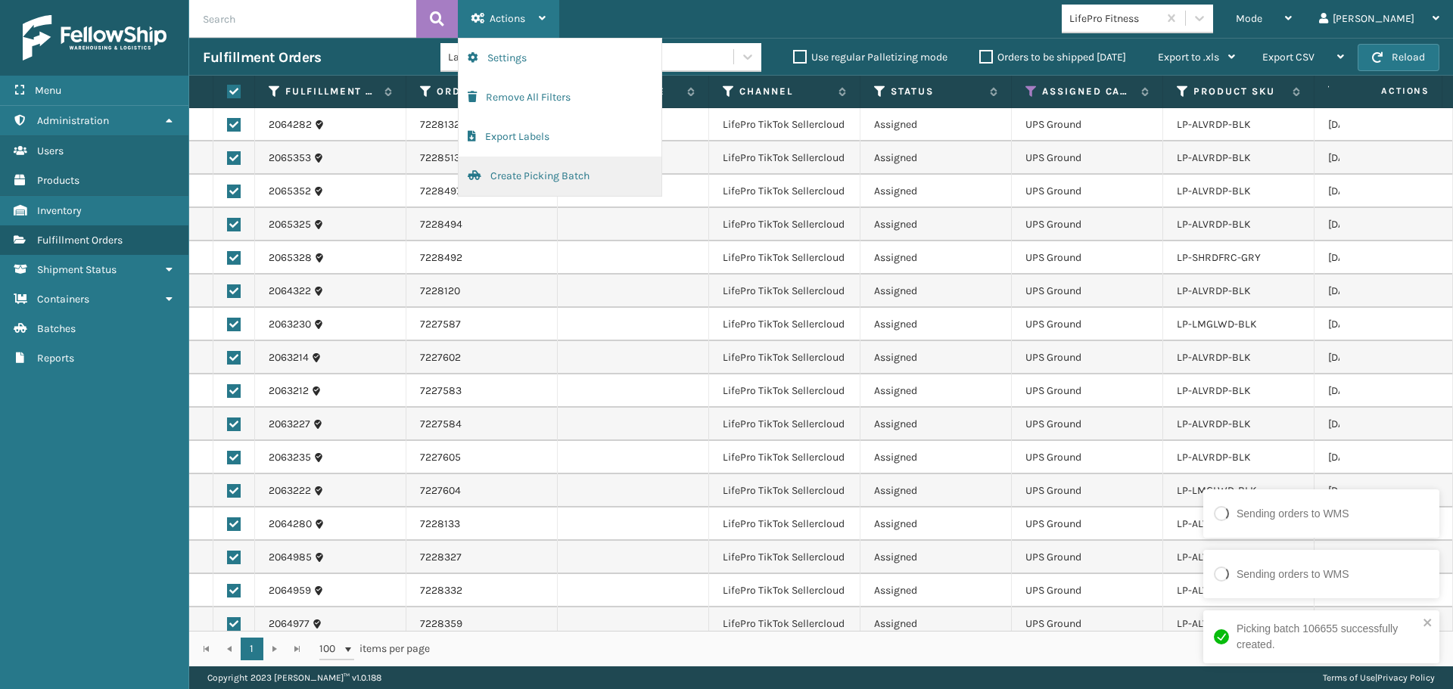
click at [607, 179] on button "Create Picking Batch" at bounding box center [559, 176] width 203 height 39
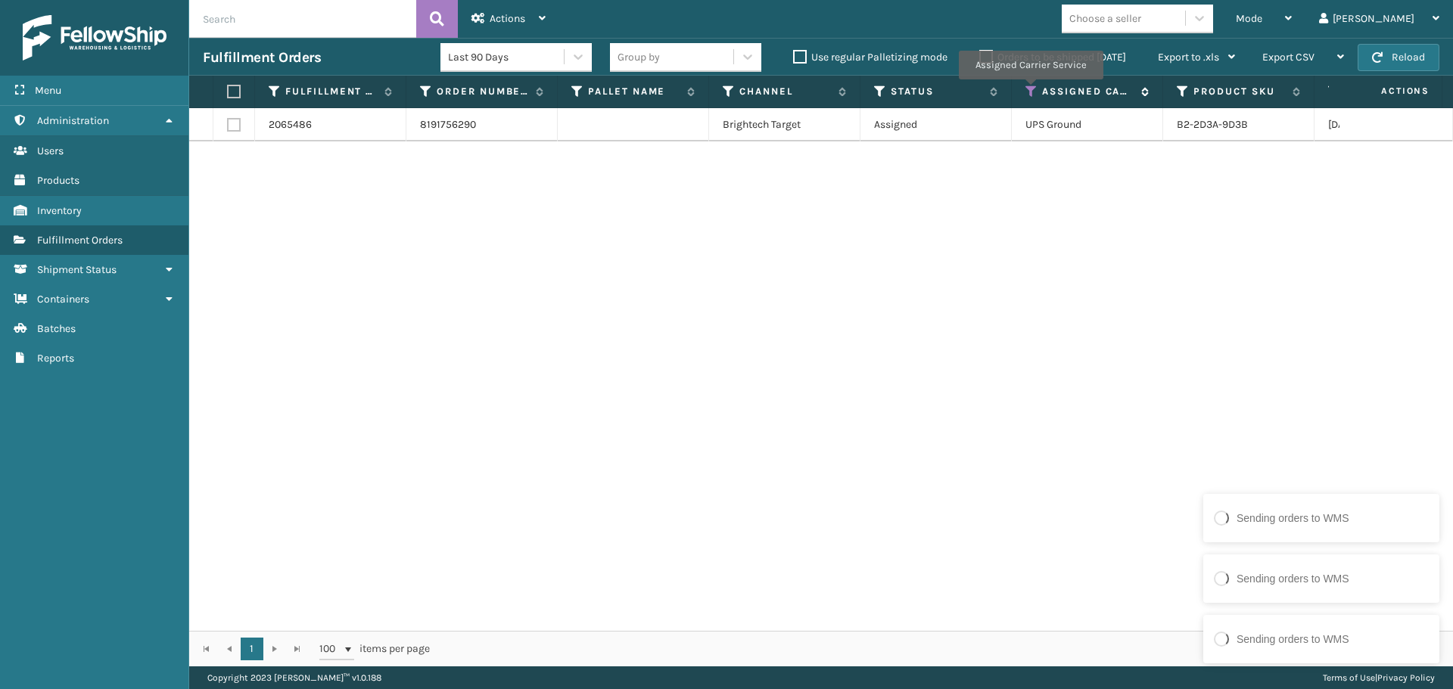
click at [1030, 90] on icon at bounding box center [1031, 92] width 12 height 14
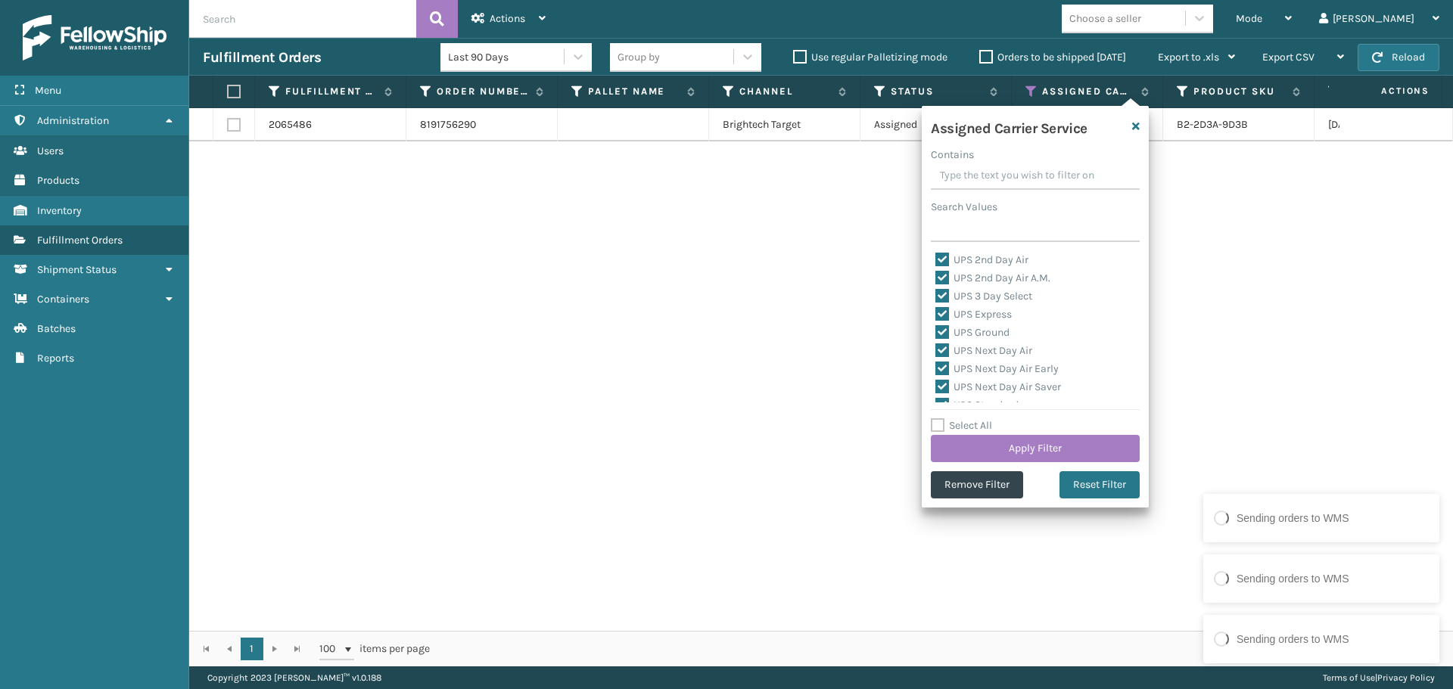
click at [982, 422] on label "Select All" at bounding box center [961, 425] width 61 height 13
click at [982, 418] on input "Select All" at bounding box center [1044, 418] width 227 height 2
click at [982, 422] on label "Select All" at bounding box center [961, 425] width 61 height 13
click at [982, 418] on input "Select All" at bounding box center [1044, 418] width 227 height 2
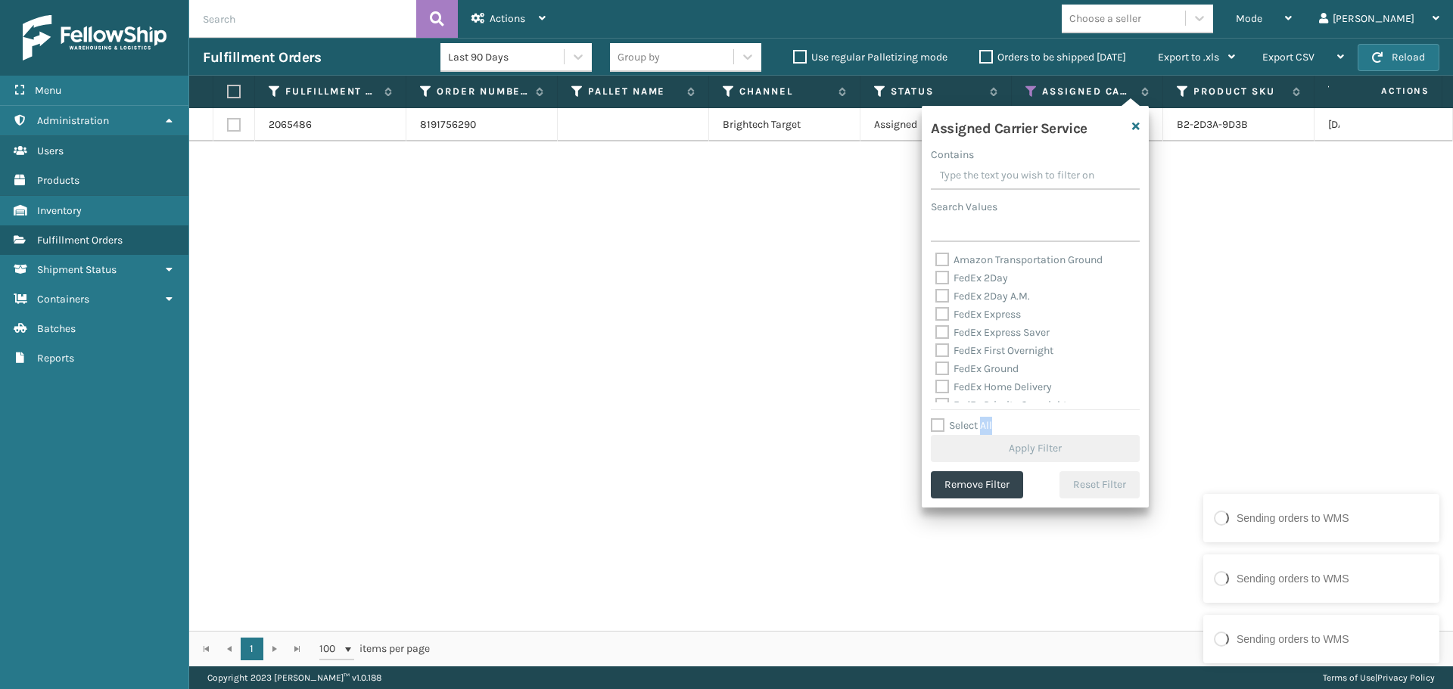
scroll to position [227, 0]
click at [978, 271] on label "FedEx 2Day A.M." at bounding box center [982, 269] width 95 height 13
click at [936, 270] on input "FedEx 2Day A.M." at bounding box center [935, 265] width 1 height 10
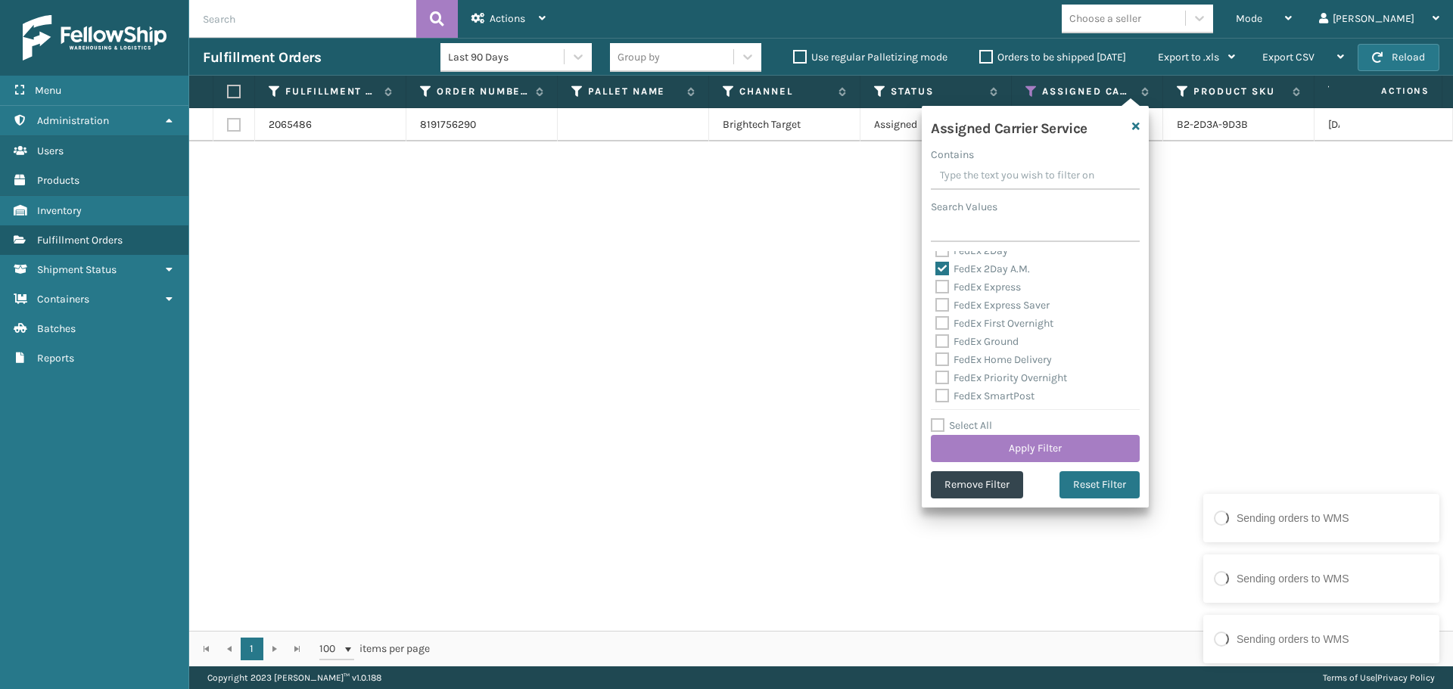
click at [975, 253] on label "FedEx 2Day" at bounding box center [971, 250] width 73 height 13
click at [936, 252] on input "FedEx 2Day" at bounding box center [935, 247] width 1 height 10
click at [993, 300] on label "FedEx Express" at bounding box center [977, 296] width 85 height 13
click at [936, 297] on input "FedEx Express" at bounding box center [935, 292] width 1 height 10
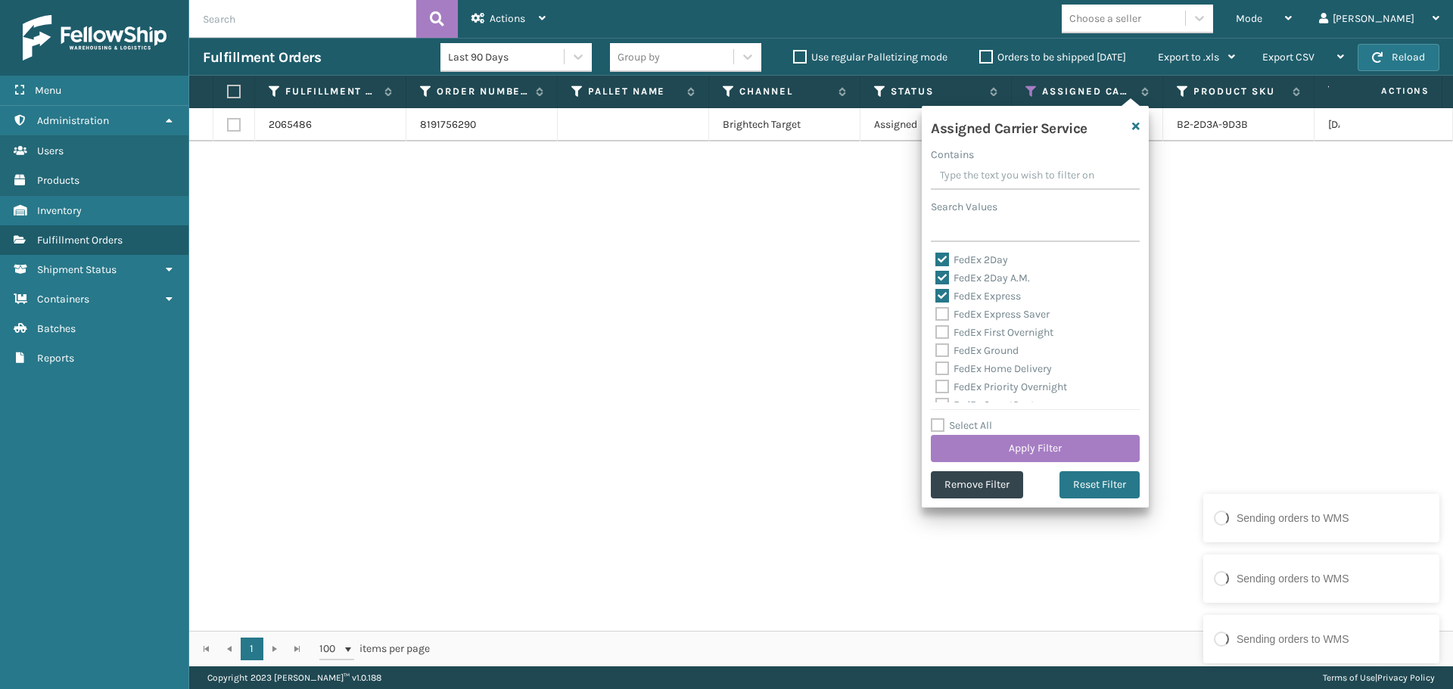
click at [994, 323] on div "FedEx Express Saver" at bounding box center [1035, 315] width 200 height 18
click at [990, 312] on label "FedEx Express Saver" at bounding box center [992, 314] width 114 height 13
click at [936, 312] on input "FedEx Express Saver" at bounding box center [935, 311] width 1 height 10
click at [995, 331] on label "FedEx First Overnight" at bounding box center [994, 332] width 118 height 13
click at [936, 331] on input "FedEx First Overnight" at bounding box center [935, 329] width 1 height 10
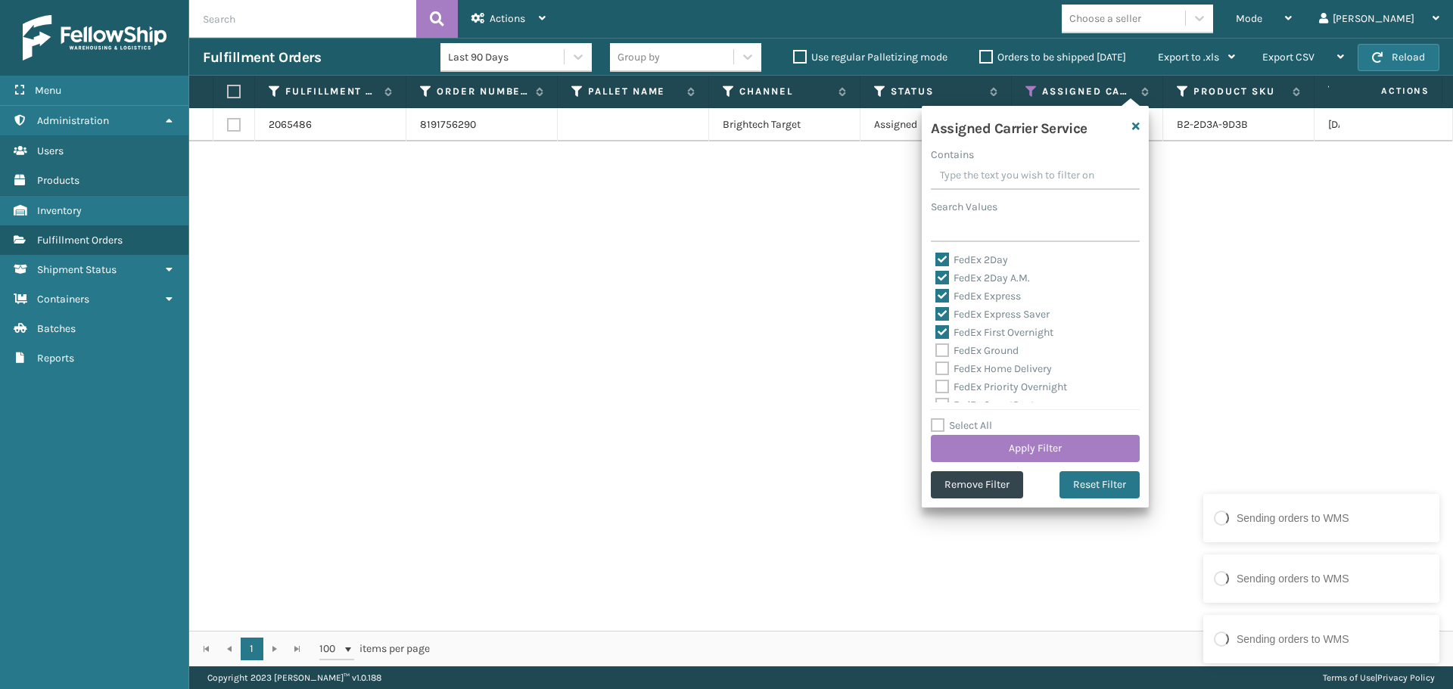
click at [1001, 350] on label "FedEx Ground" at bounding box center [976, 350] width 83 height 13
click at [936, 350] on input "FedEx Ground" at bounding box center [935, 347] width 1 height 10
click at [996, 374] on label "FedEx Home Delivery" at bounding box center [993, 368] width 117 height 13
click at [936, 370] on input "FedEx Home Delivery" at bounding box center [935, 365] width 1 height 10
click at [1006, 385] on label "FedEx Priority Overnight" at bounding box center [1001, 387] width 132 height 13
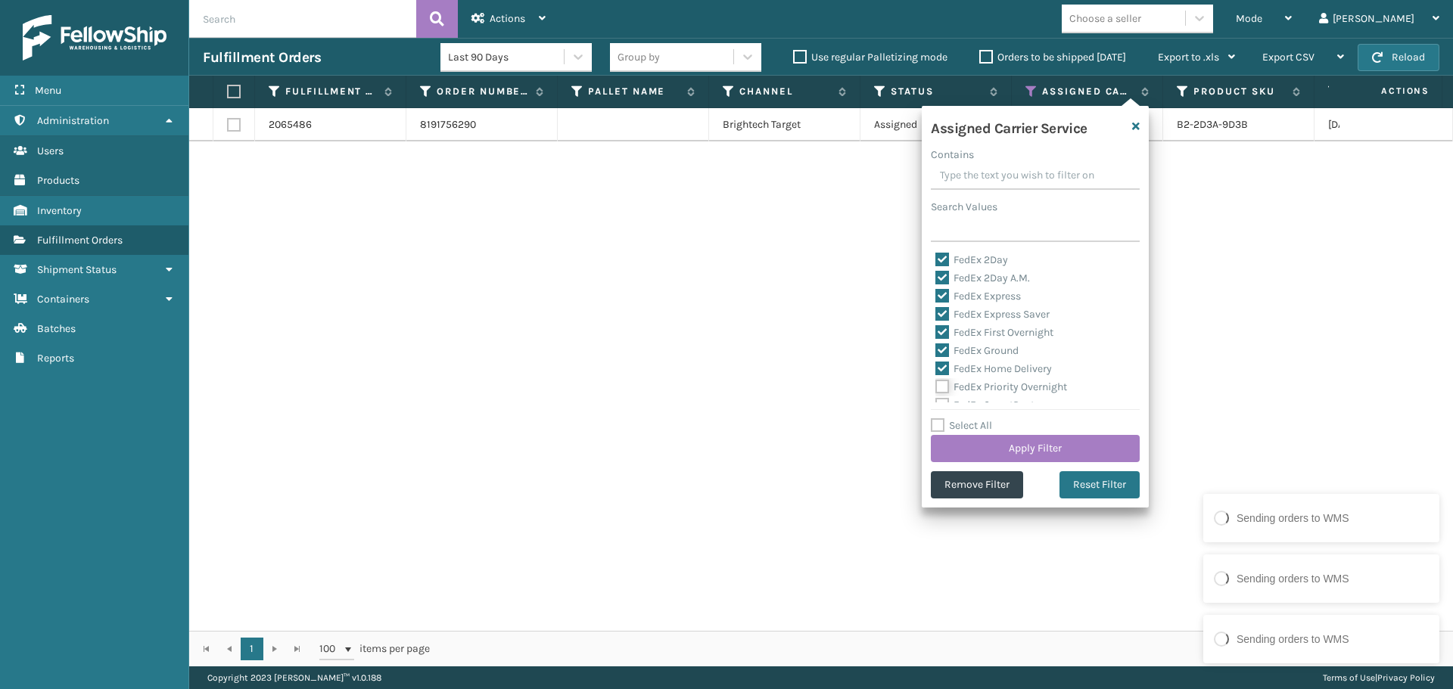
click at [936, 385] on input "FedEx Priority Overnight" at bounding box center [935, 383] width 1 height 10
click at [990, 343] on label "FedEx Standard Overnight" at bounding box center [1005, 347] width 141 height 13
click at [936, 343] on input "FedEx Standard Overnight" at bounding box center [935, 344] width 1 height 10
click at [977, 331] on label "FedEx SmartPost" at bounding box center [984, 329] width 99 height 13
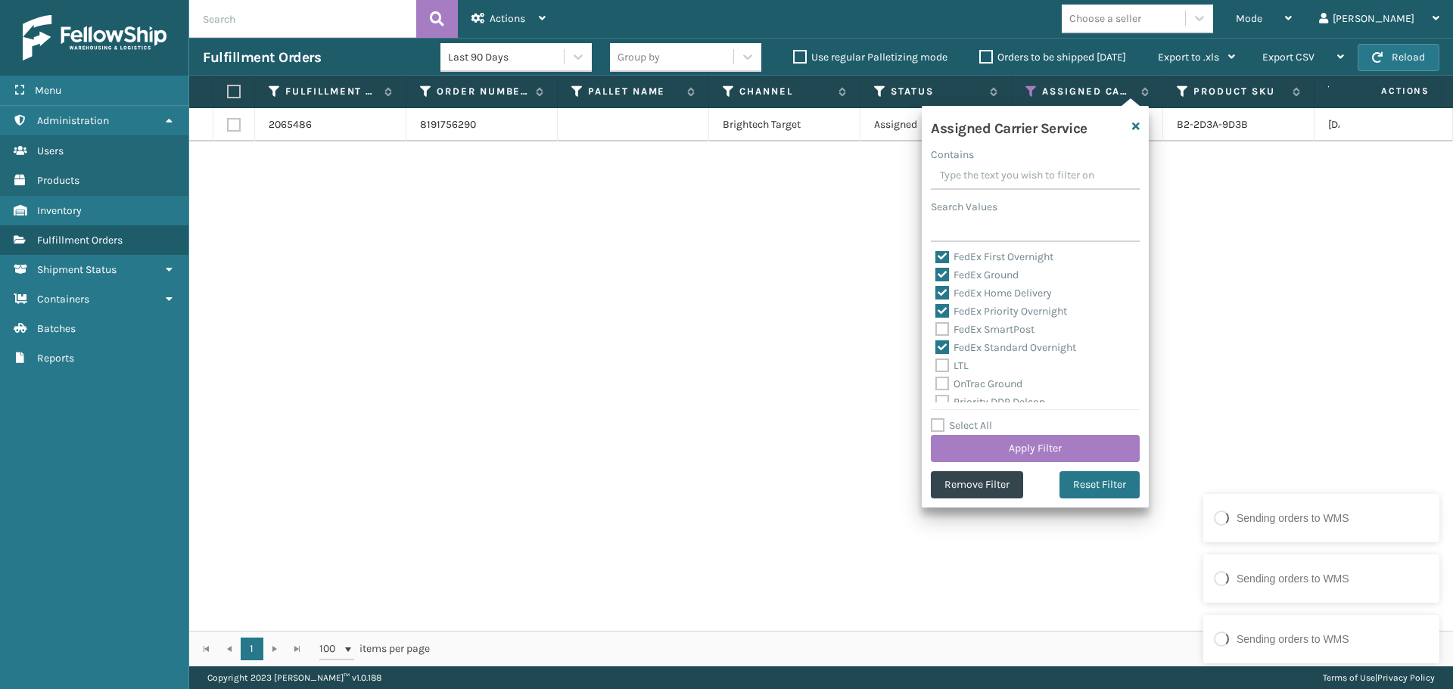
click at [936, 331] on input "FedEx SmartPost" at bounding box center [935, 326] width 1 height 10
click at [1057, 443] on button "Apply Filter" at bounding box center [1035, 448] width 209 height 27
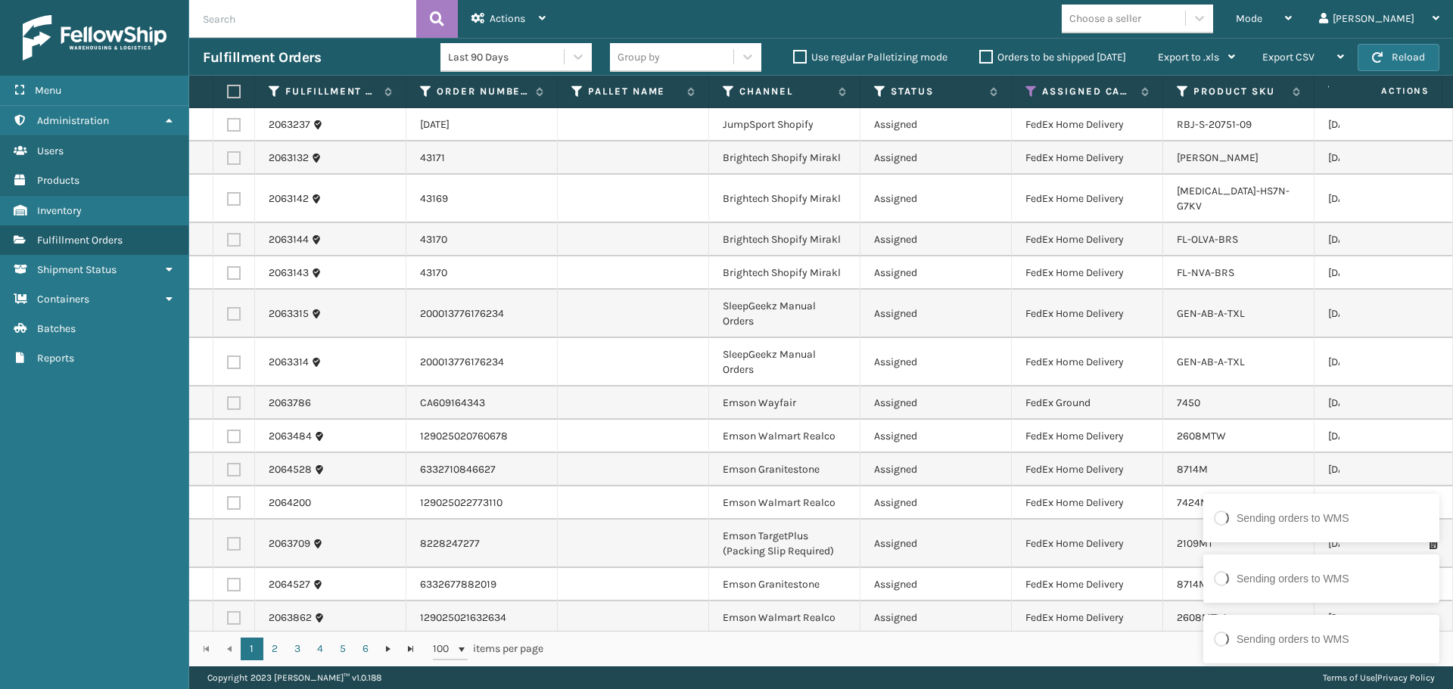
click at [1141, 21] on div "Choose a seller" at bounding box center [1105, 19] width 72 height 16
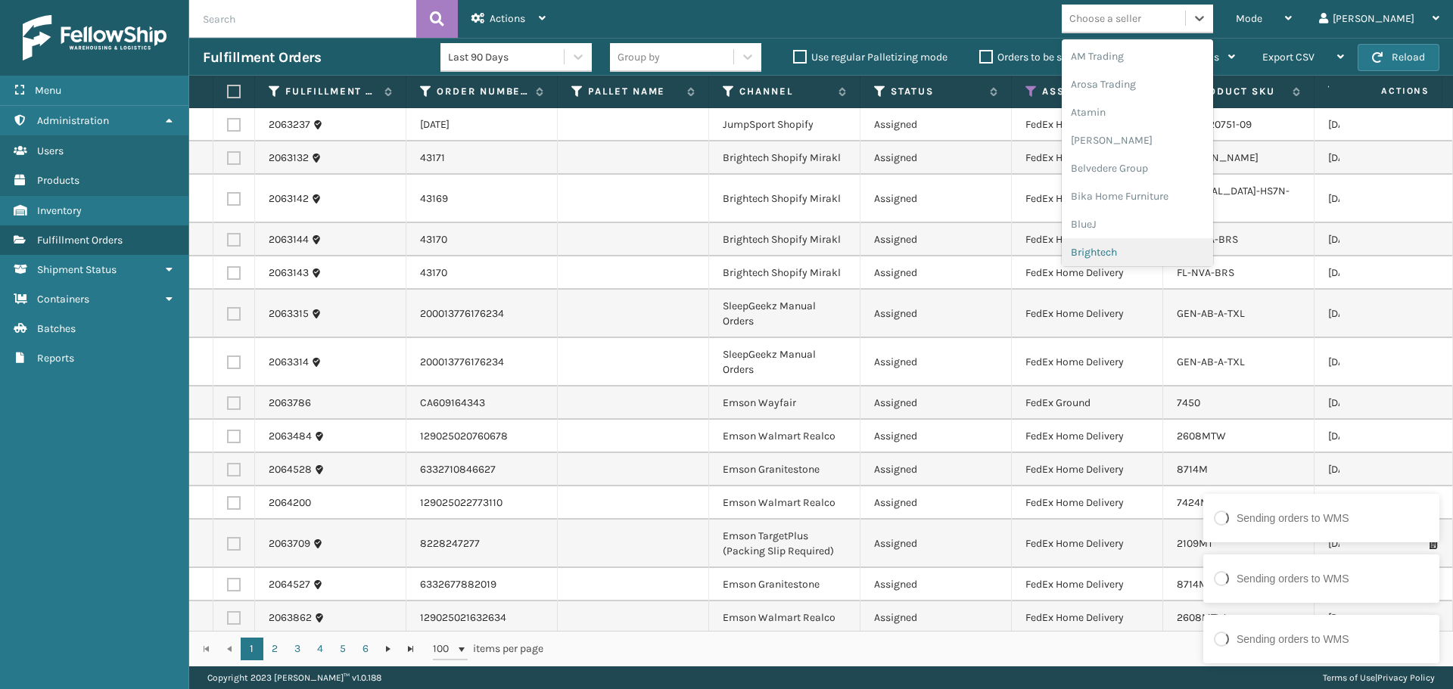
click at [1172, 259] on div "Brightech" at bounding box center [1136, 252] width 151 height 28
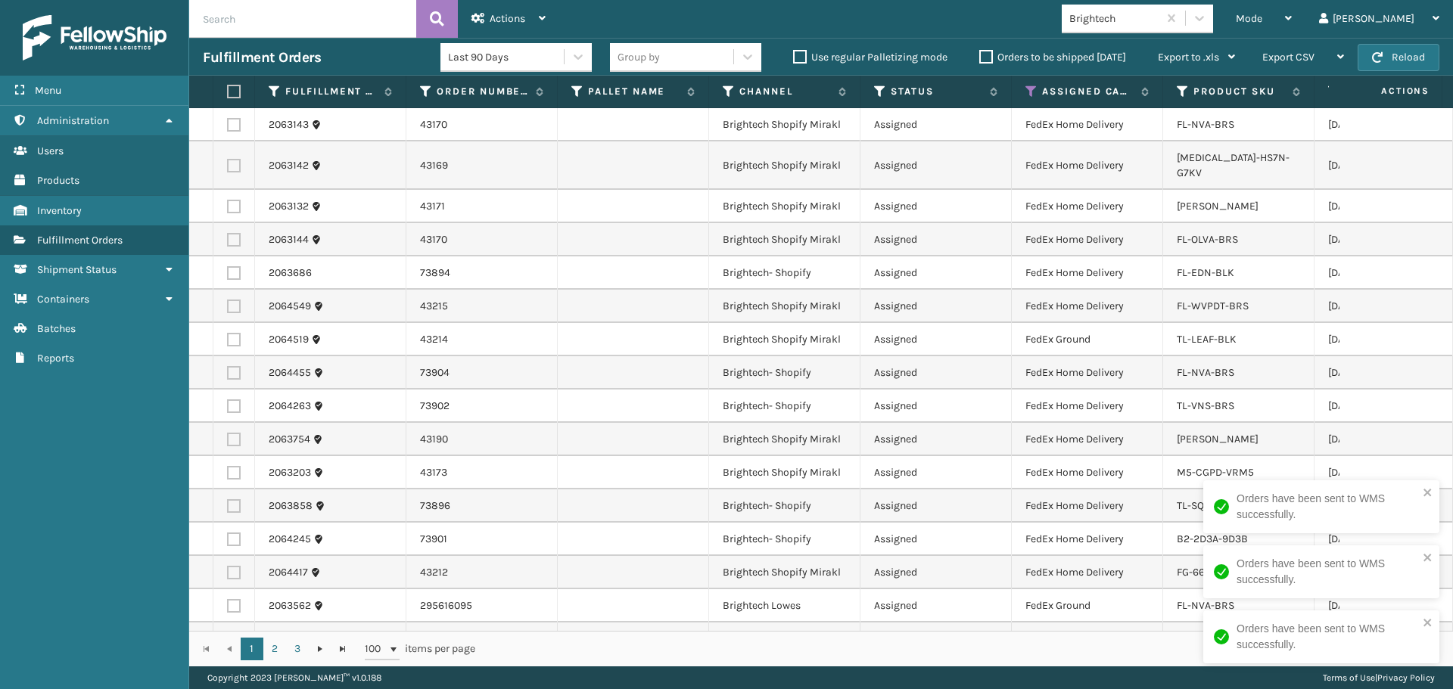
click at [292, 148] on td "2063142" at bounding box center [330, 165] width 151 height 48
click at [234, 95] on label at bounding box center [231, 92] width 9 height 14
click at [228, 95] on input "checkbox" at bounding box center [227, 92] width 1 height 10
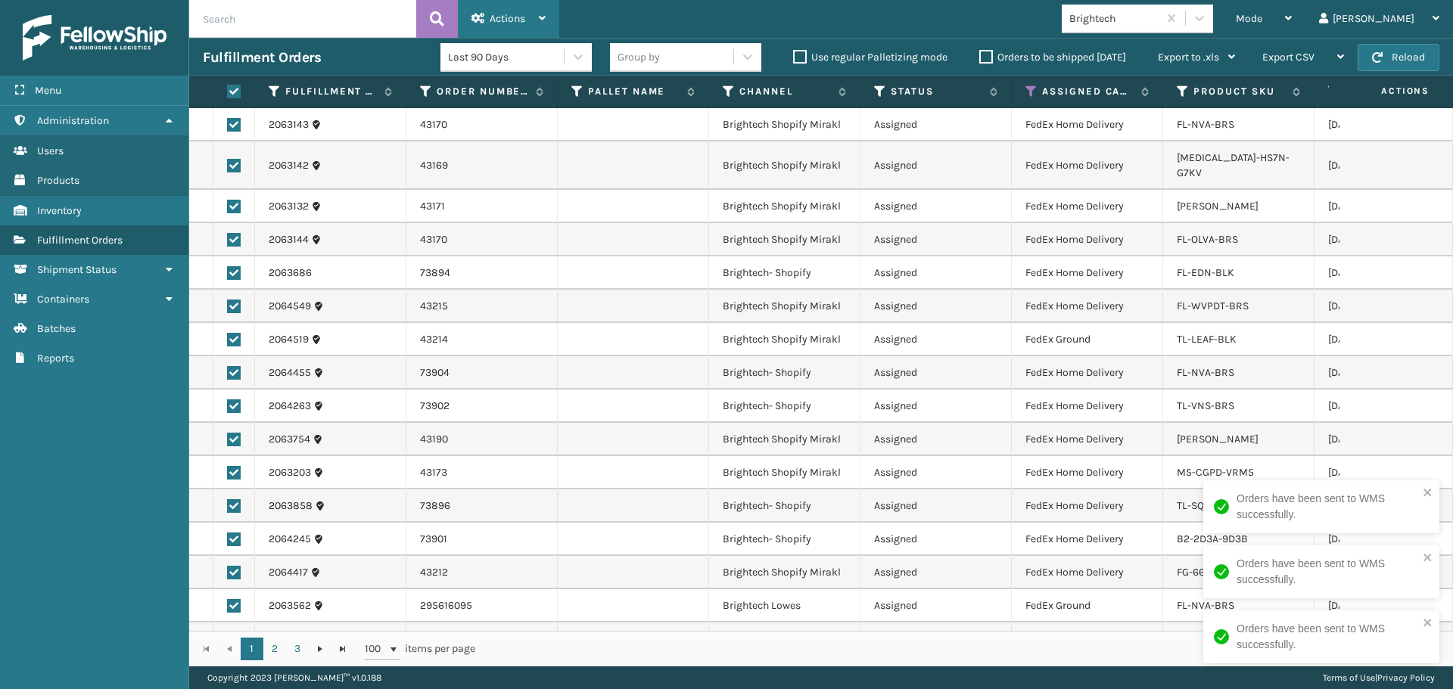
click at [507, 21] on span "Actions" at bounding box center [507, 18] width 36 height 13
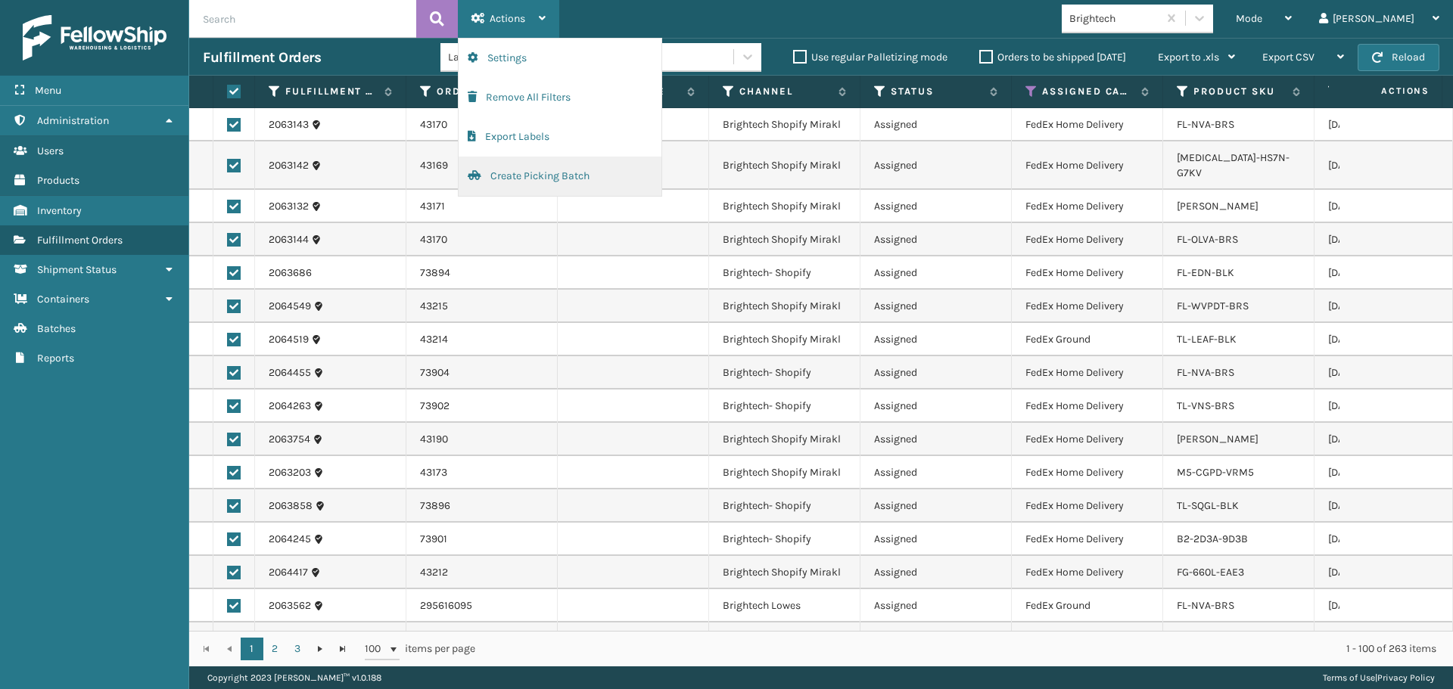
click at [481, 185] on button "Create Picking Batch" at bounding box center [559, 176] width 203 height 39
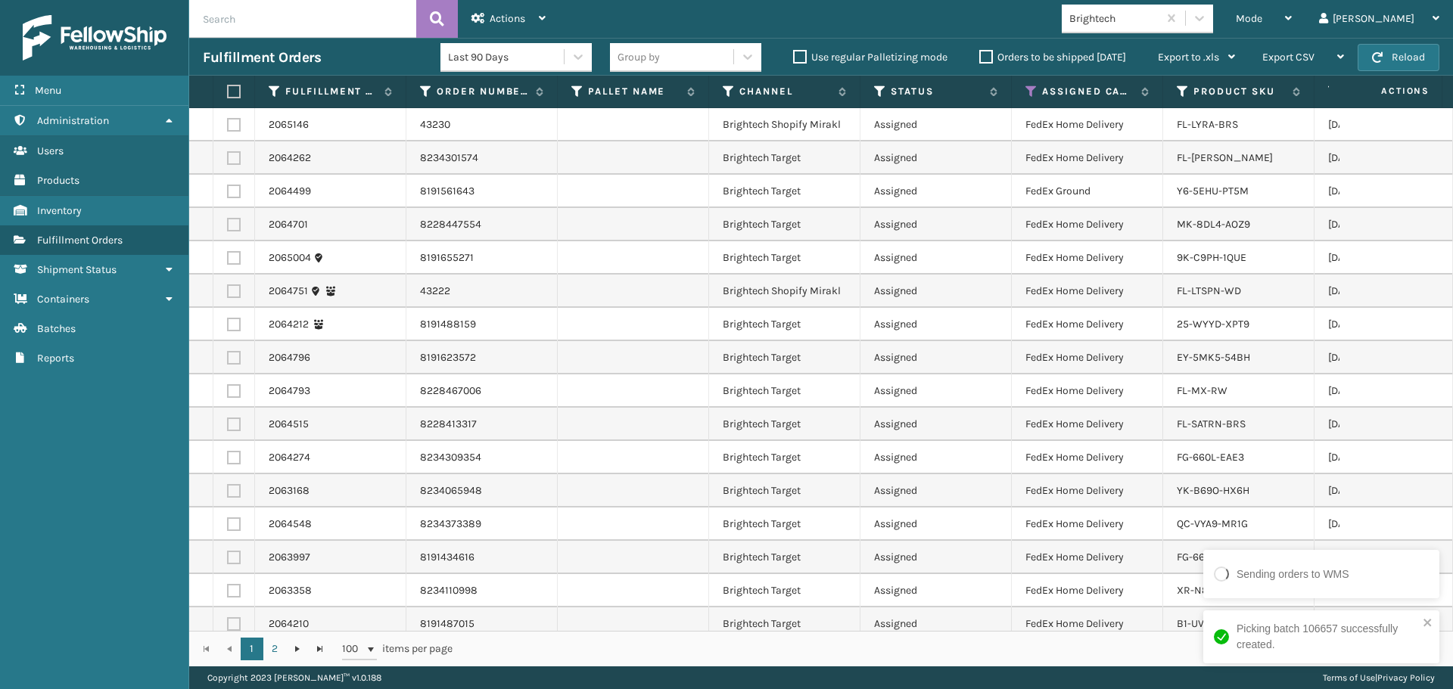
click at [235, 89] on label at bounding box center [231, 92] width 9 height 14
click at [228, 89] on input "checkbox" at bounding box center [227, 92] width 1 height 10
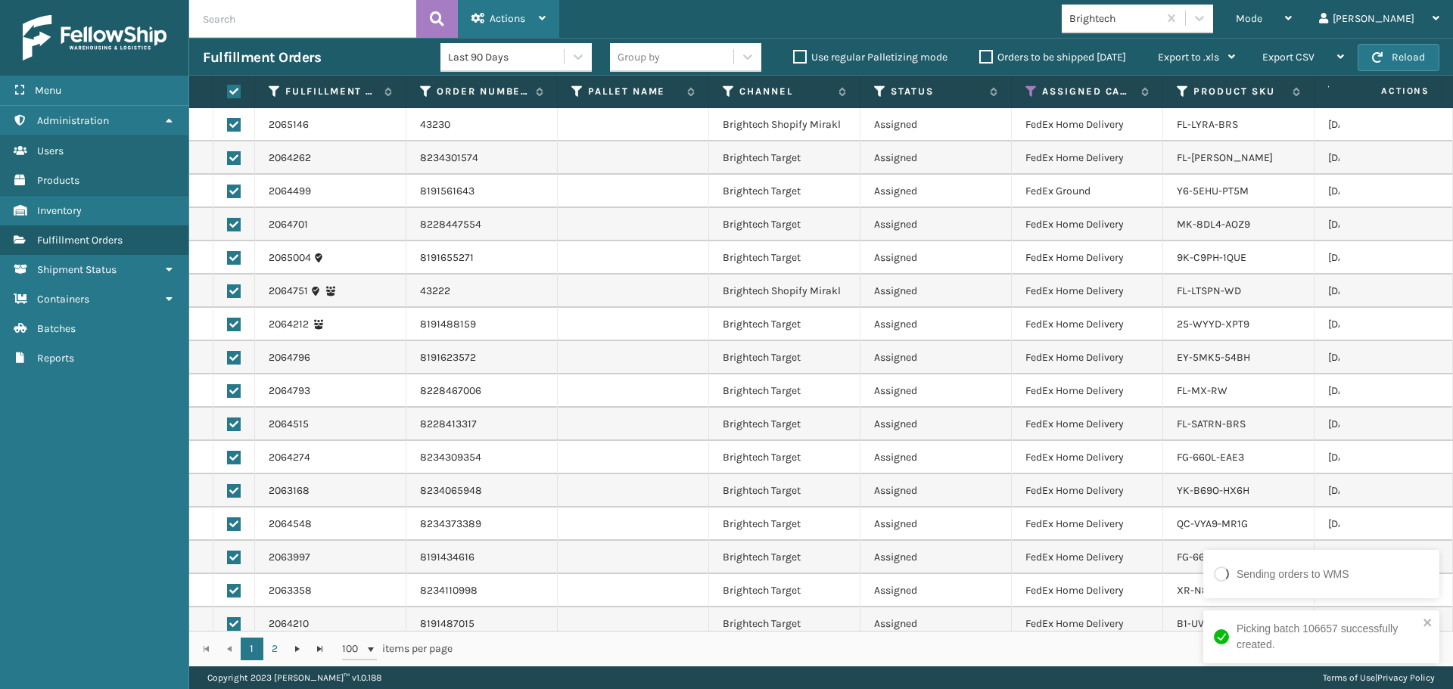
click at [497, 8] on div "Actions" at bounding box center [508, 19] width 74 height 38
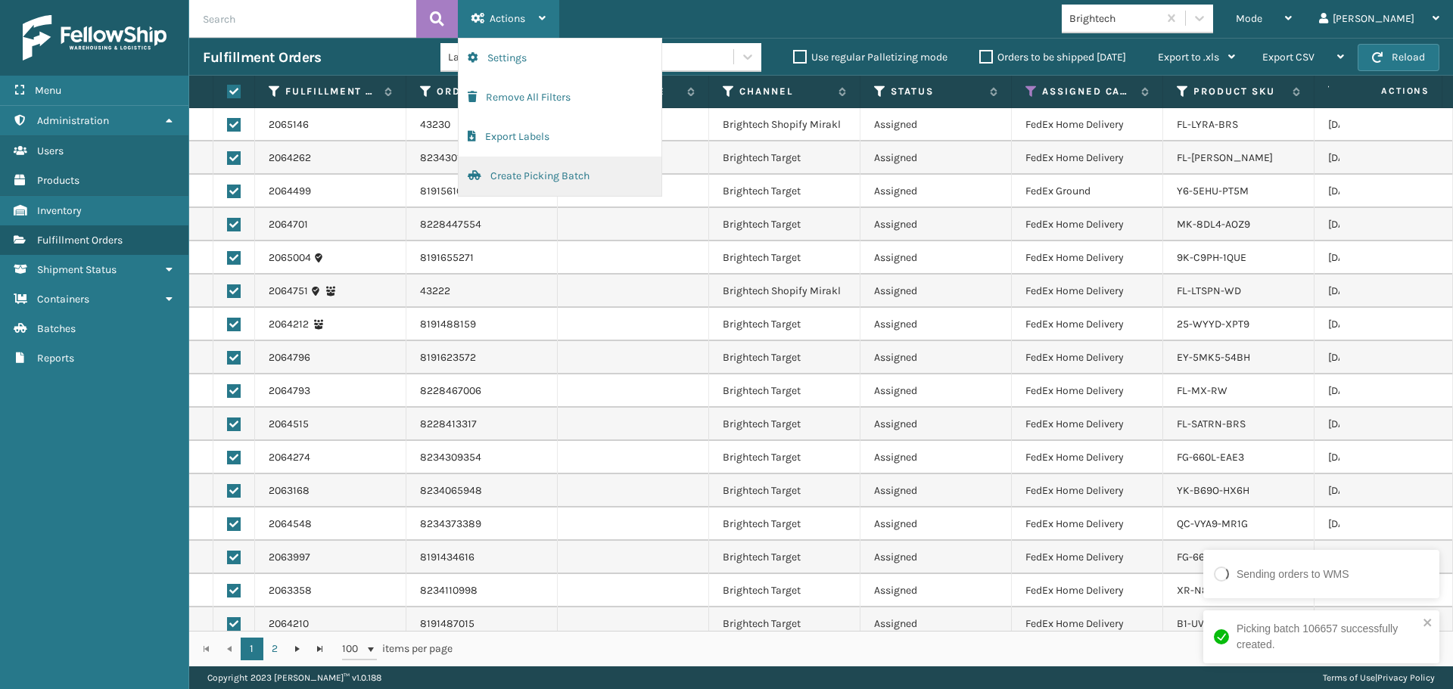
click at [567, 188] on button "Create Picking Batch" at bounding box center [559, 176] width 203 height 39
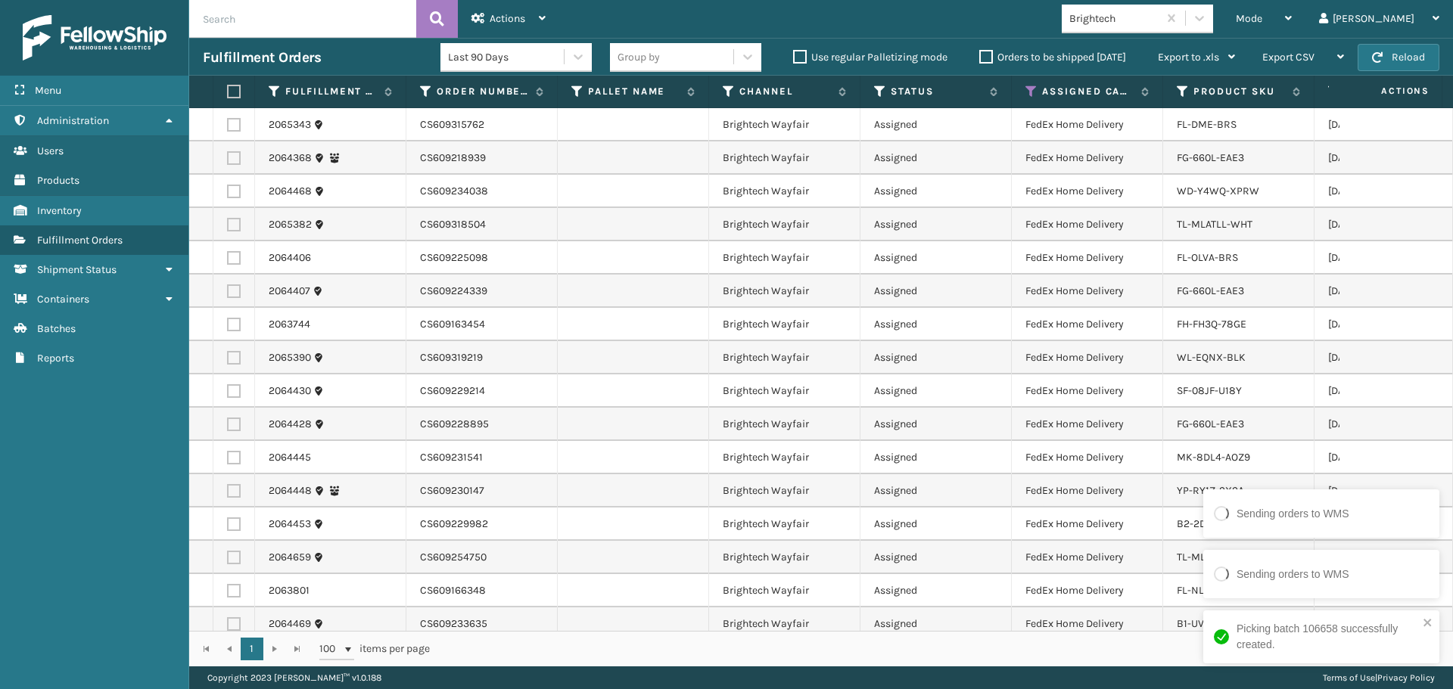
click at [234, 85] on label at bounding box center [231, 92] width 9 height 14
click at [228, 87] on input "checkbox" at bounding box center [227, 92] width 1 height 10
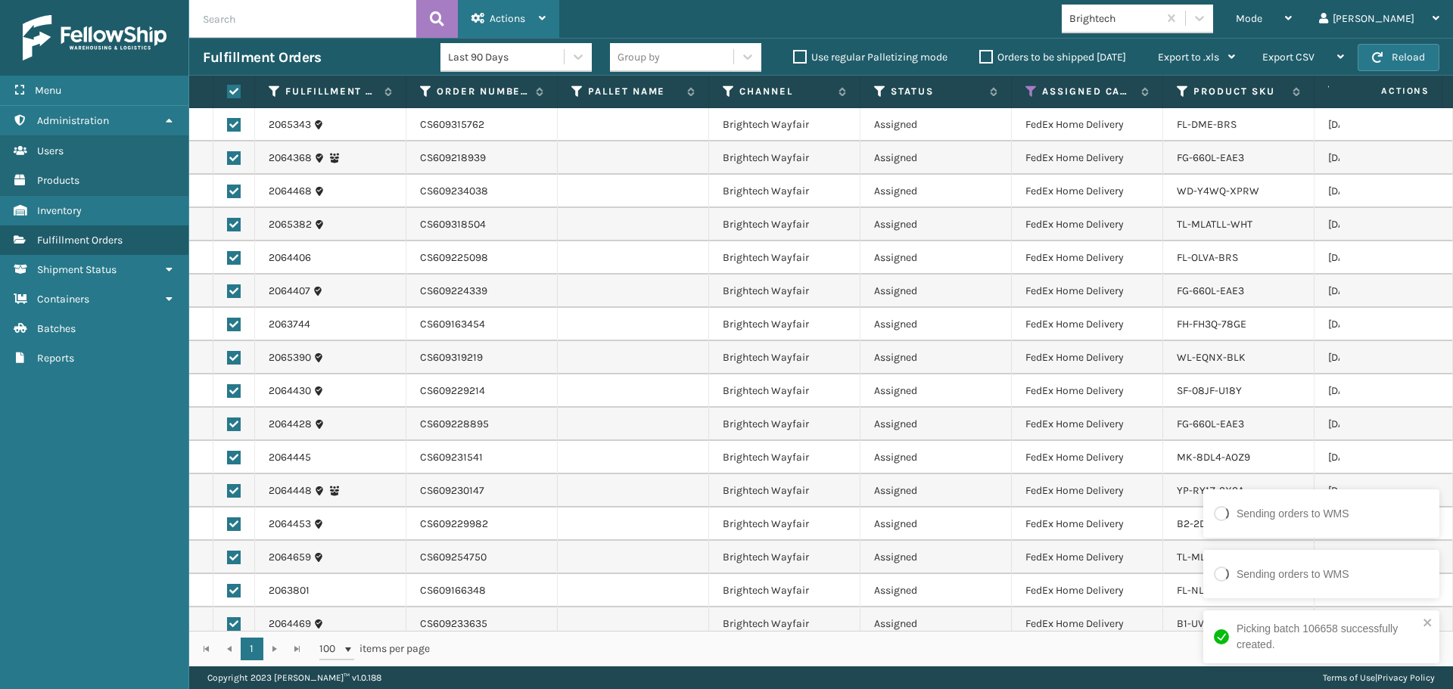
click at [523, 17] on span "Actions" at bounding box center [507, 18] width 36 height 13
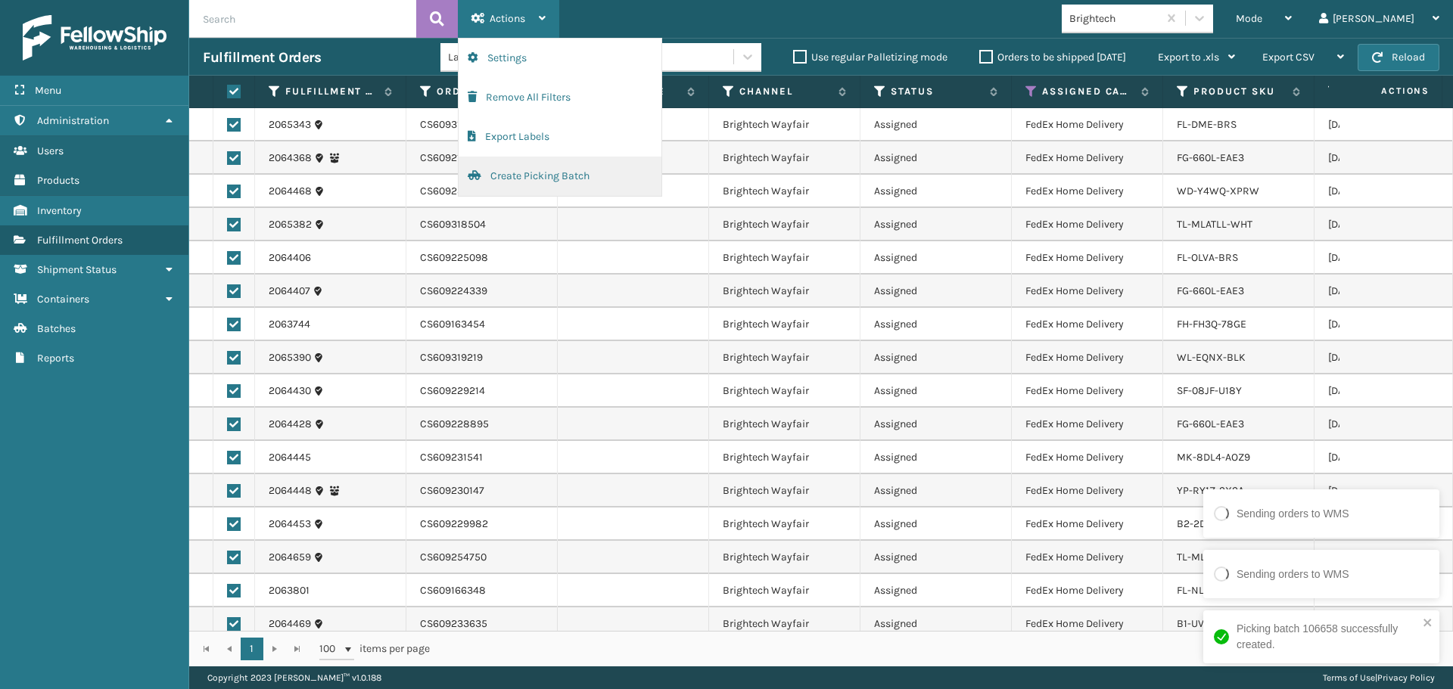
click at [546, 169] on button "Create Picking Batch" at bounding box center [559, 176] width 203 height 39
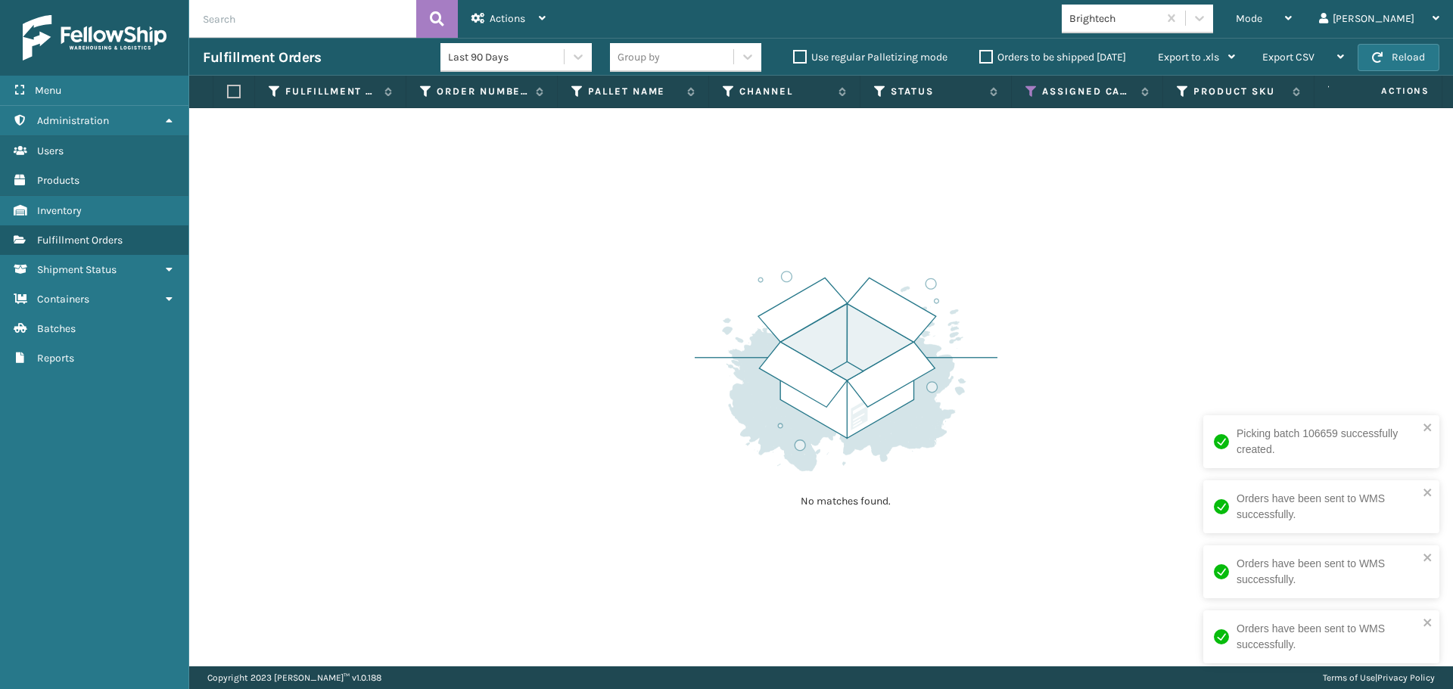
click at [882, 265] on div "No matches found." at bounding box center [845, 387] width 303 height 279
click at [1213, 24] on div at bounding box center [1198, 18] width 27 height 27
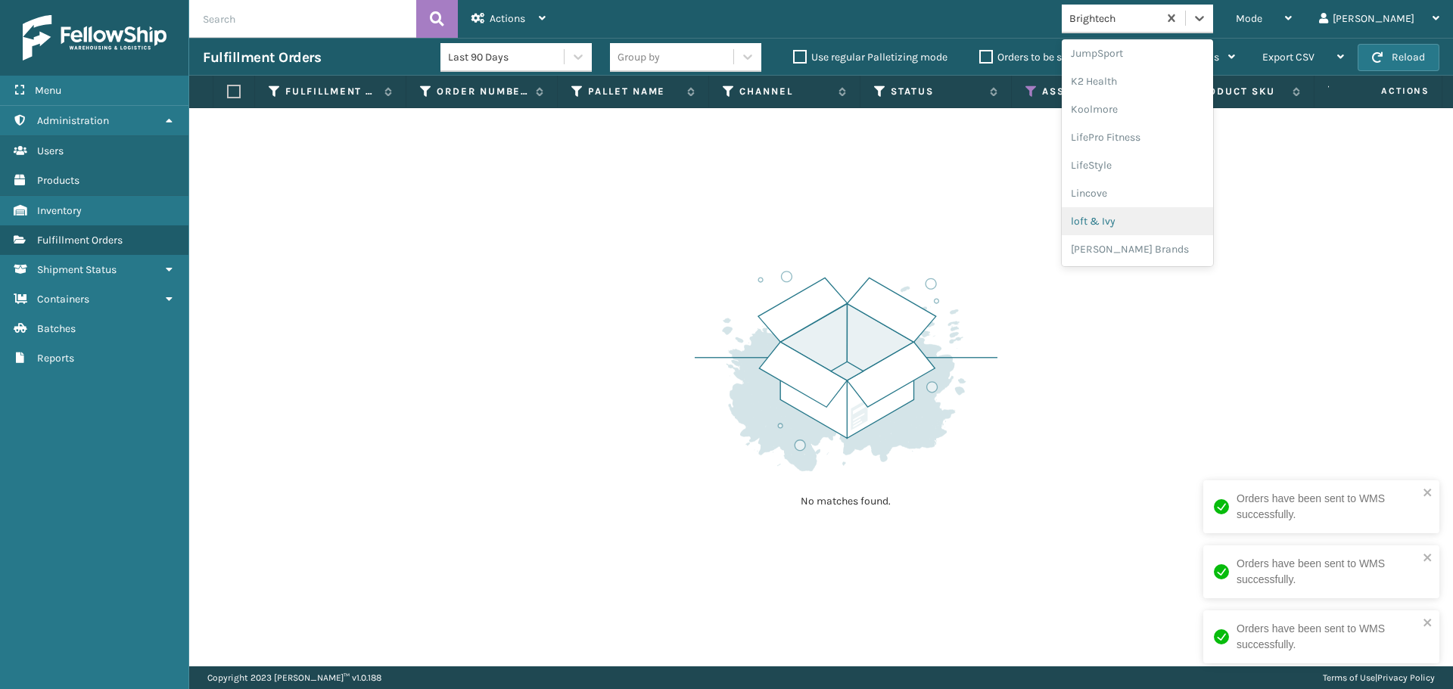
scroll to position [731, 0]
click at [1165, 219] on div "SleepGeekz" at bounding box center [1136, 221] width 151 height 28
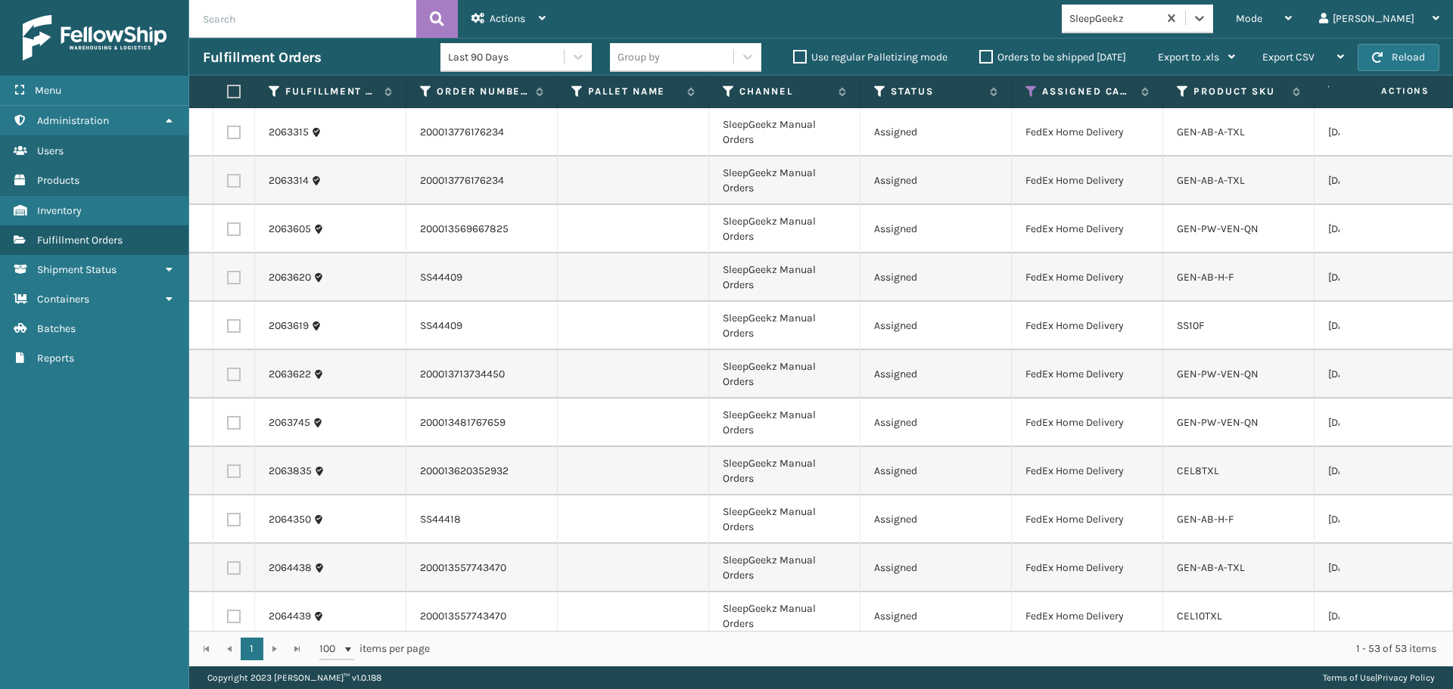
click at [231, 89] on label at bounding box center [231, 92] width 9 height 14
click at [228, 89] on input "checkbox" at bounding box center [227, 92] width 1 height 10
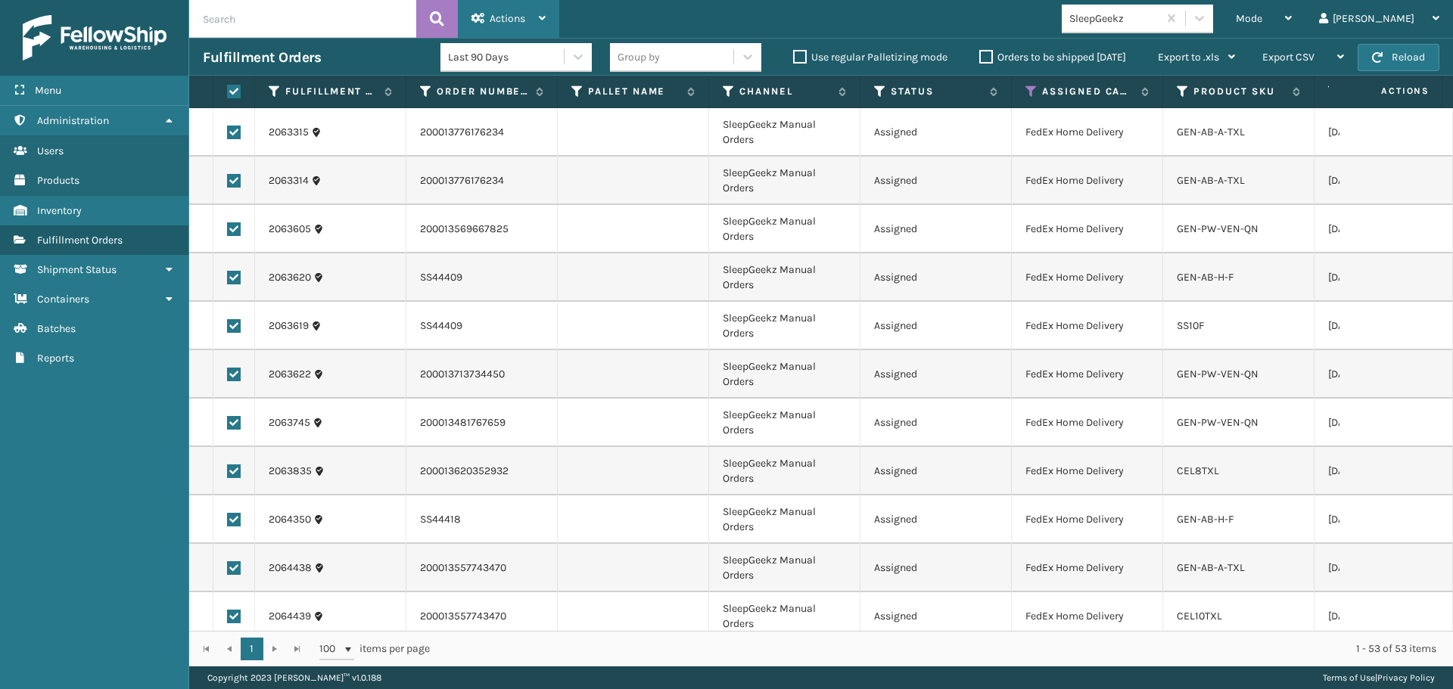
click at [482, 19] on icon at bounding box center [478, 18] width 14 height 11
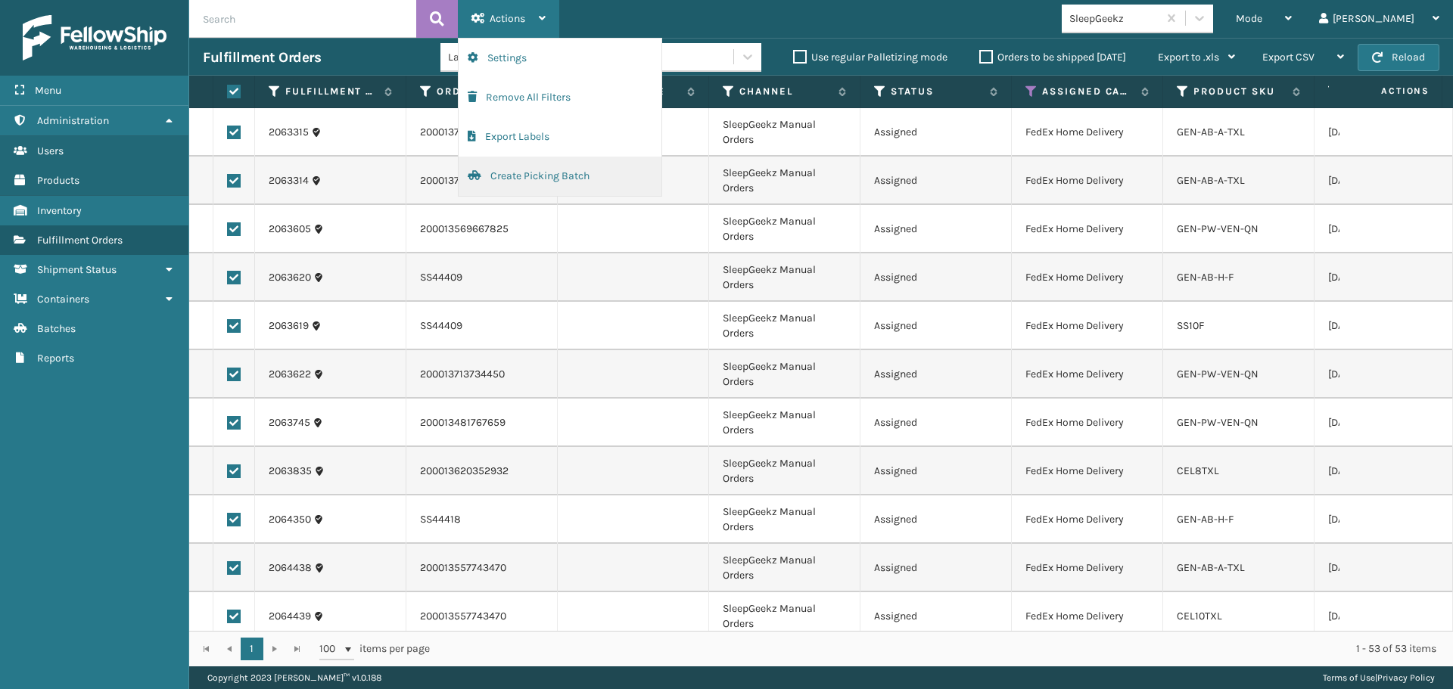
click at [545, 178] on button "Create Picking Batch" at bounding box center [559, 176] width 203 height 39
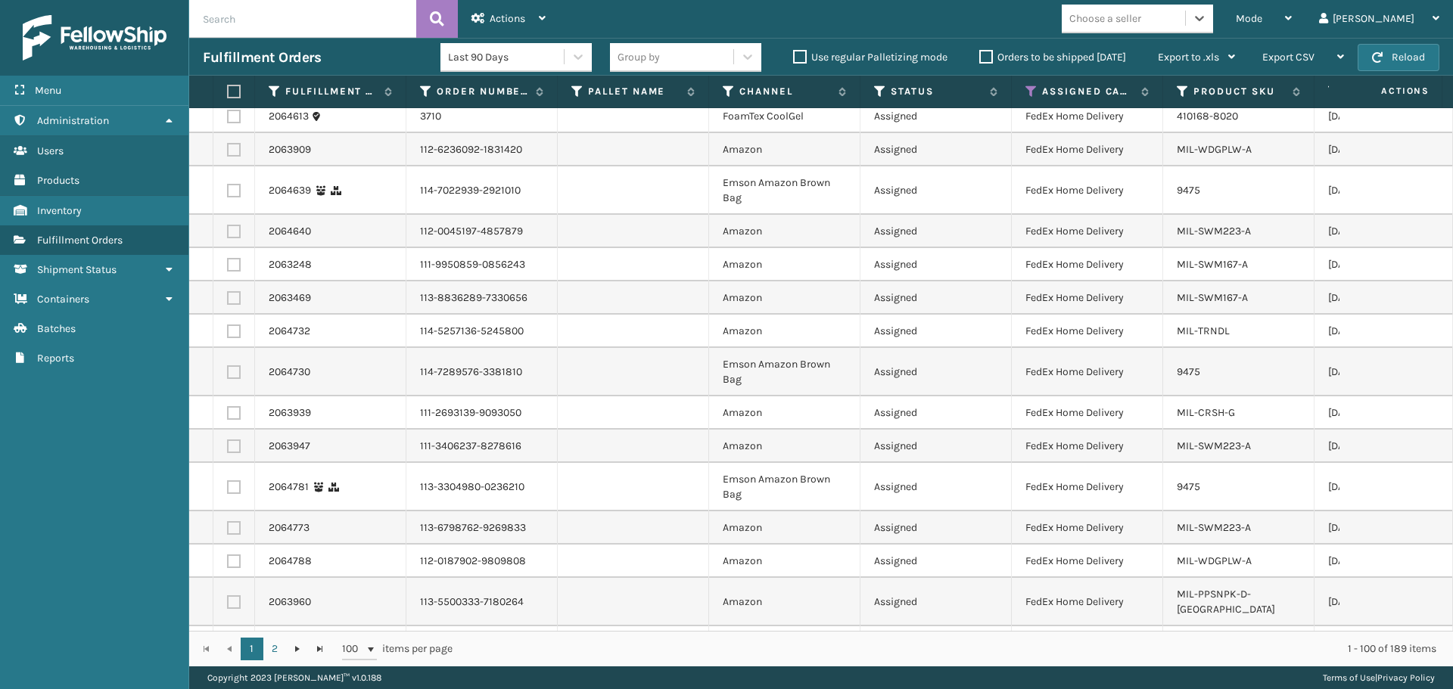
scroll to position [2421, 0]
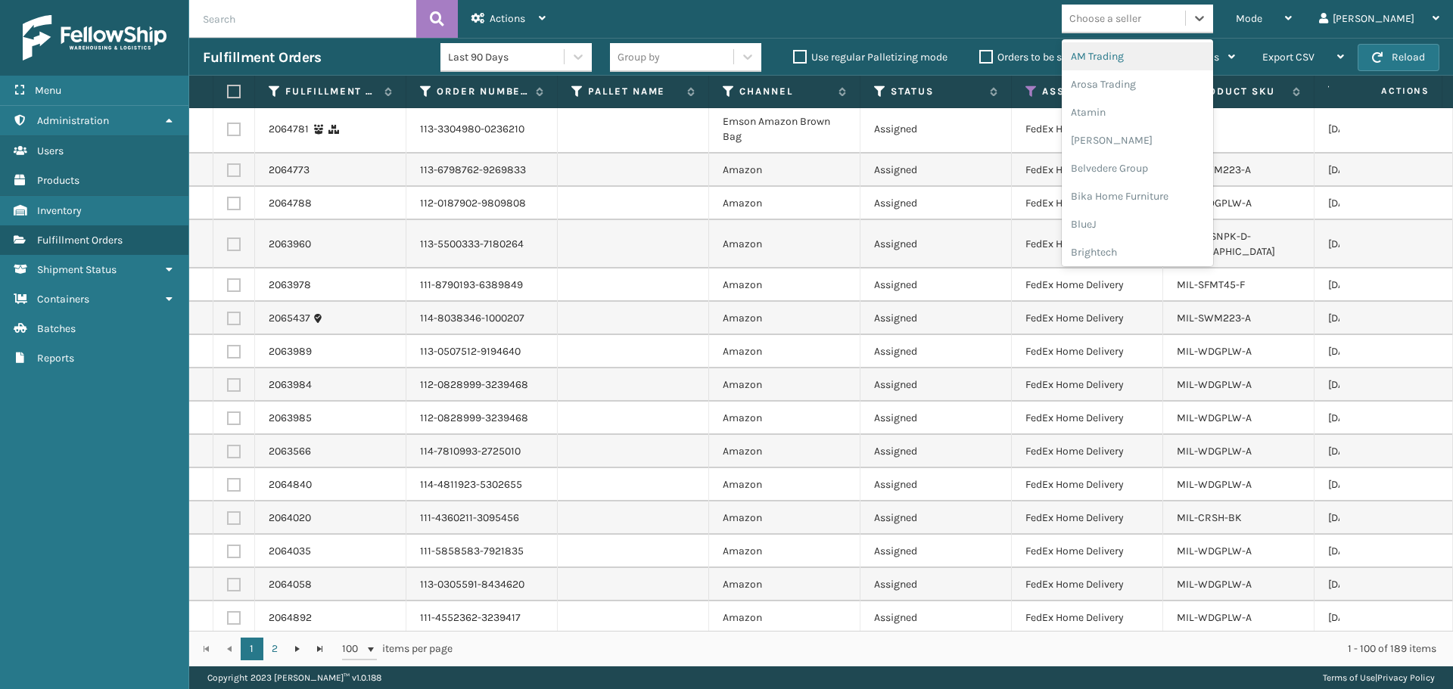
click at [1141, 22] on div "Choose a seller" at bounding box center [1105, 19] width 72 height 16
click at [1191, 248] on div "[PERSON_NAME] Brands" at bounding box center [1136, 249] width 151 height 28
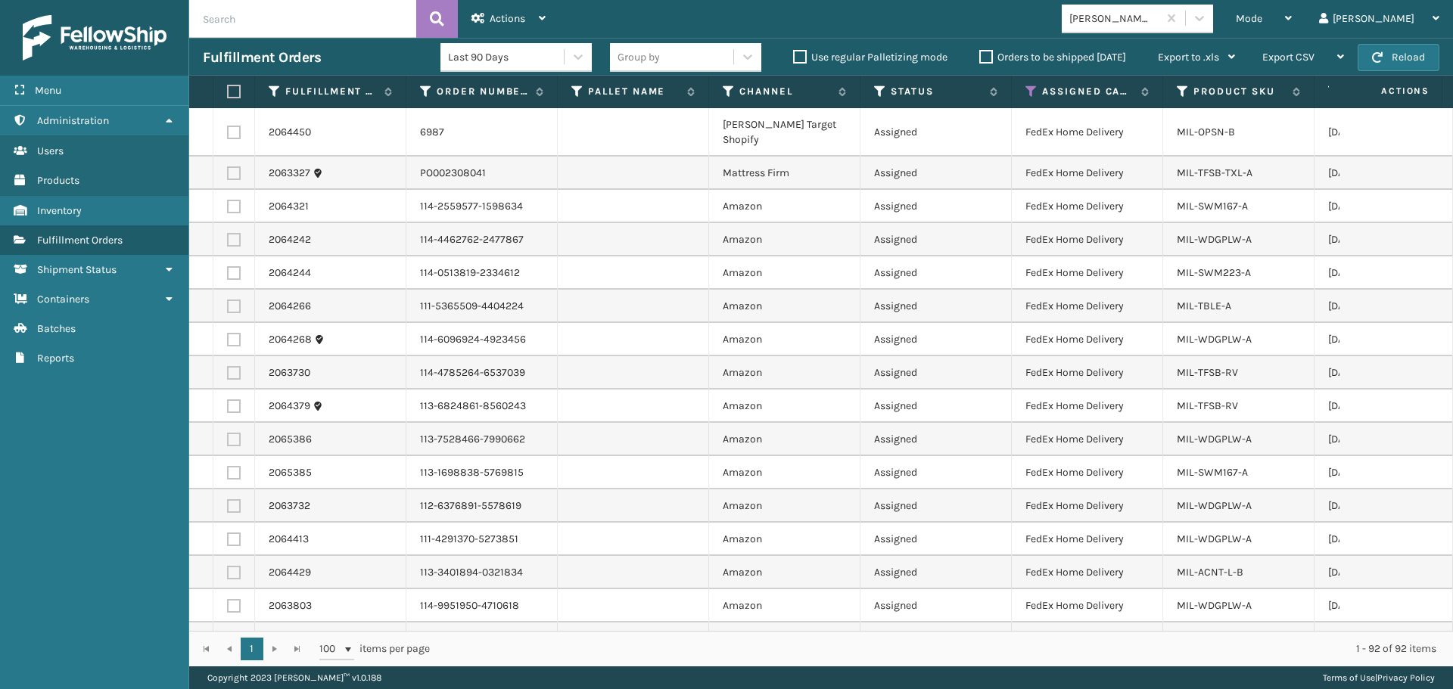
click at [234, 90] on label at bounding box center [231, 92] width 9 height 14
click at [228, 90] on input "checkbox" at bounding box center [227, 92] width 1 height 10
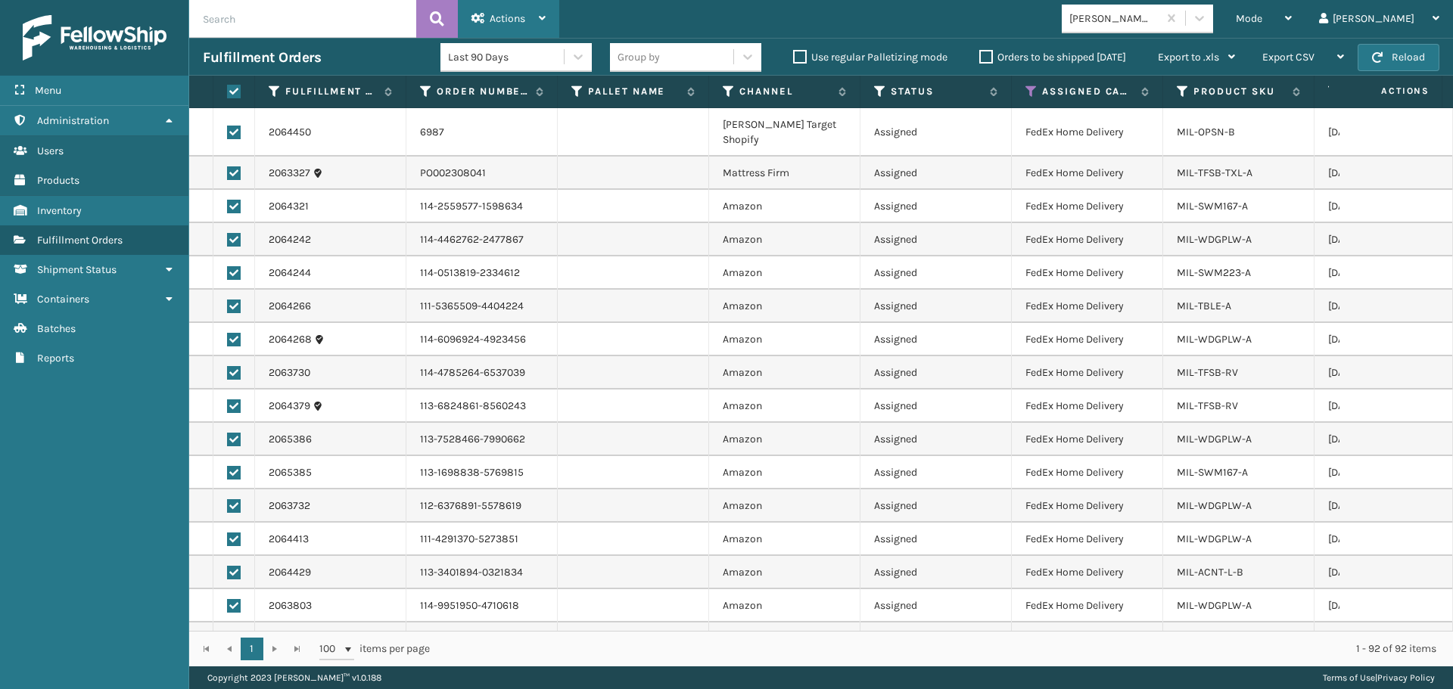
drag, startPoint x: 489, startPoint y: 8, endPoint x: 494, endPoint y: 17, distance: 10.1
click at [490, 10] on div "Actions" at bounding box center [508, 19] width 74 height 38
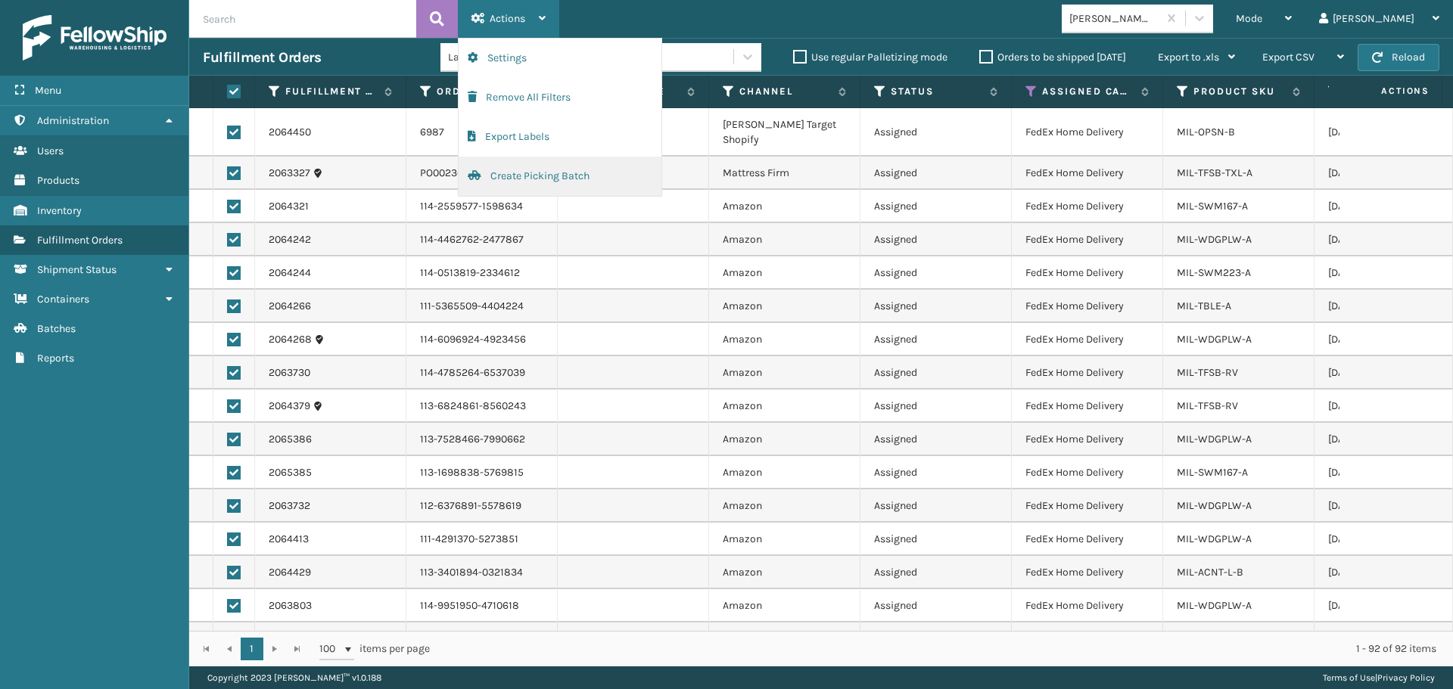
click at [549, 175] on button "Create Picking Batch" at bounding box center [559, 176] width 203 height 39
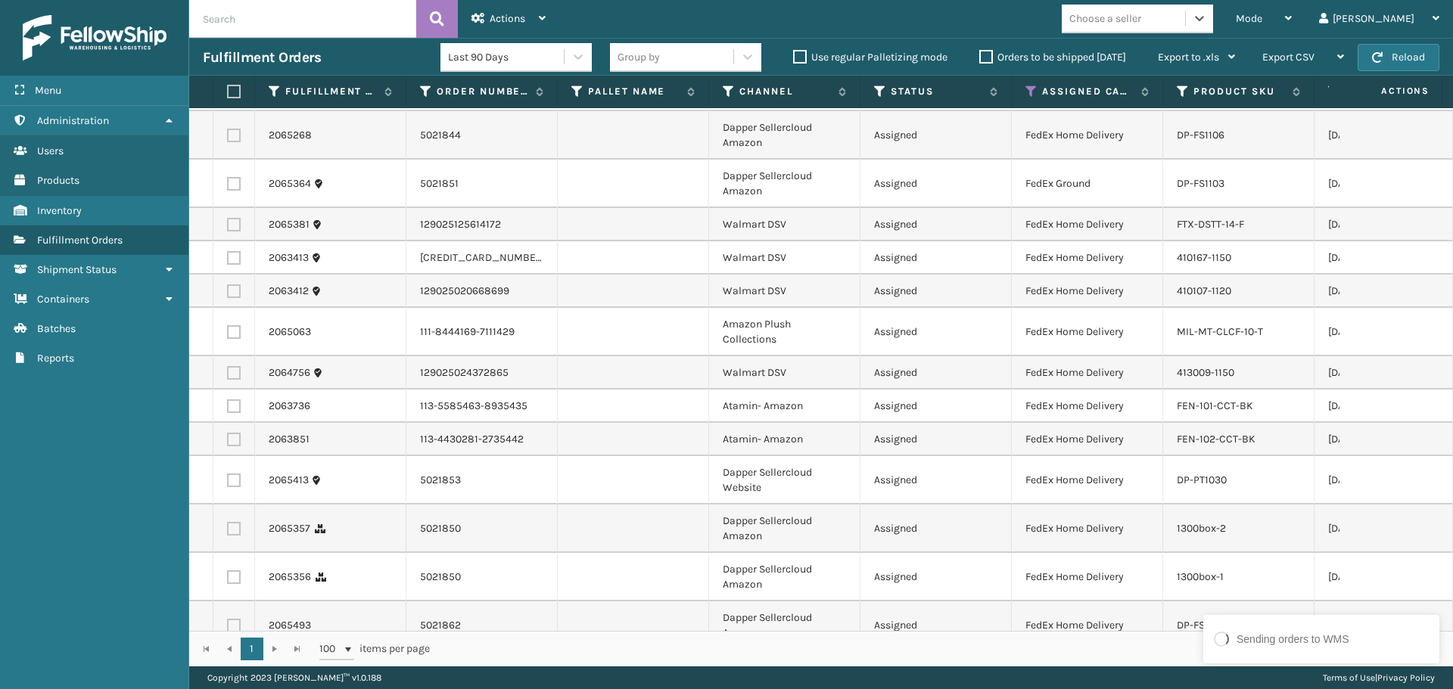
scroll to position [3701, 0]
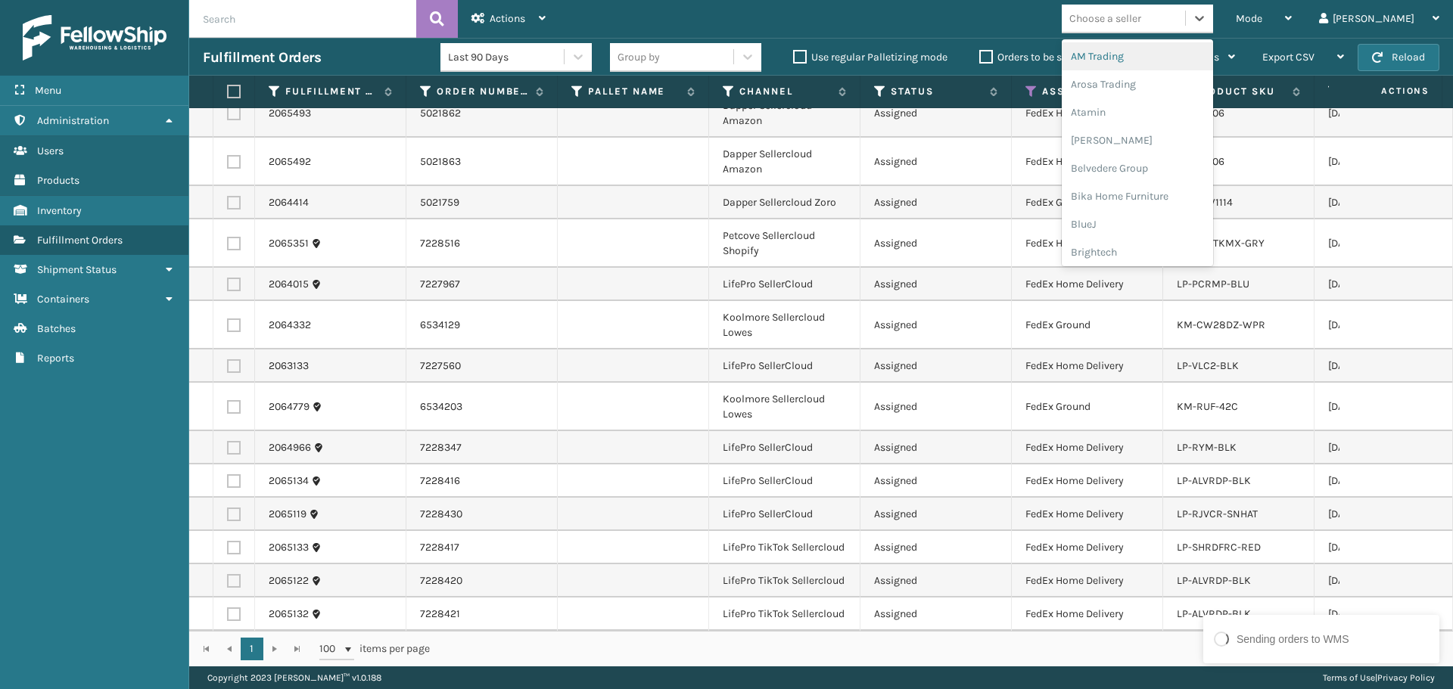
click at [1185, 19] on div "Choose a seller" at bounding box center [1122, 18] width 123 height 25
click at [1167, 184] on div "Dapper Supply" at bounding box center [1136, 185] width 151 height 28
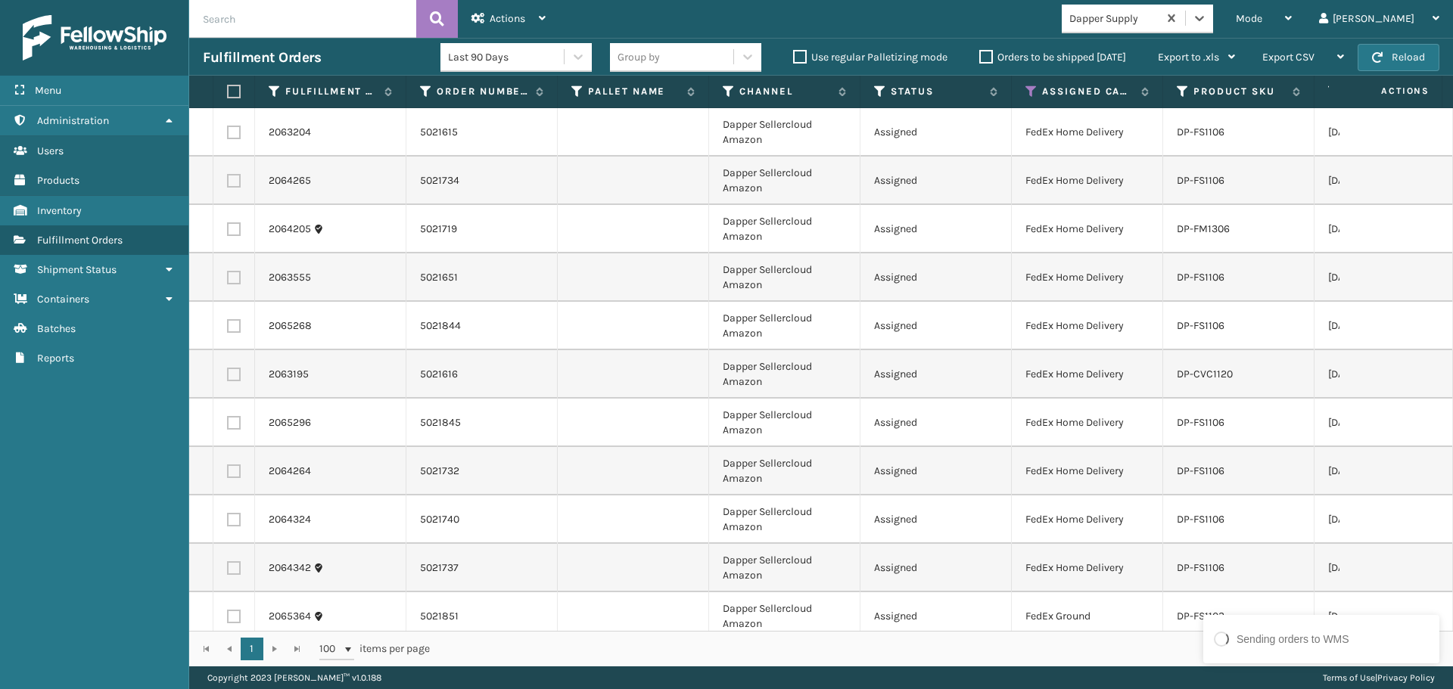
click at [617, 328] on td at bounding box center [633, 326] width 151 height 48
click at [234, 89] on label at bounding box center [231, 92] width 9 height 14
click at [228, 89] on input "checkbox" at bounding box center [227, 92] width 1 height 10
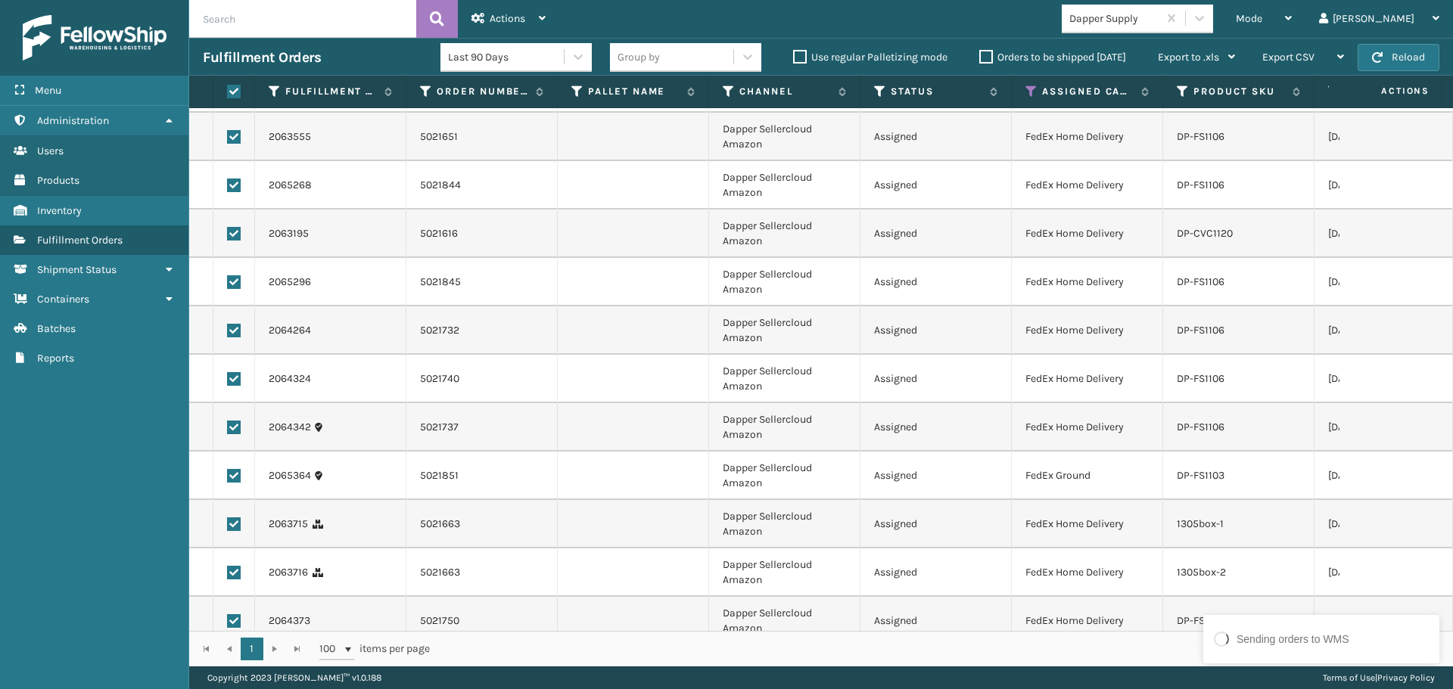
scroll to position [0, 0]
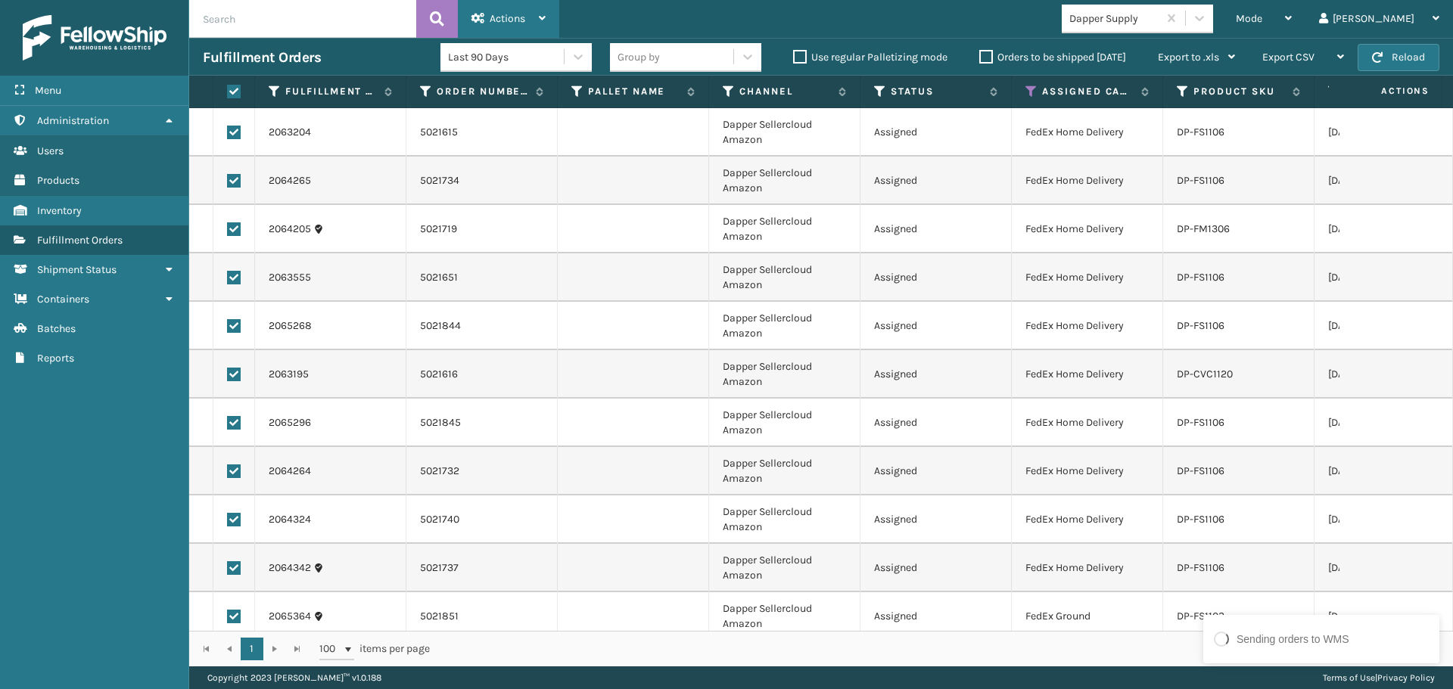
click at [479, 21] on icon at bounding box center [478, 18] width 14 height 11
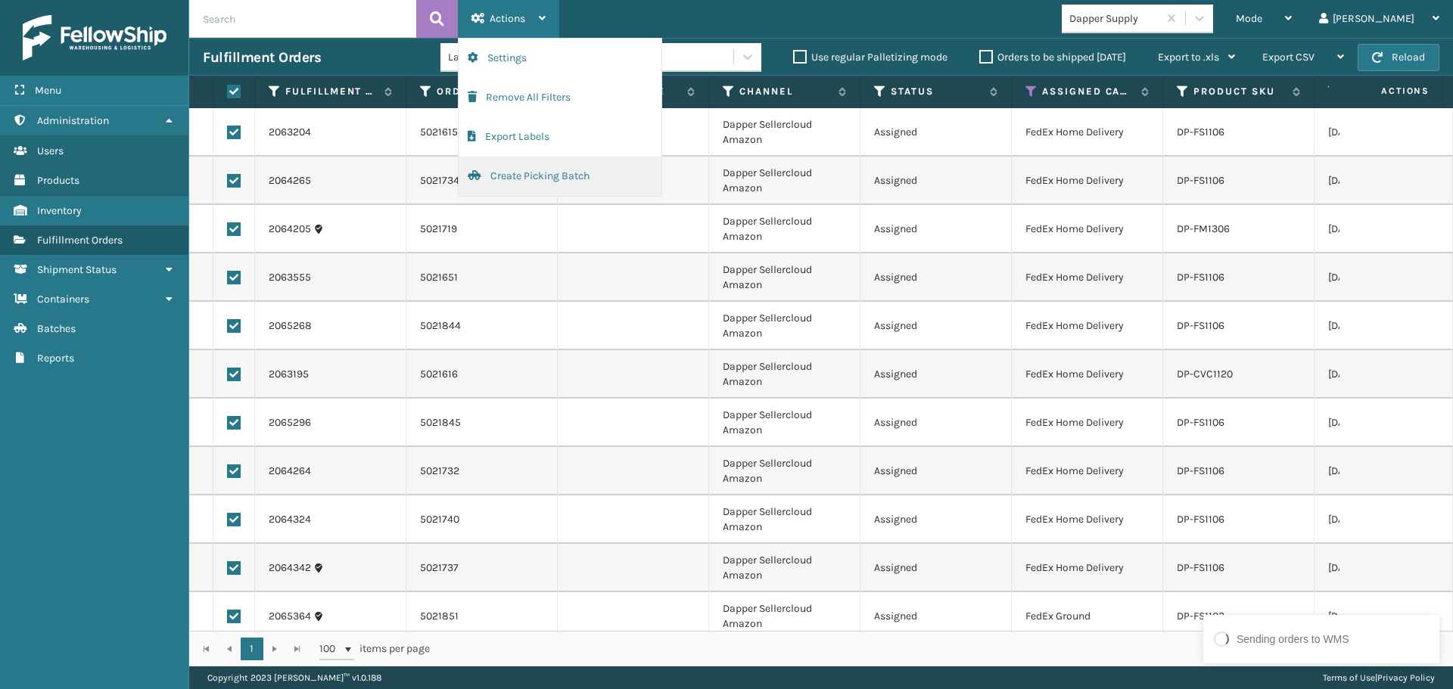
click at [561, 170] on button "Create Picking Batch" at bounding box center [559, 176] width 203 height 39
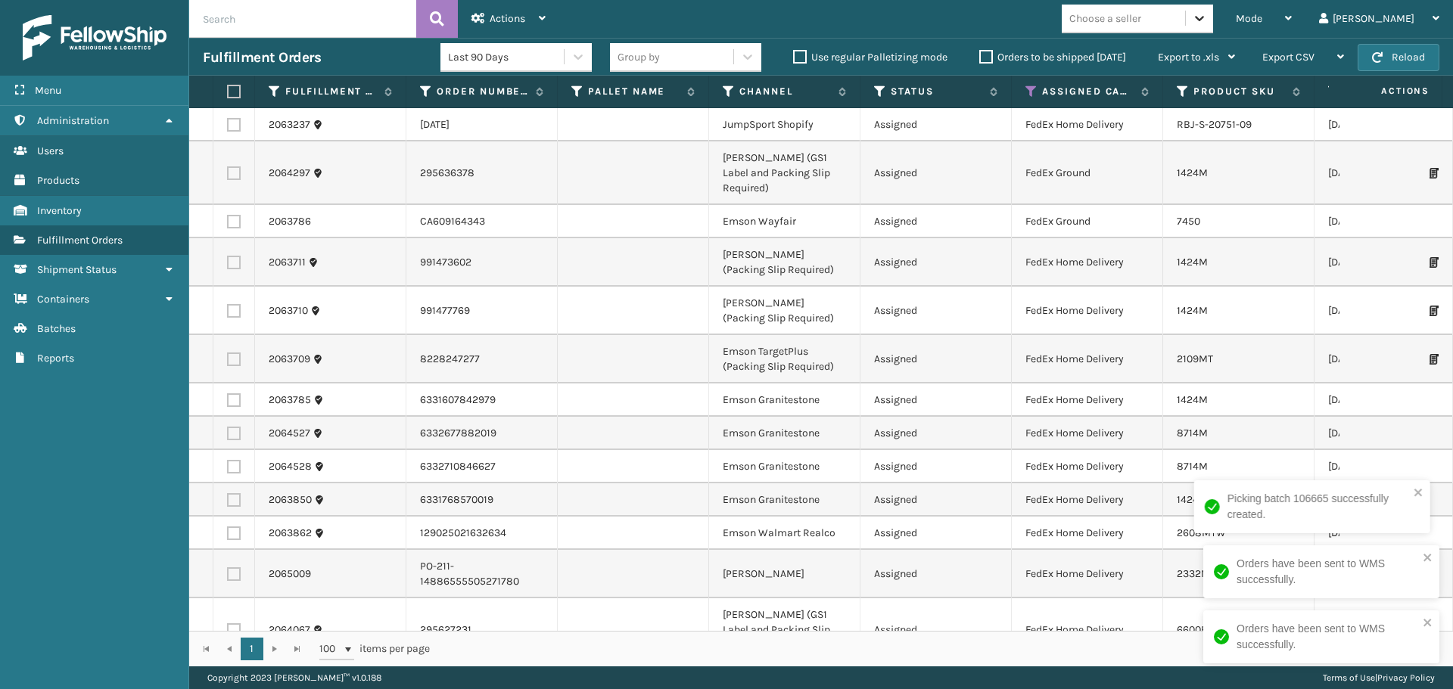
click at [1207, 20] on icon at bounding box center [1199, 18] width 15 height 15
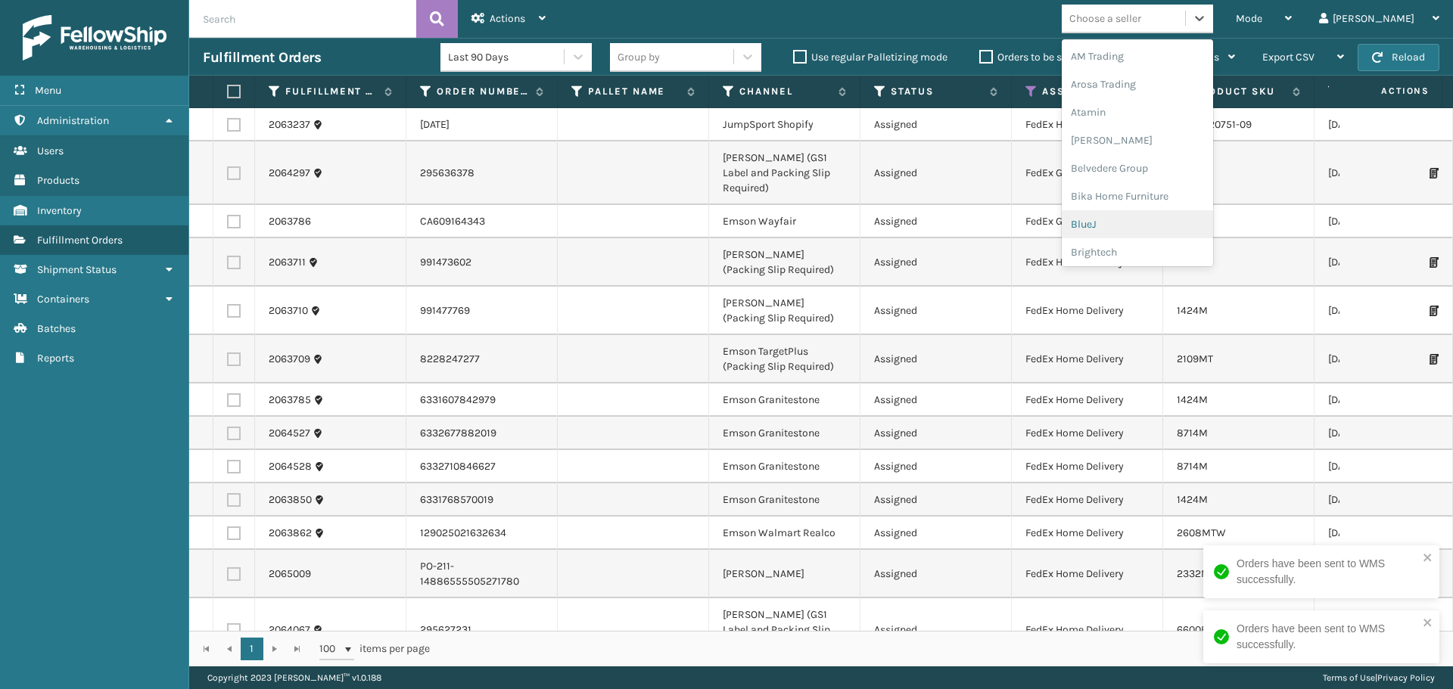
scroll to position [151, 0]
click at [1154, 238] on div "Emson" at bounding box center [1136, 241] width 151 height 28
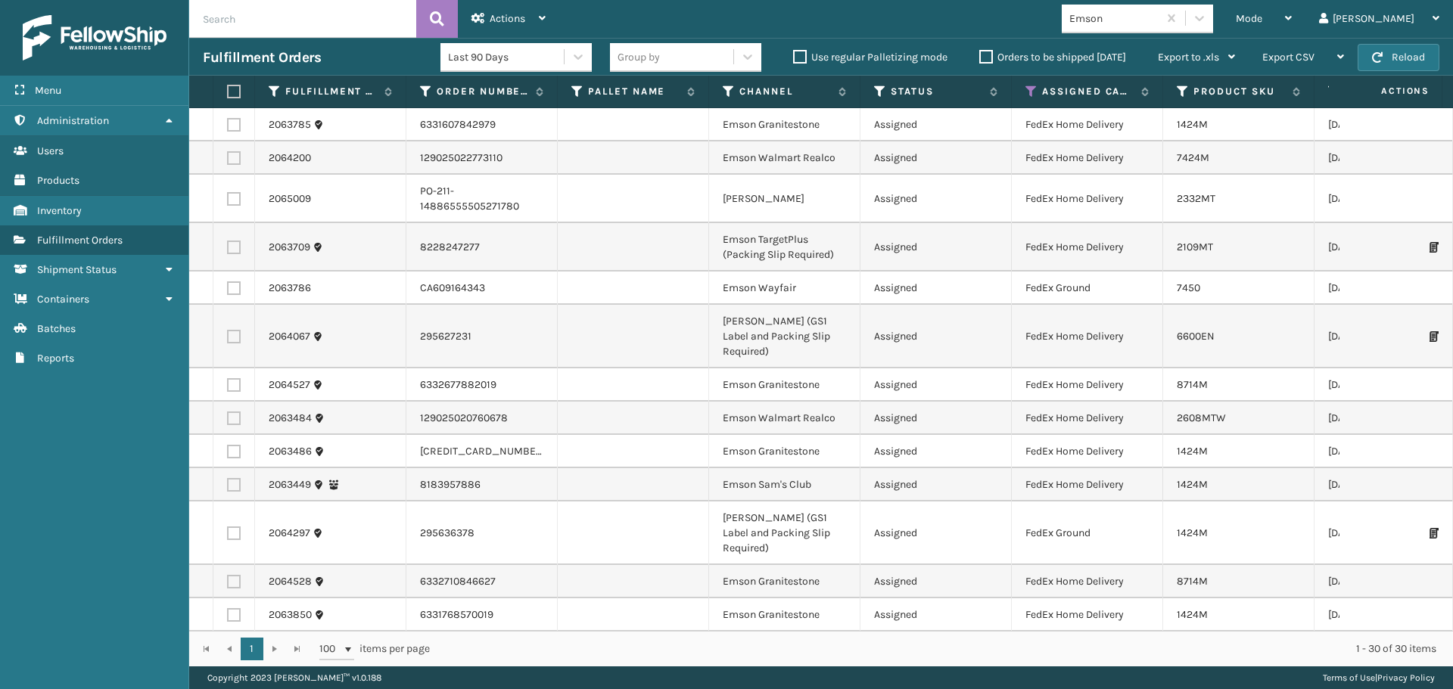
click at [233, 81] on th at bounding box center [234, 92] width 42 height 33
click at [233, 85] on label at bounding box center [231, 92] width 9 height 14
click at [228, 87] on input "checkbox" at bounding box center [227, 92] width 1 height 10
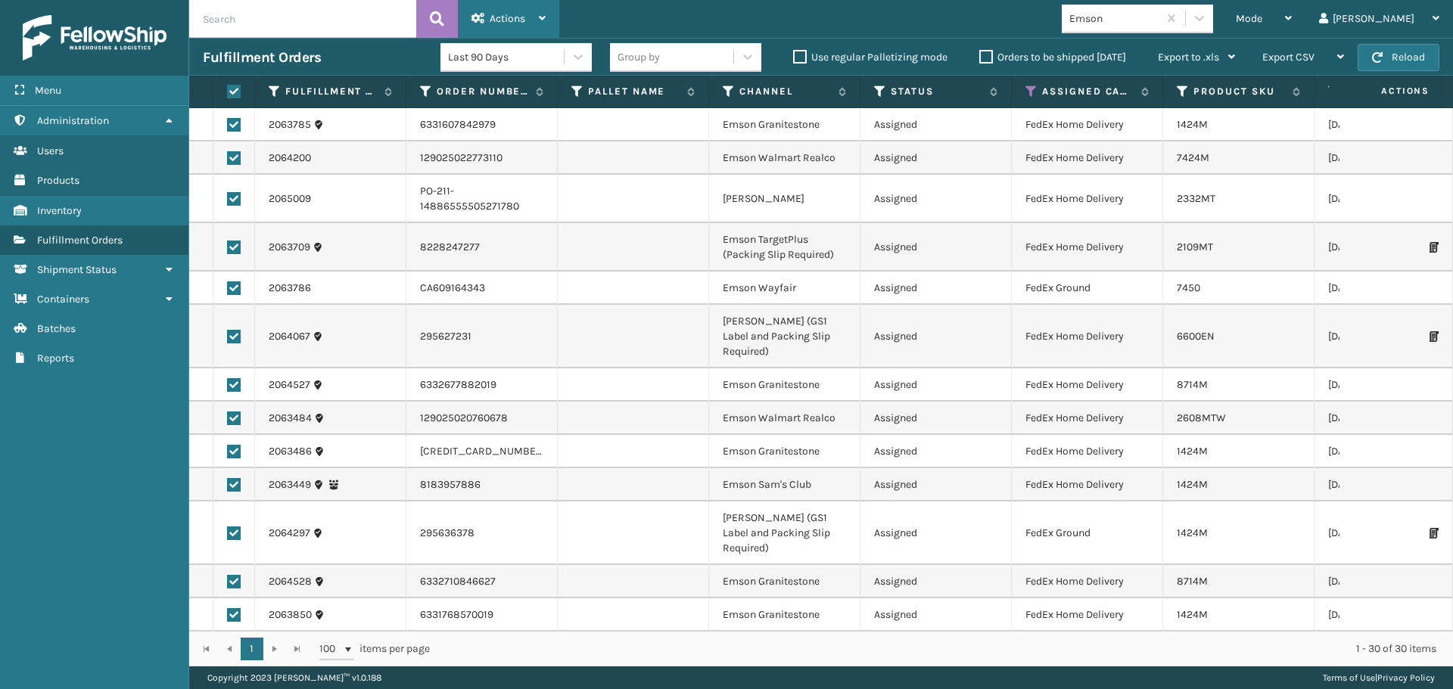
click at [523, 16] on span "Actions" at bounding box center [507, 18] width 36 height 13
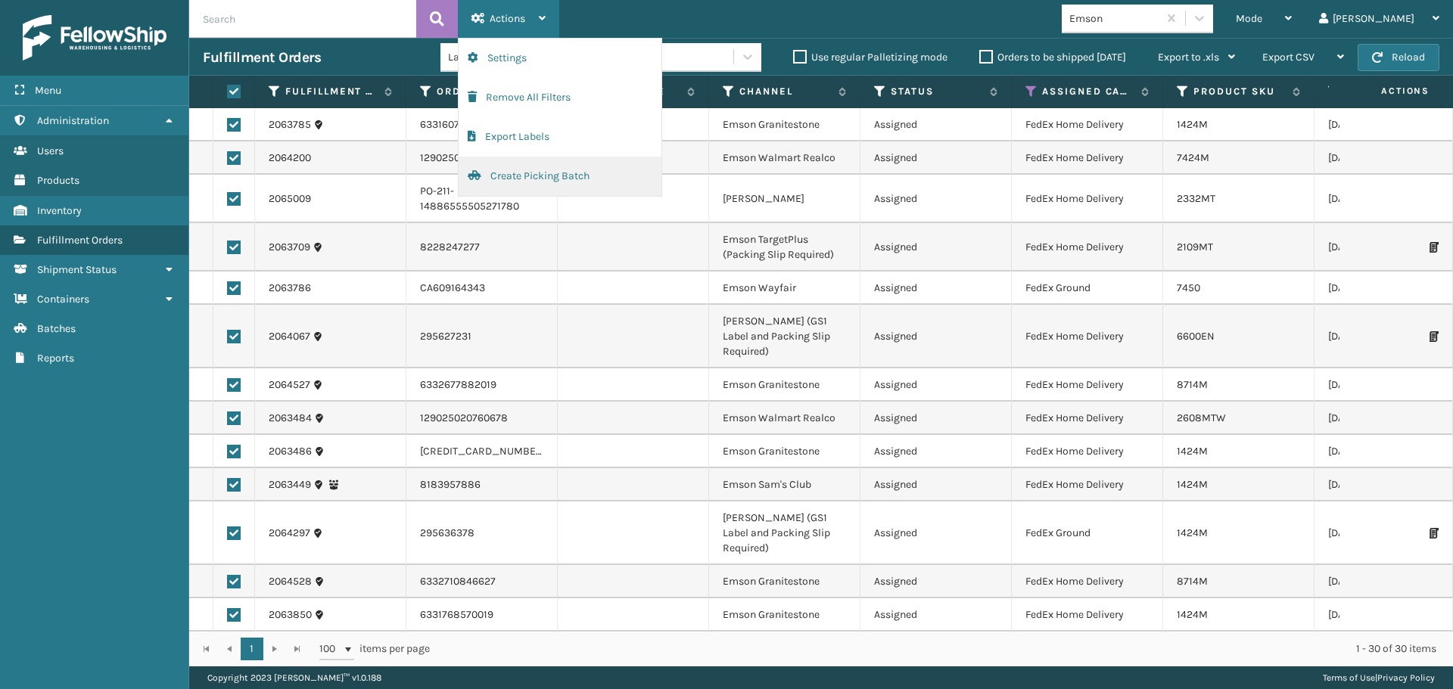
click at [572, 184] on button "Create Picking Batch" at bounding box center [559, 176] width 203 height 39
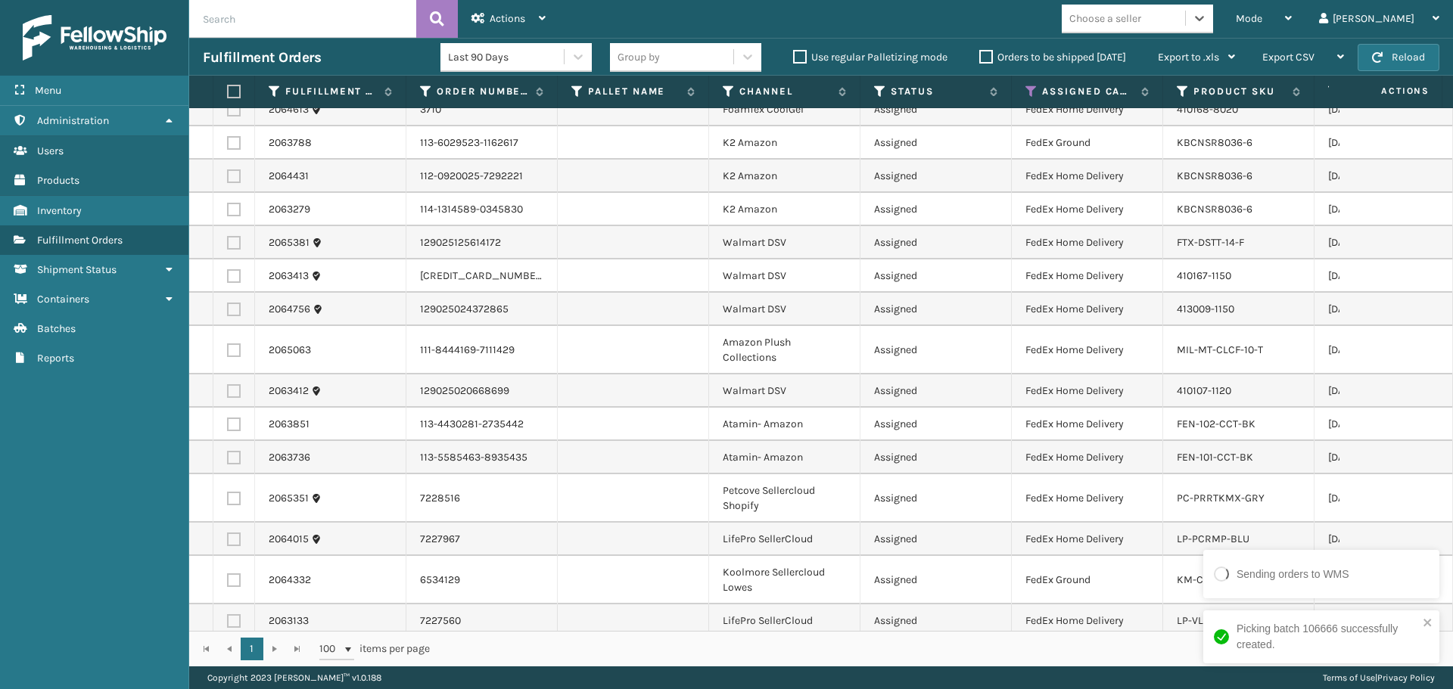
scroll to position [0, 0]
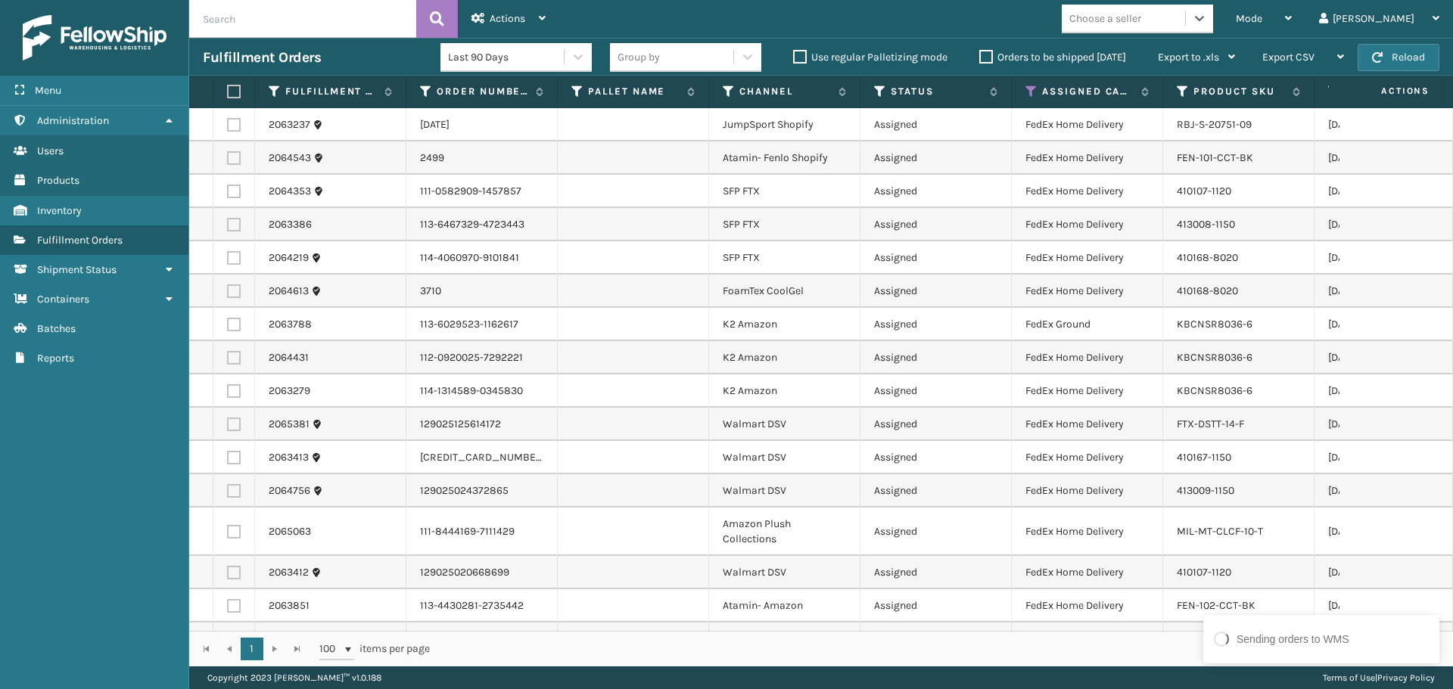
click at [1141, 17] on div "Choose a seller" at bounding box center [1105, 19] width 72 height 16
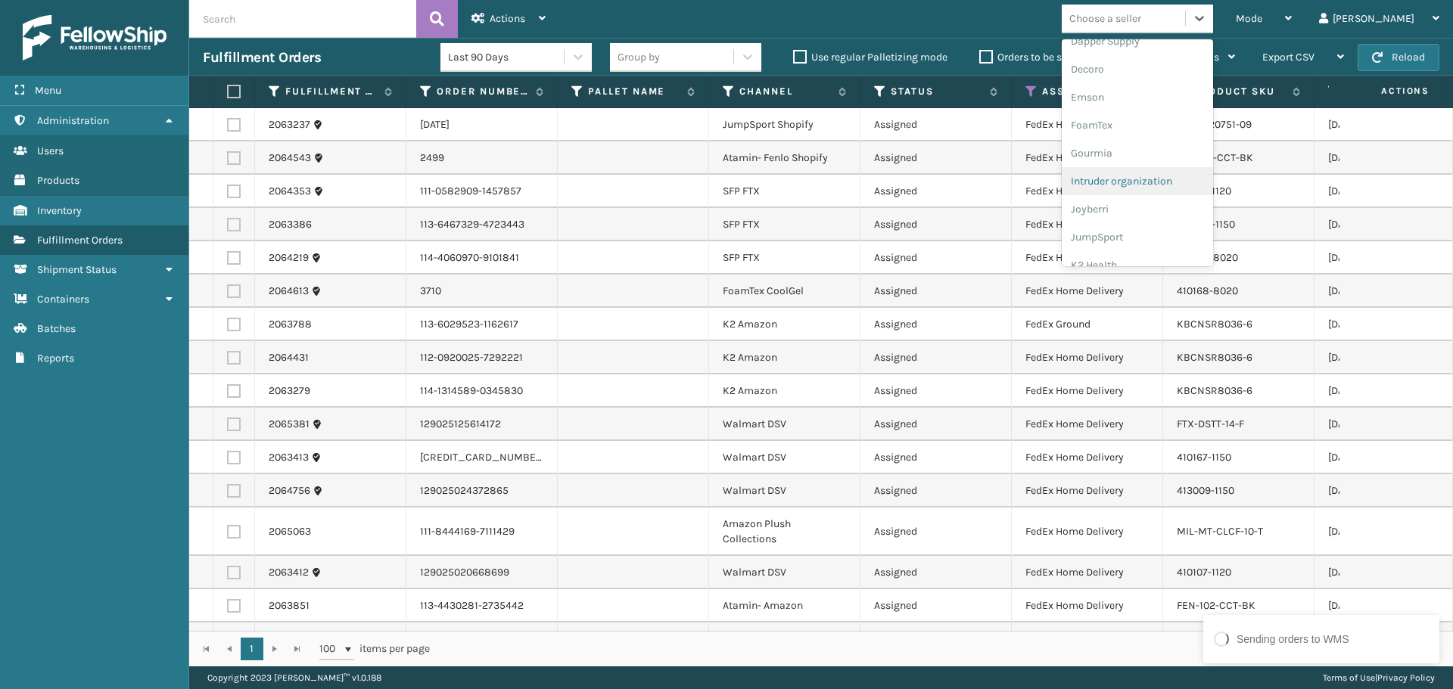
scroll to position [378, 0]
click at [1143, 180] on div "K2 Health" at bounding box center [1136, 182] width 151 height 28
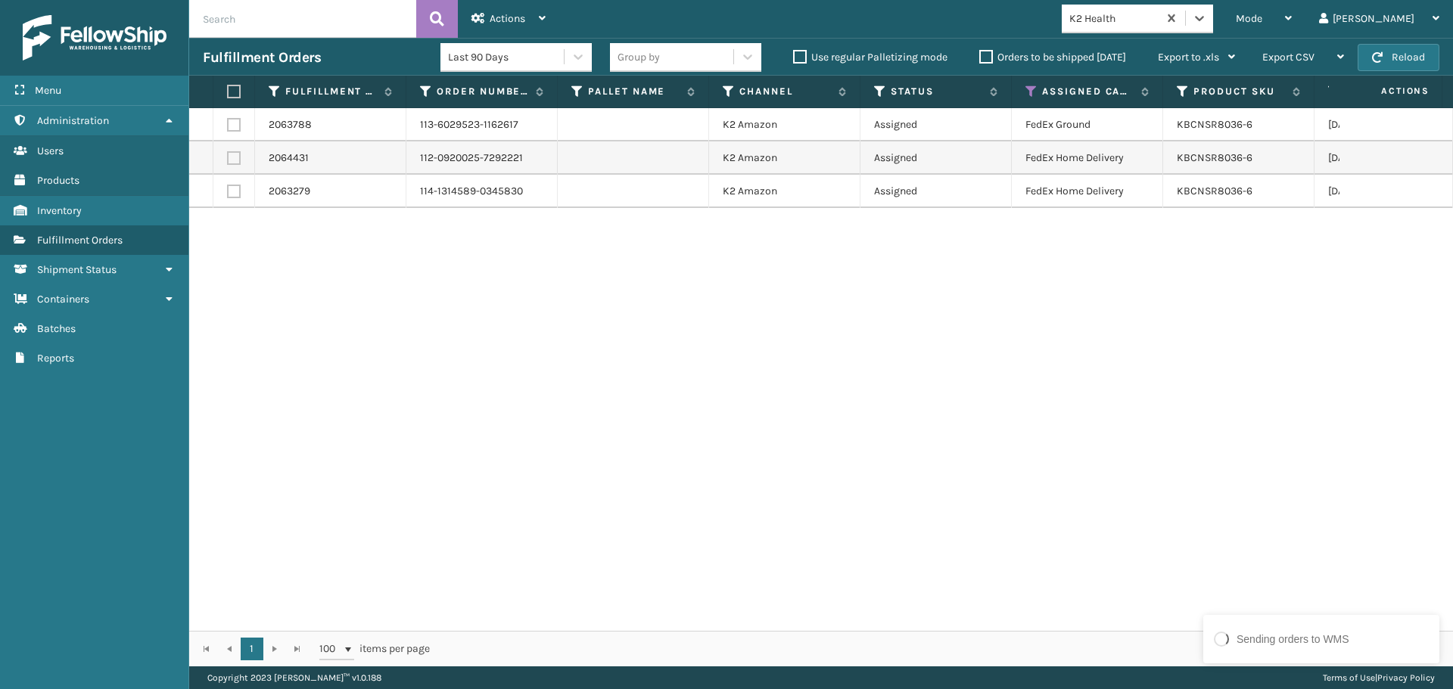
click at [238, 84] on th at bounding box center [234, 92] width 42 height 33
click at [235, 89] on label at bounding box center [231, 92] width 9 height 14
click at [228, 89] on input "checkbox" at bounding box center [227, 92] width 1 height 10
click at [508, 20] on span "Actions" at bounding box center [507, 18] width 36 height 13
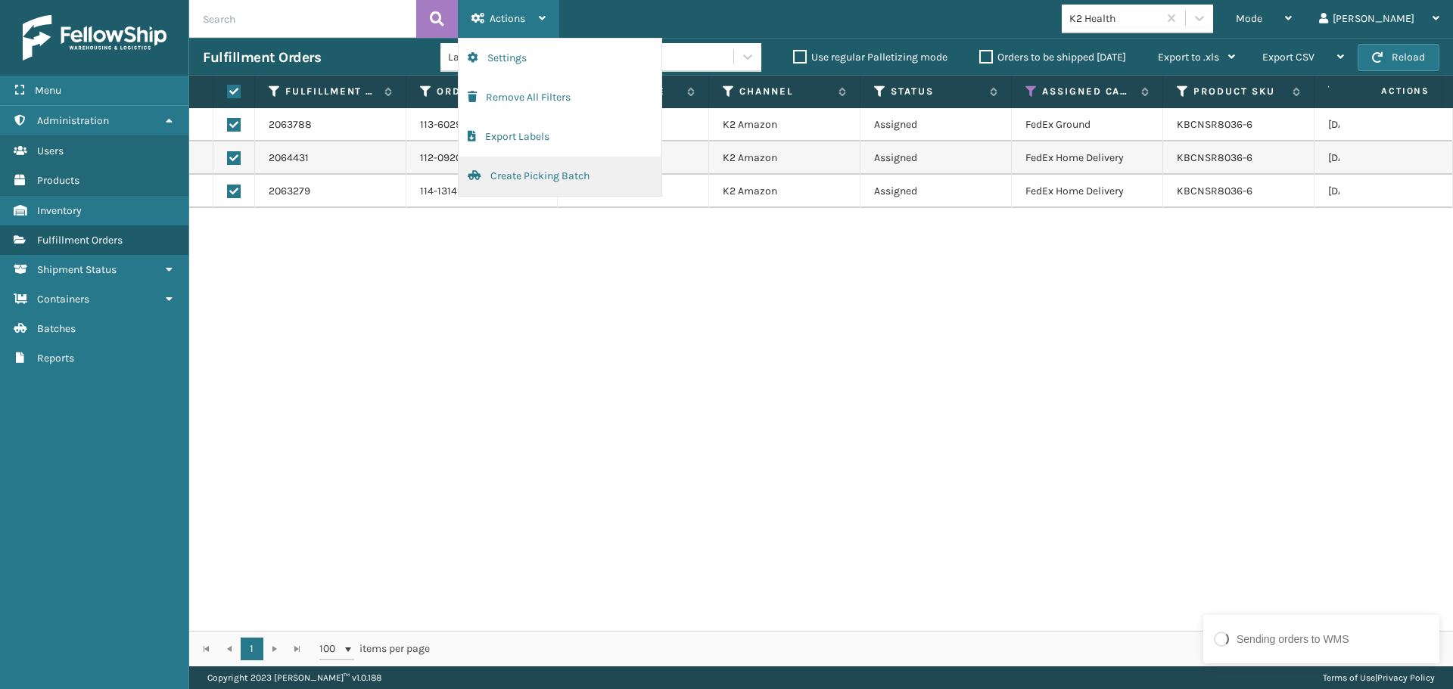
click at [520, 172] on button "Create Picking Batch" at bounding box center [559, 176] width 203 height 39
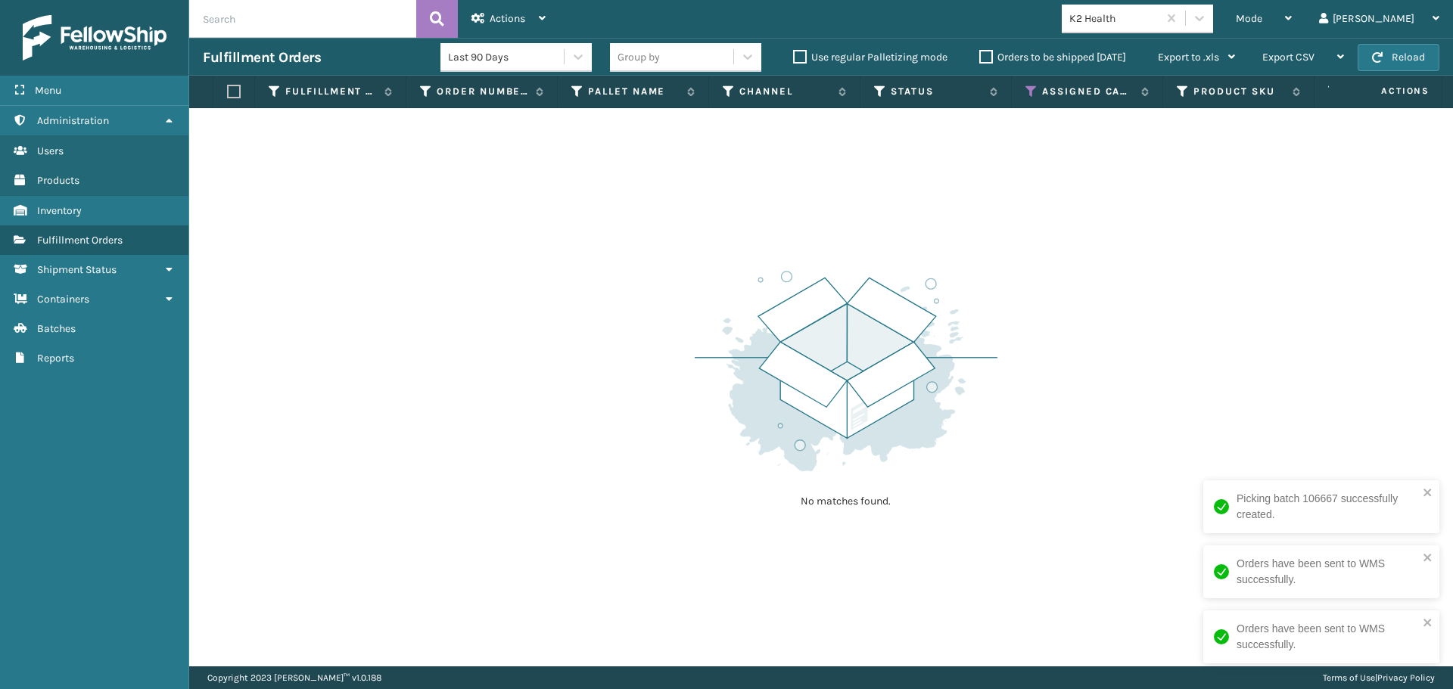
click at [1185, 2] on div "Mode Regular Mode Picking Mode Labeling Mode Exit Scan Mode K2 Health [PERSON_N…" at bounding box center [1005, 19] width 893 height 38
click at [1159, 22] on div "K2 Health" at bounding box center [1114, 19] width 90 height 16
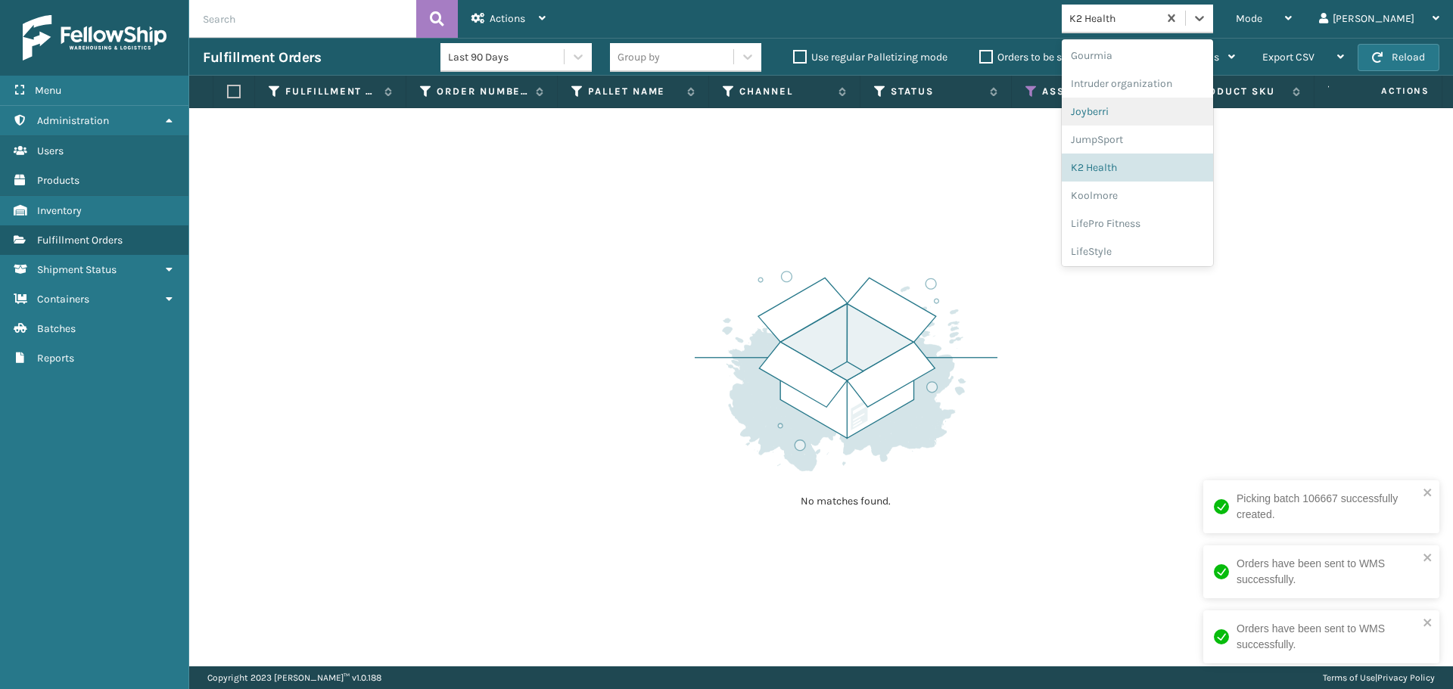
scroll to position [317, 0]
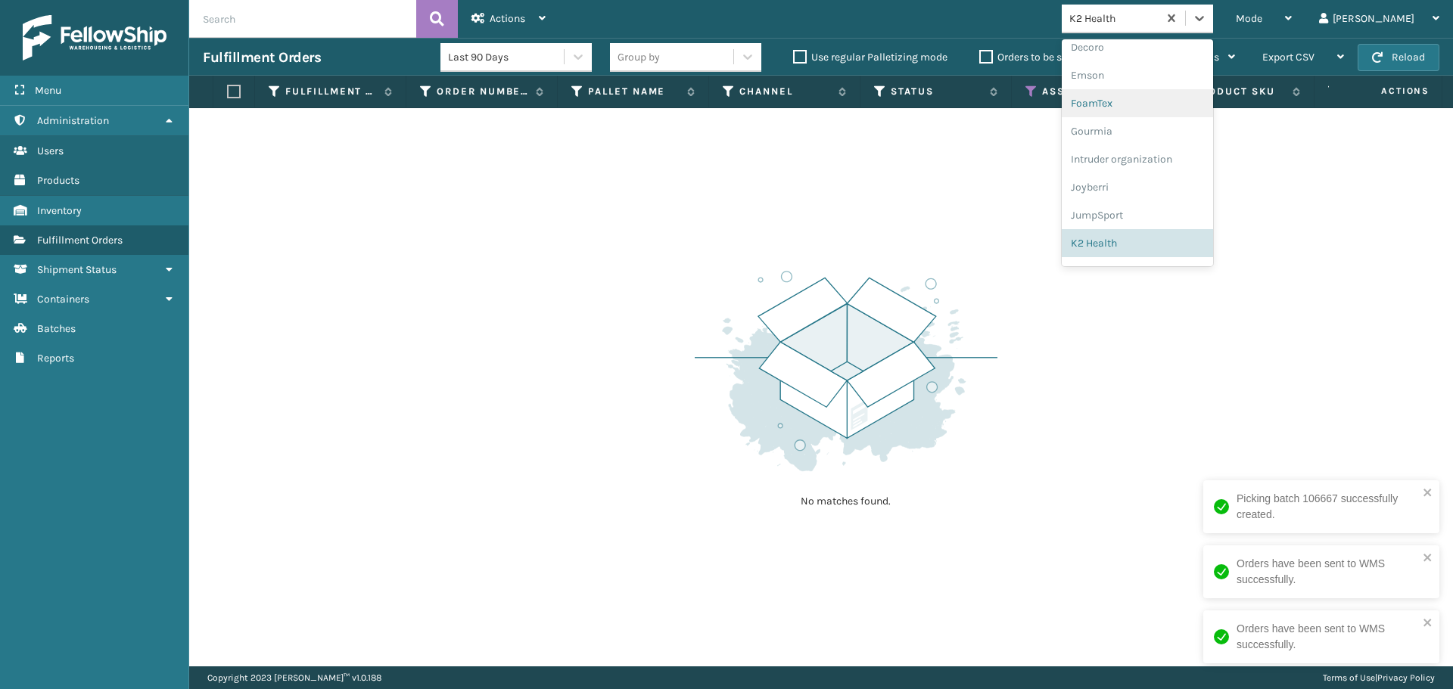
click at [1152, 107] on div "FoamTex" at bounding box center [1136, 103] width 151 height 28
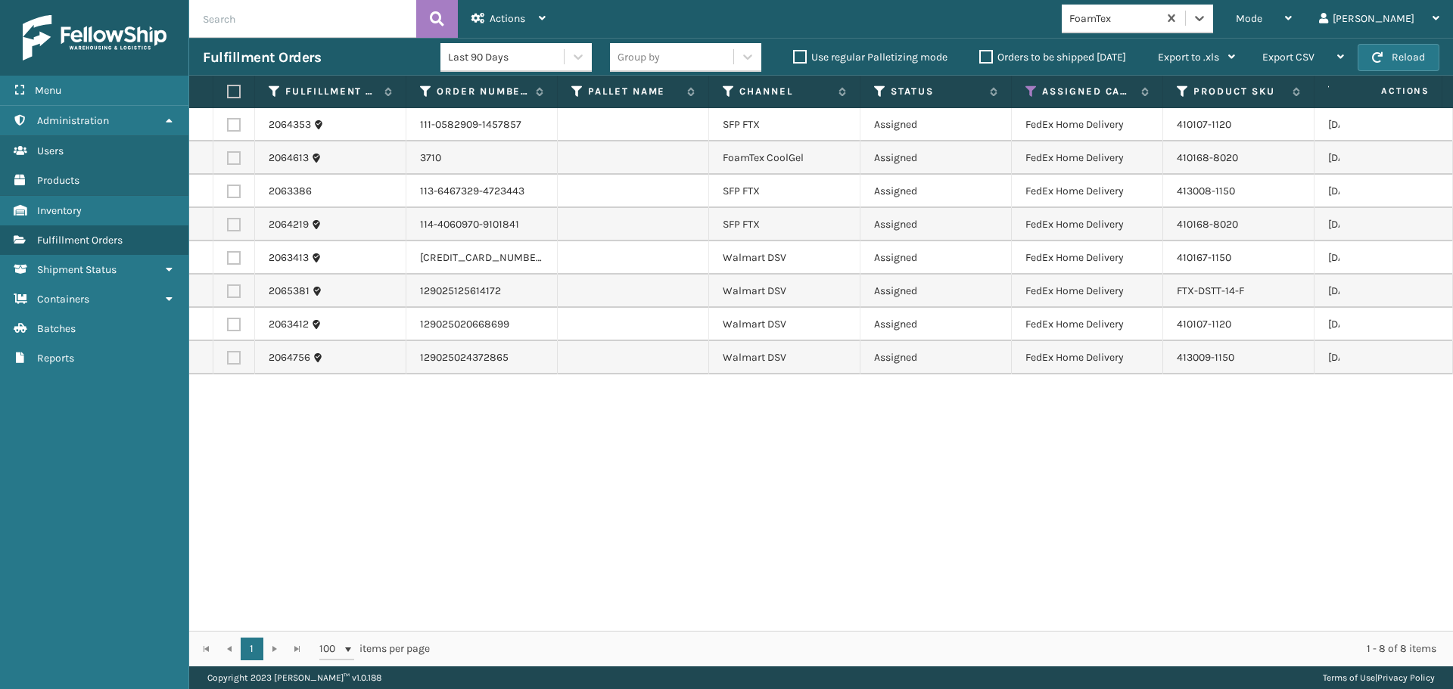
click at [231, 89] on label at bounding box center [231, 92] width 9 height 14
click at [228, 89] on input "checkbox" at bounding box center [227, 92] width 1 height 10
click at [509, 16] on span "Actions" at bounding box center [507, 18] width 36 height 13
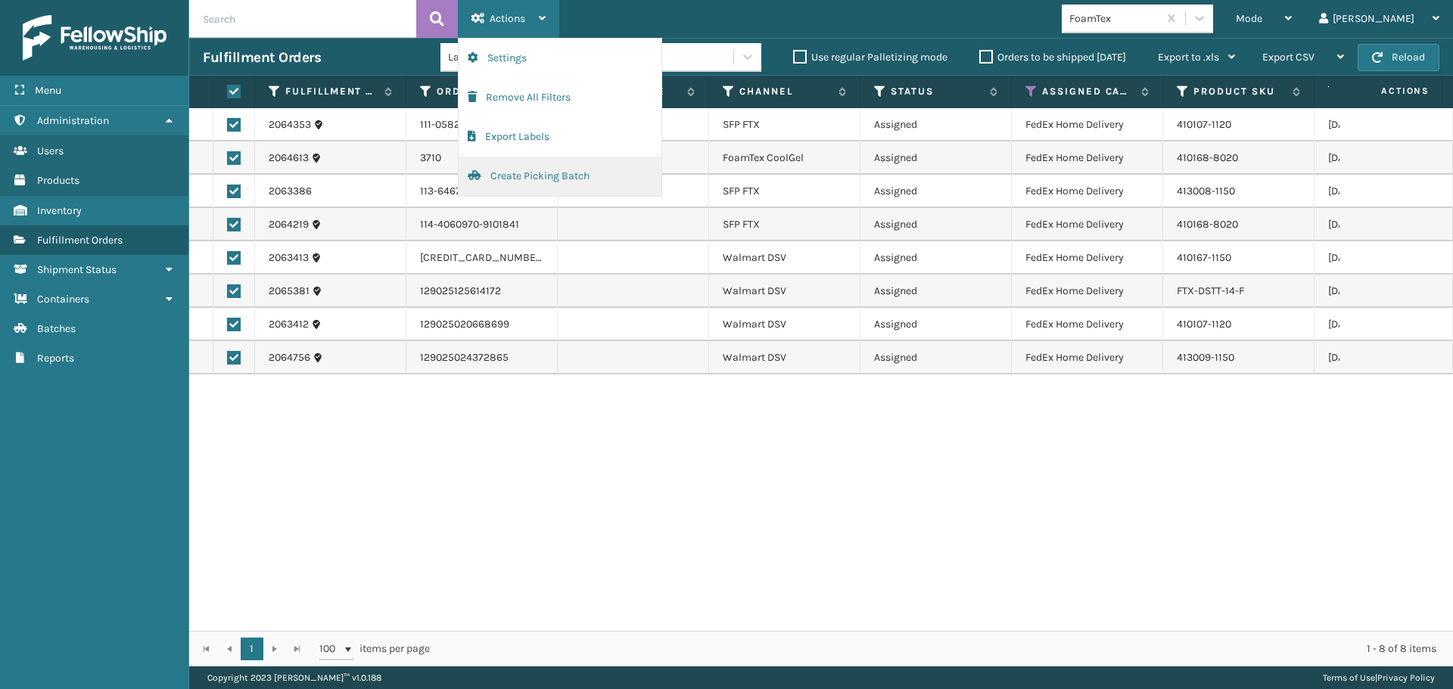
click at [565, 175] on button "Create Picking Batch" at bounding box center [559, 176] width 203 height 39
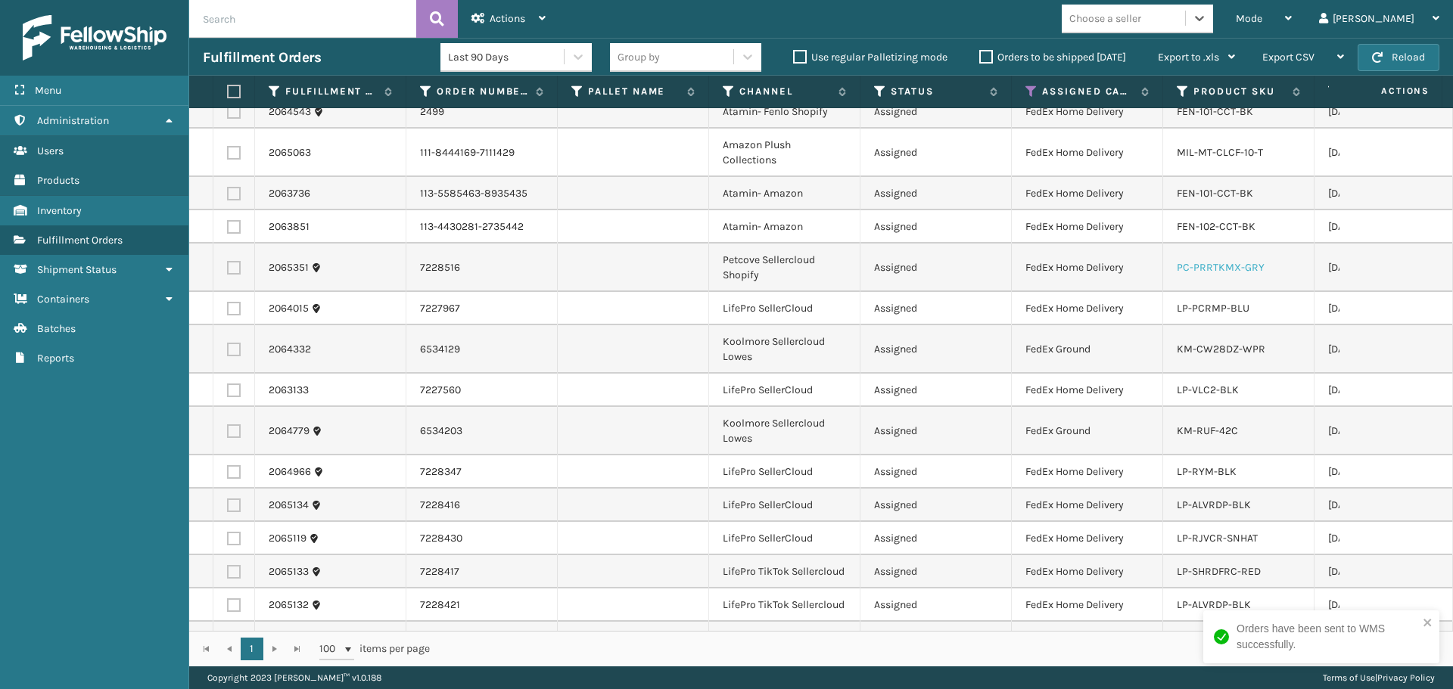
scroll to position [82, 0]
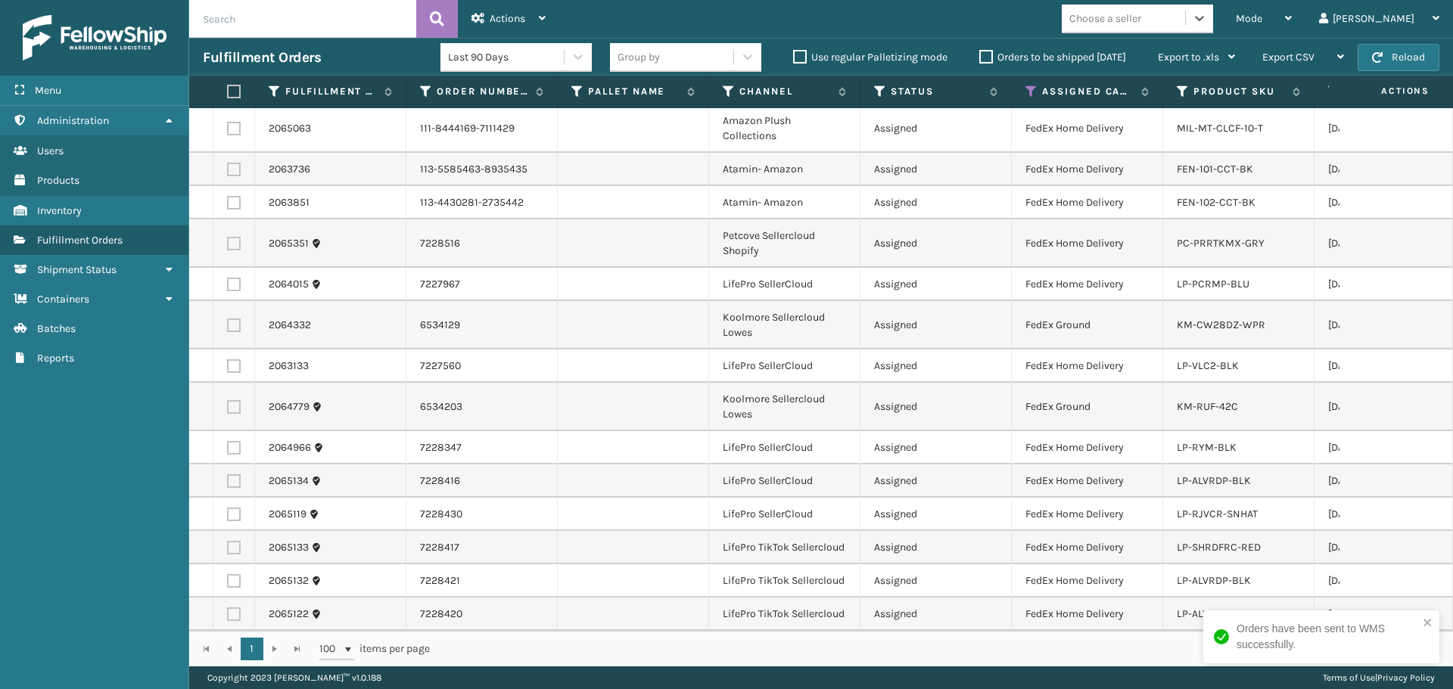
click at [1141, 11] on div "Choose a seller" at bounding box center [1105, 19] width 72 height 16
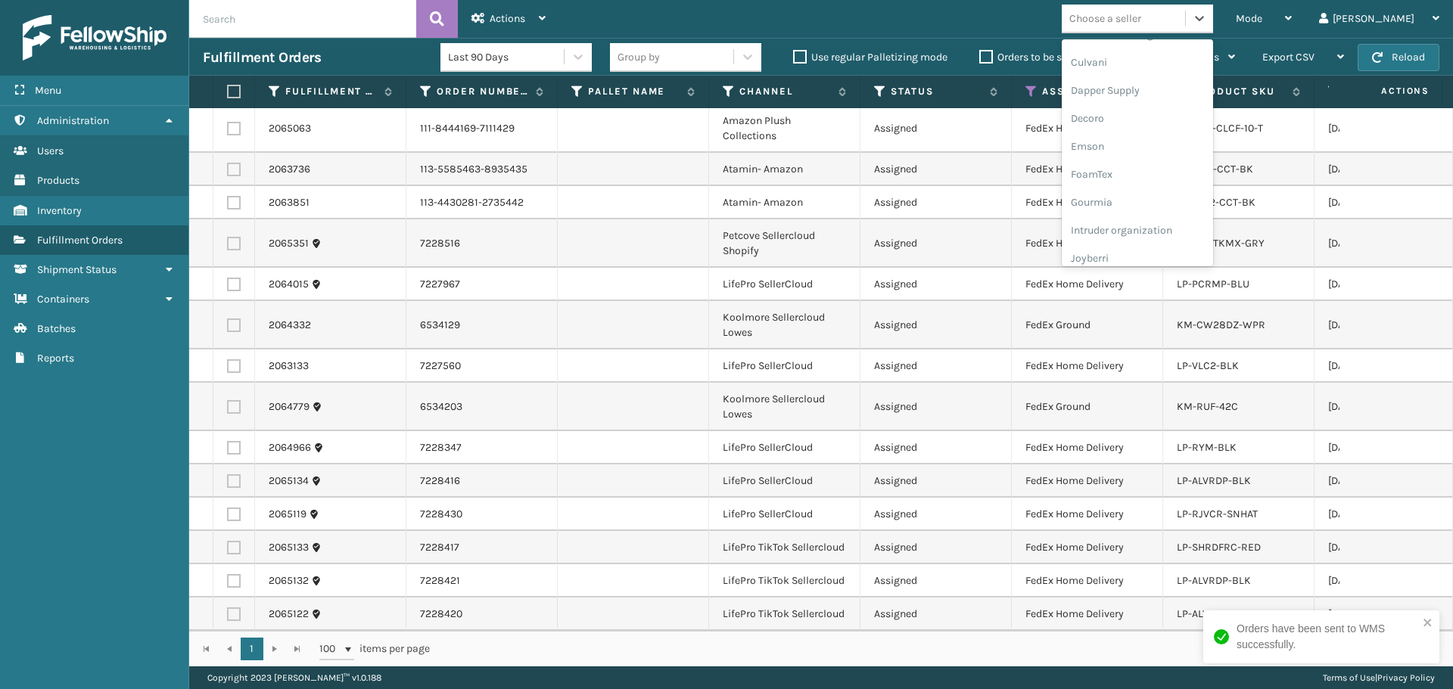
scroll to position [479, 0]
click at [1174, 135] on div "LifePro Fitness" at bounding box center [1136, 137] width 151 height 28
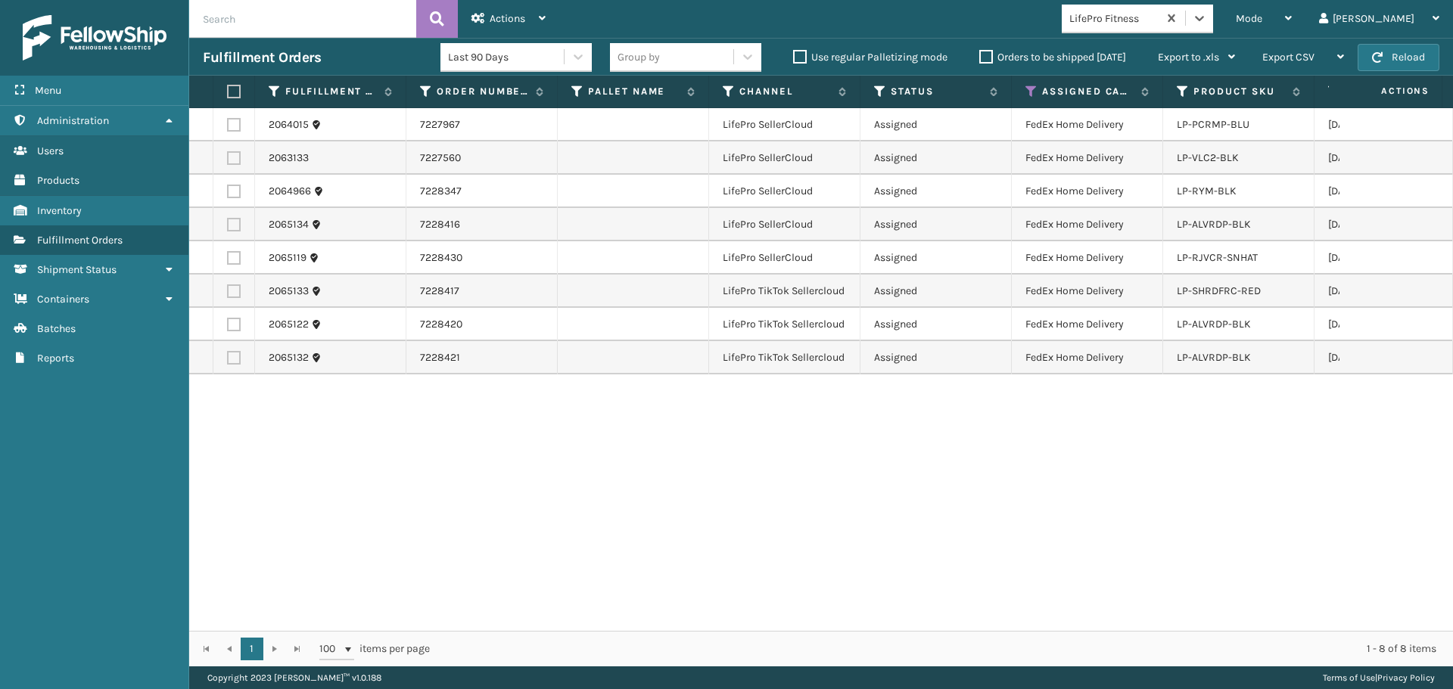
click at [232, 89] on label at bounding box center [231, 92] width 9 height 14
click at [228, 89] on input "checkbox" at bounding box center [227, 92] width 1 height 10
click at [524, 17] on span "Actions" at bounding box center [507, 18] width 36 height 13
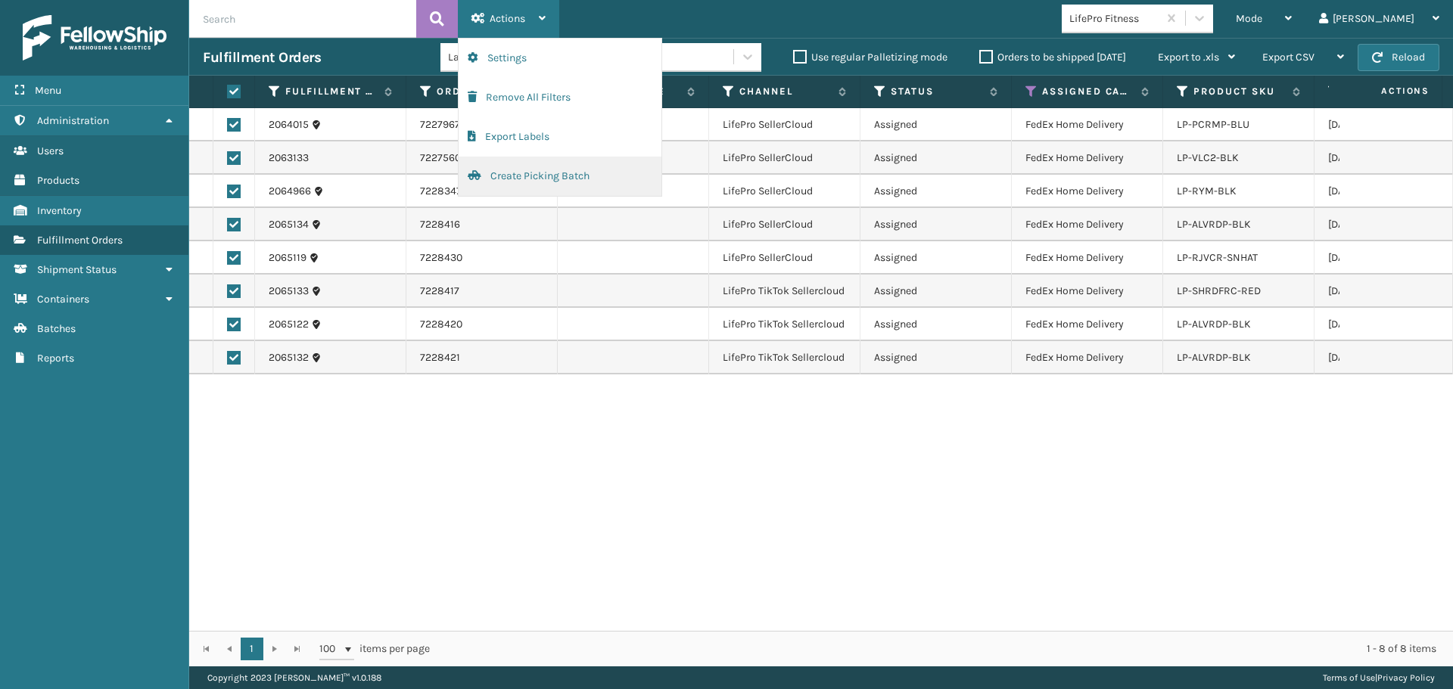
click at [561, 184] on button "Create Picking Batch" at bounding box center [559, 176] width 203 height 39
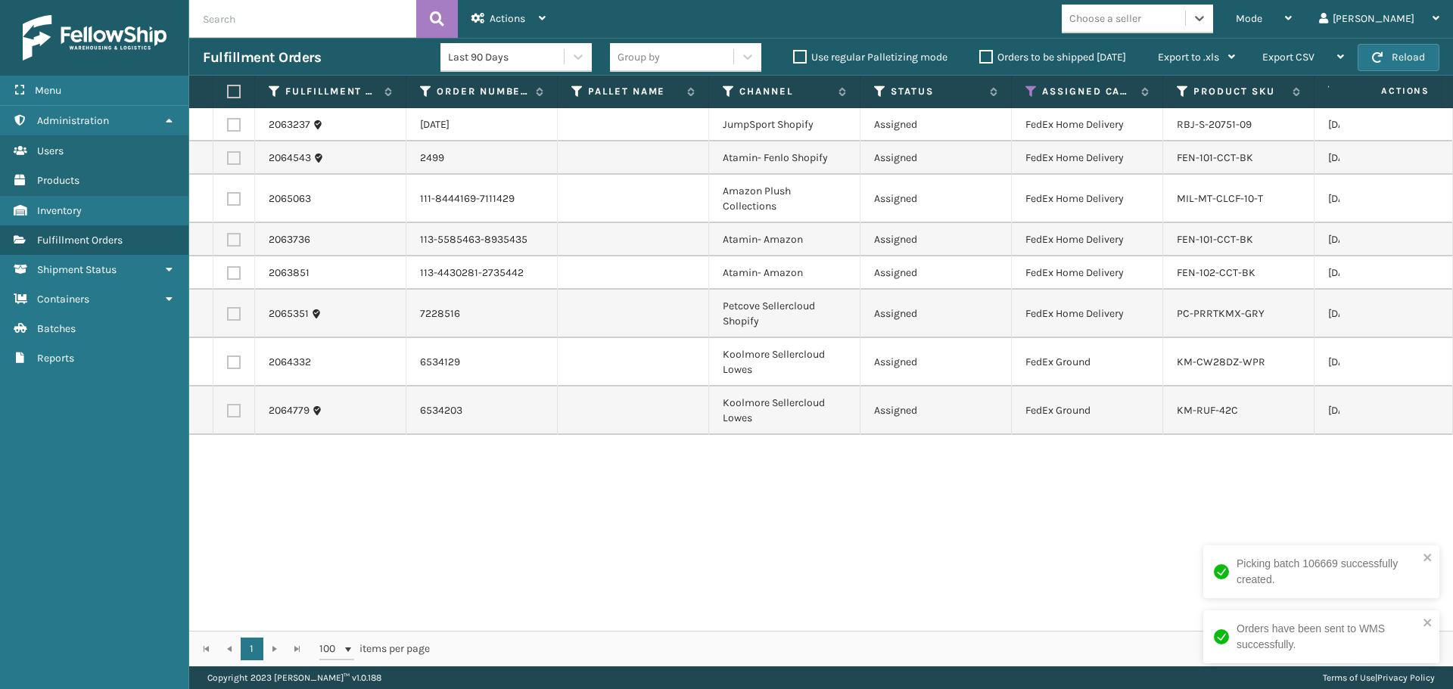
click at [1141, 20] on div "Choose a seller" at bounding box center [1105, 19] width 72 height 16
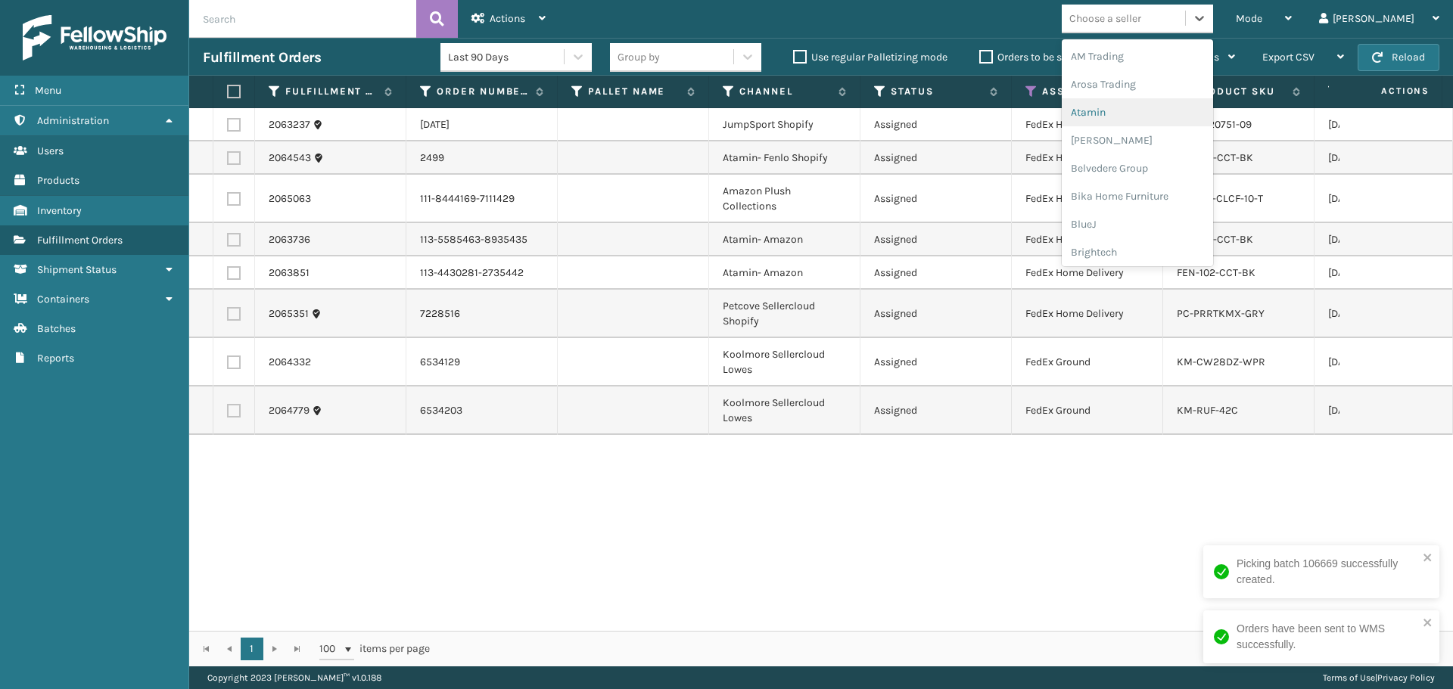
click at [1143, 117] on div "Atamin" at bounding box center [1136, 112] width 151 height 28
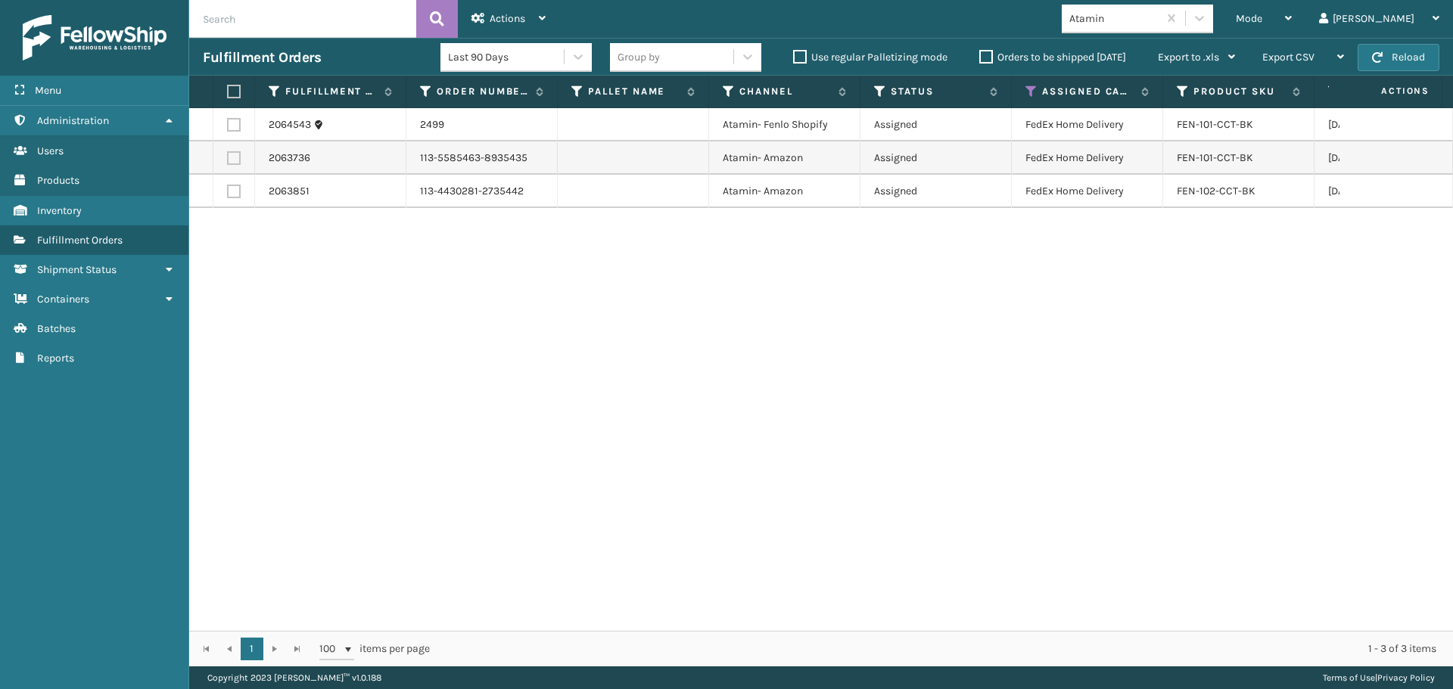
click at [235, 85] on label at bounding box center [231, 92] width 9 height 14
click at [228, 87] on input "checkbox" at bounding box center [227, 92] width 1 height 10
click at [500, 13] on span "Actions" at bounding box center [507, 18] width 36 height 13
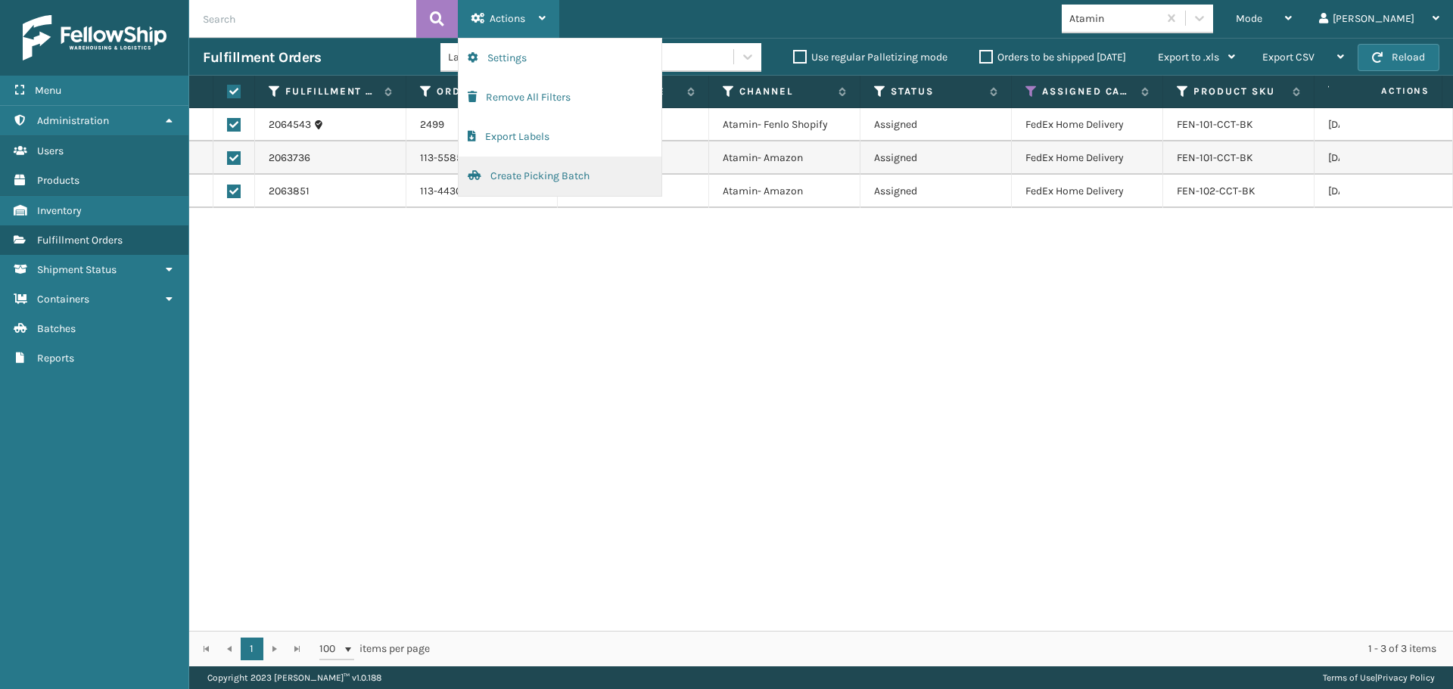
click at [533, 173] on button "Create Picking Batch" at bounding box center [559, 176] width 203 height 39
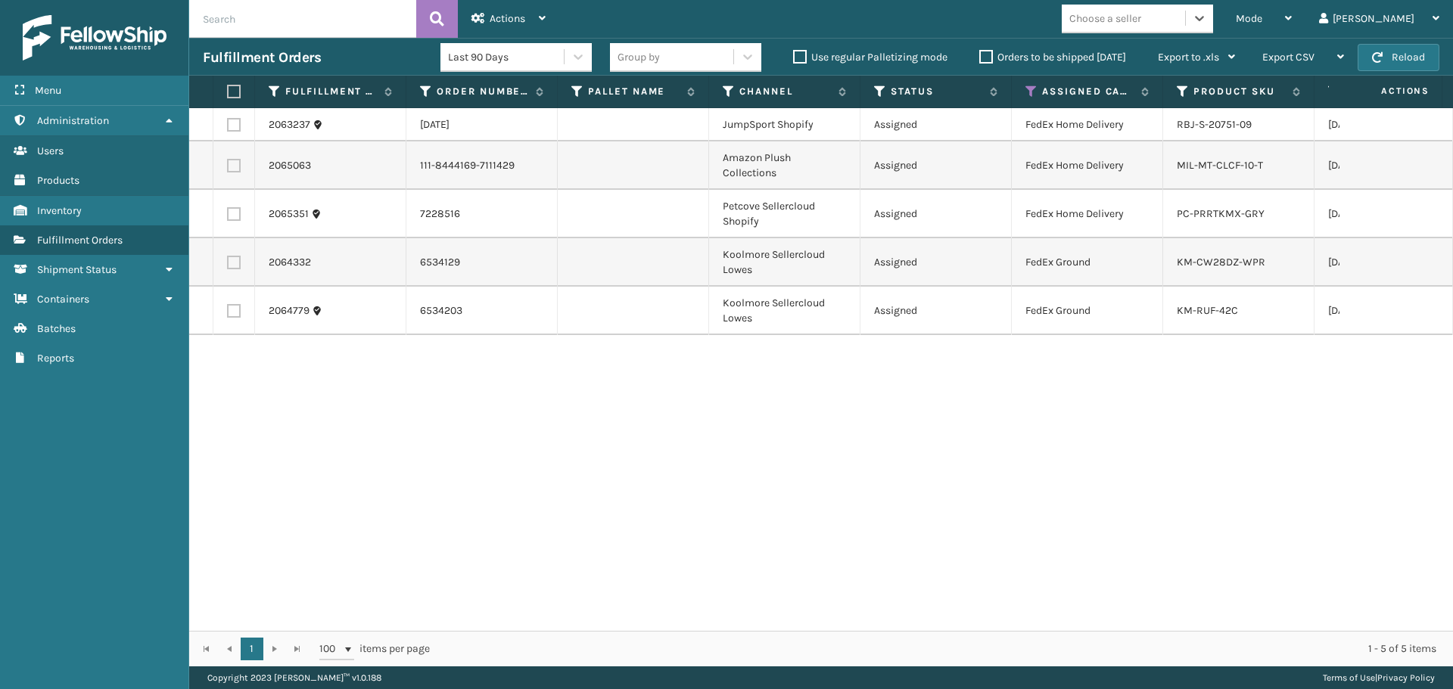
click at [234, 216] on label at bounding box center [234, 214] width 14 height 14
click at [228, 216] on input "checkbox" at bounding box center [227, 212] width 1 height 10
click at [238, 268] on label at bounding box center [234, 263] width 14 height 14
click at [228, 266] on input "checkbox" at bounding box center [227, 261] width 1 height 10
click at [231, 318] on td at bounding box center [234, 311] width 42 height 48
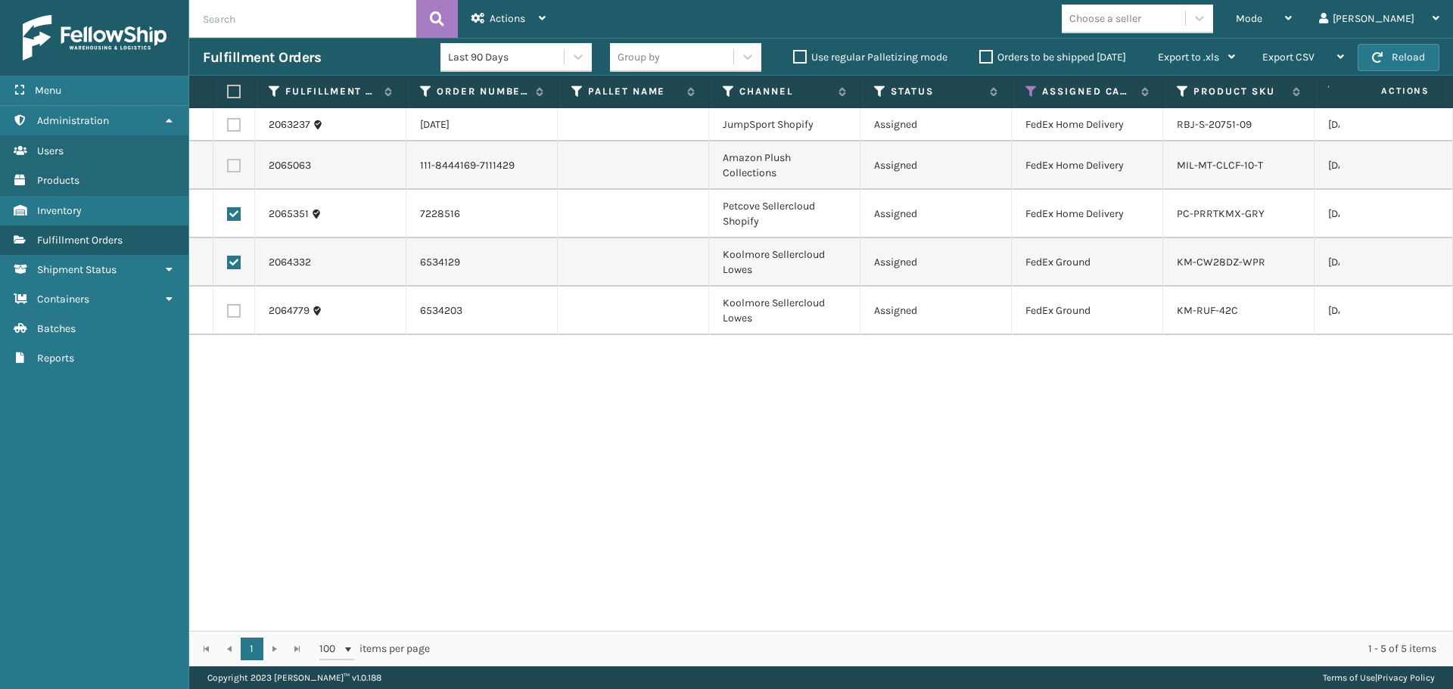
click at [236, 126] on label at bounding box center [234, 125] width 14 height 14
click at [228, 126] on input "checkbox" at bounding box center [227, 123] width 1 height 10
click at [241, 310] on td at bounding box center [234, 311] width 42 height 48
click at [238, 309] on label at bounding box center [234, 311] width 14 height 14
click at [228, 309] on input "checkbox" at bounding box center [227, 309] width 1 height 10
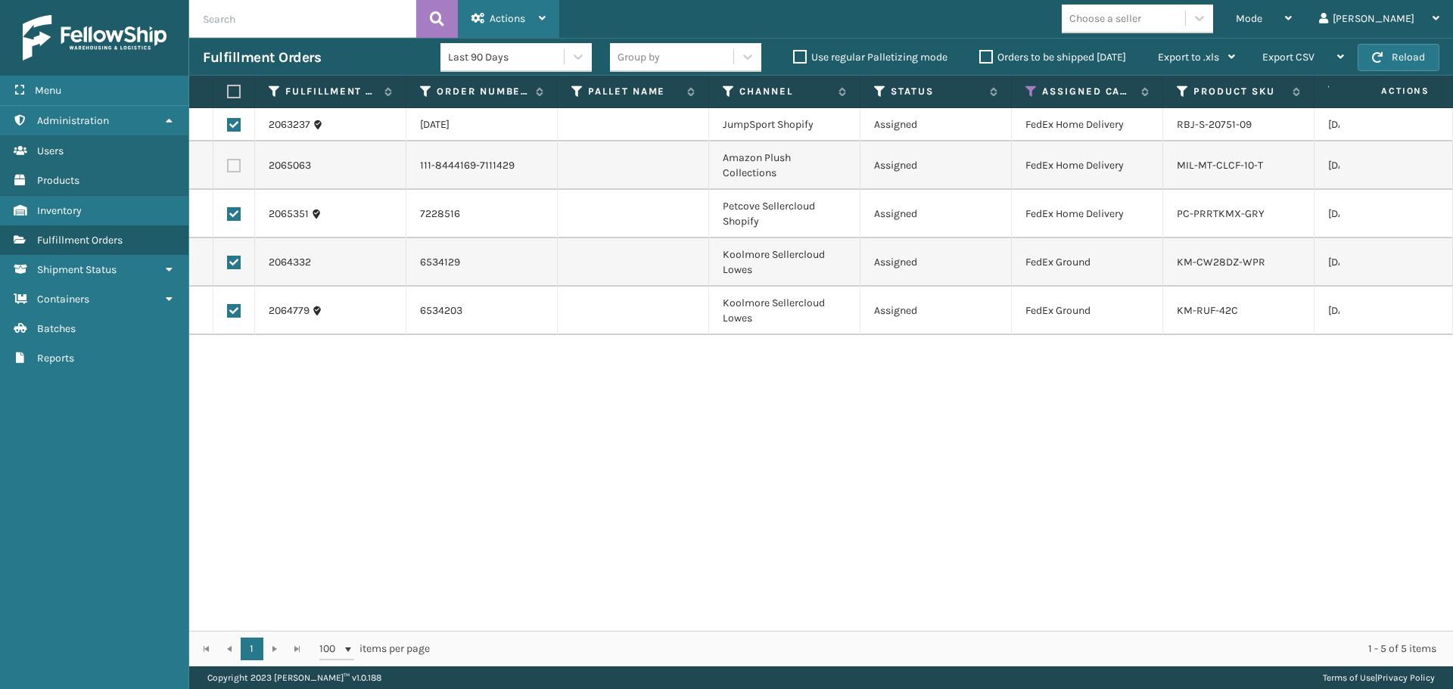
click at [505, 11] on div "Actions" at bounding box center [508, 19] width 74 height 38
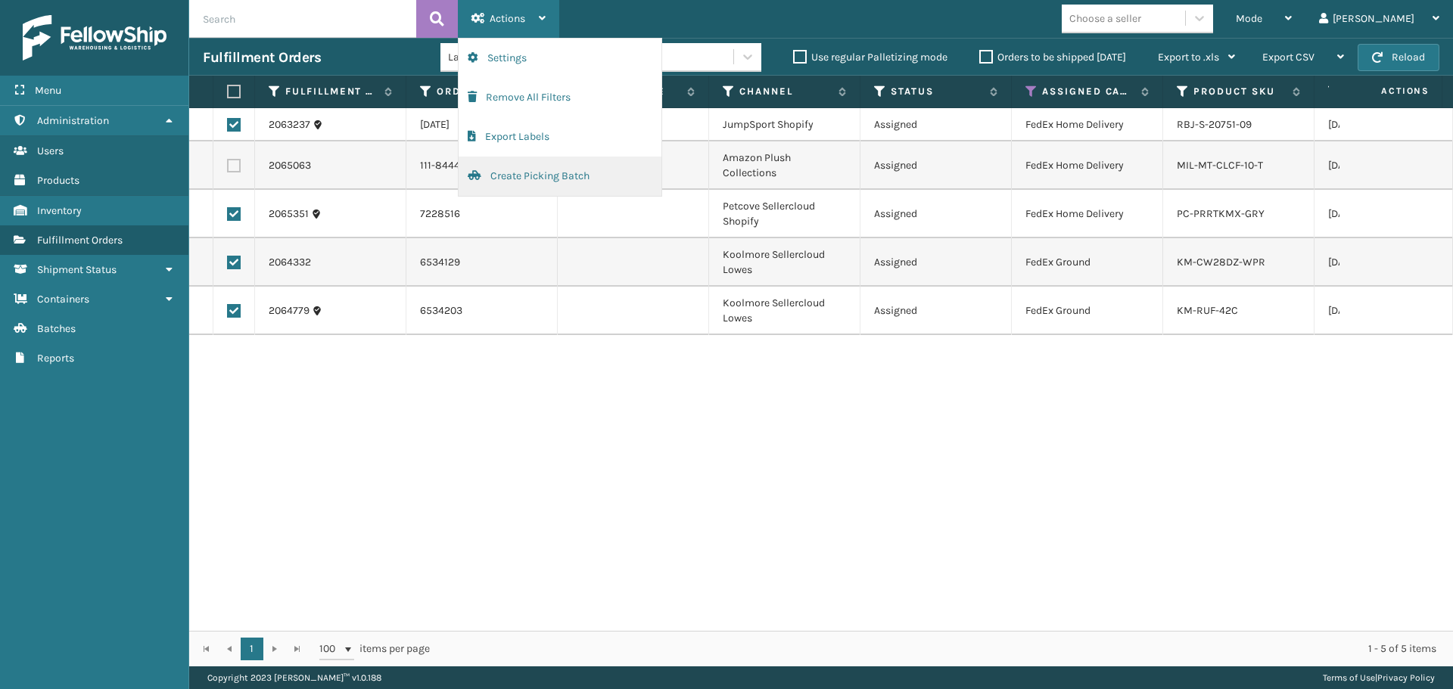
click at [526, 179] on button "Create Picking Batch" at bounding box center [559, 176] width 203 height 39
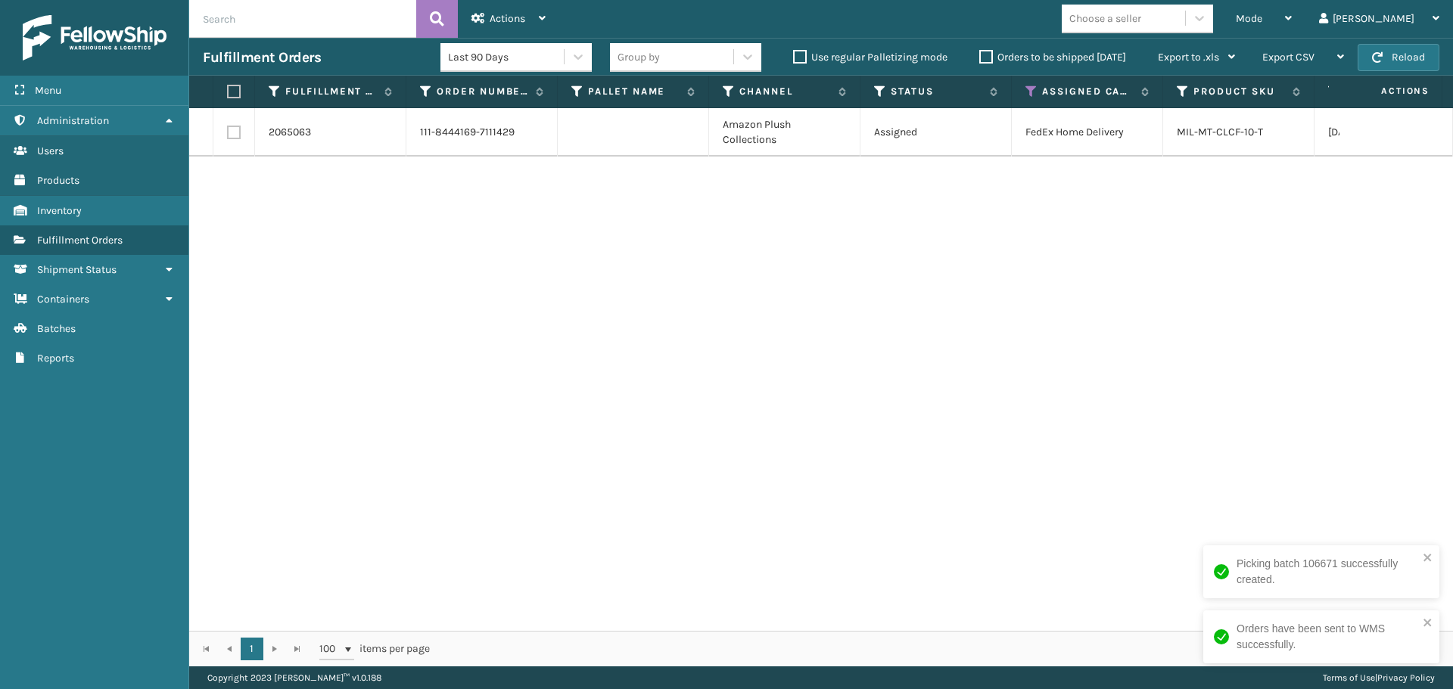
click at [234, 95] on label at bounding box center [231, 92] width 9 height 14
click at [228, 95] on input "checkbox" at bounding box center [227, 92] width 1 height 10
click at [514, 16] on span "Actions" at bounding box center [507, 18] width 36 height 13
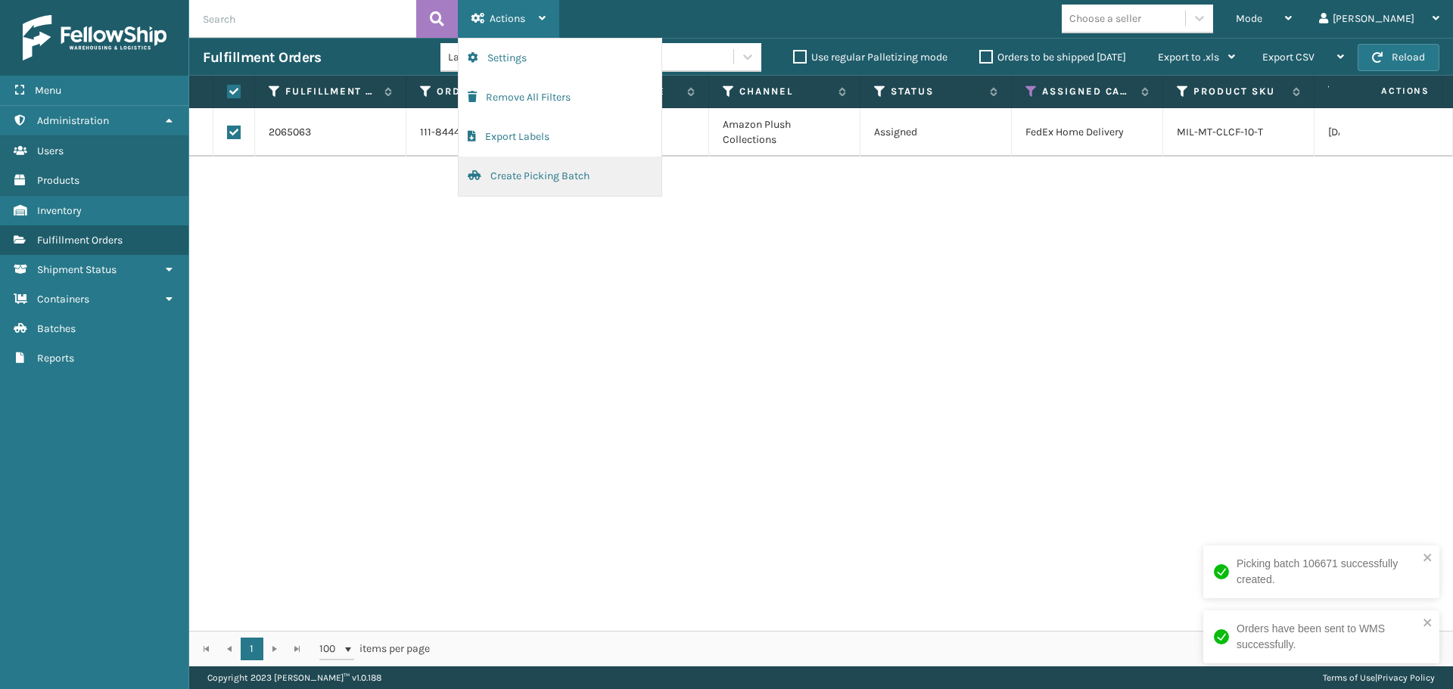
click at [522, 179] on button "Create Picking Batch" at bounding box center [559, 176] width 203 height 39
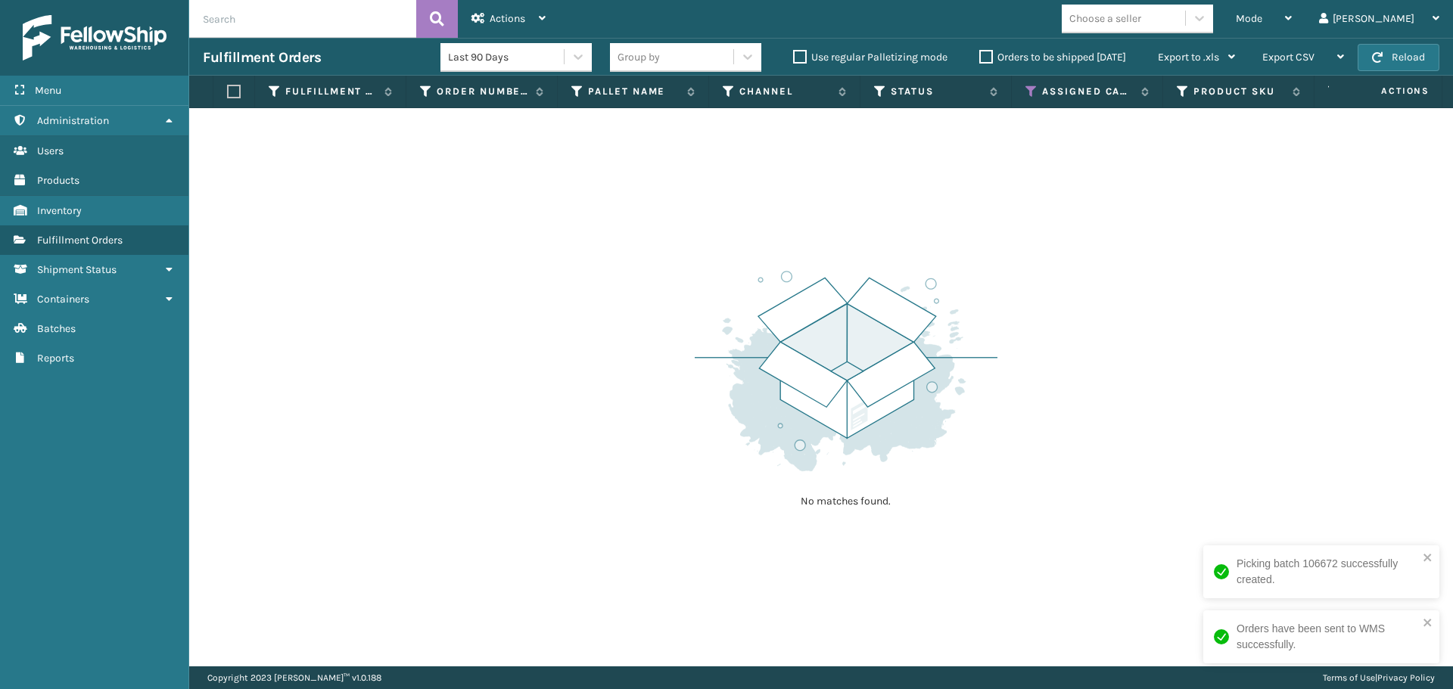
click at [1161, 452] on div "No matches found." at bounding box center [820, 387] width 1263 height 558
